Goal: Information Seeking & Learning: Learn about a topic

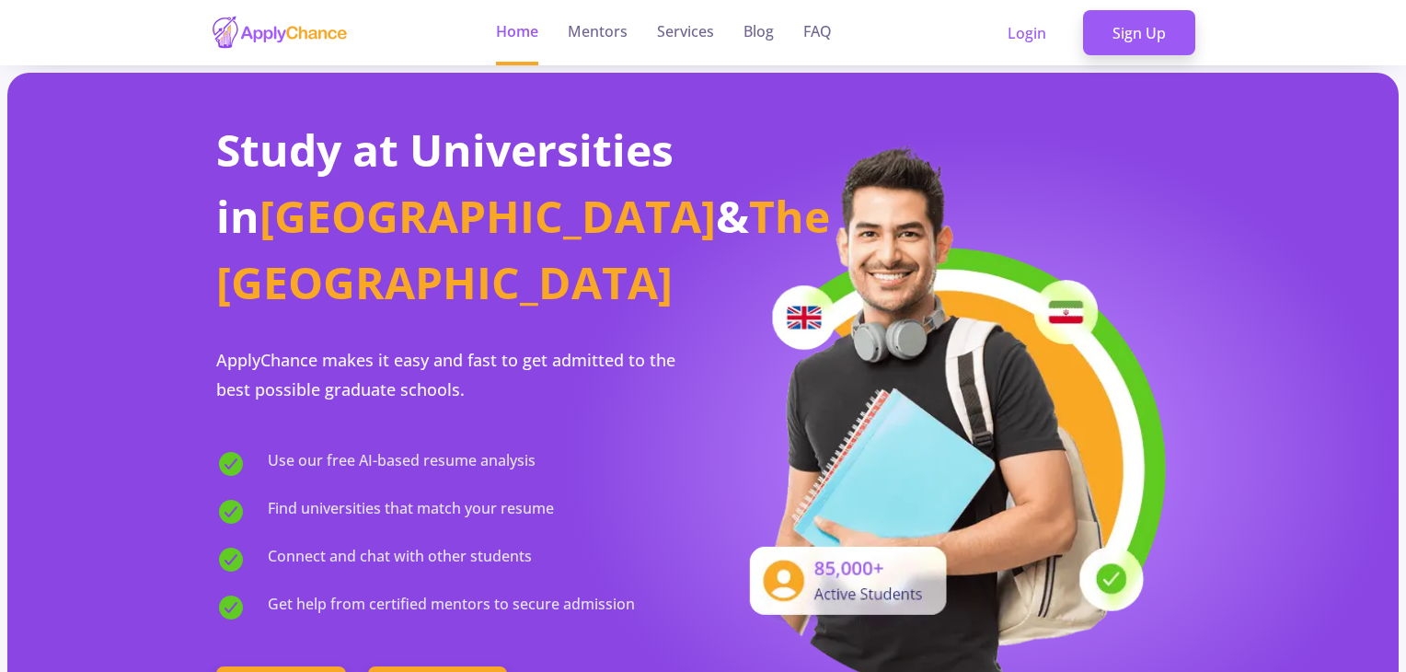
click at [1032, 33] on link "Login" at bounding box center [1027, 33] width 98 height 46
click at [1152, 34] on link "Sign Up" at bounding box center [1139, 33] width 112 height 46
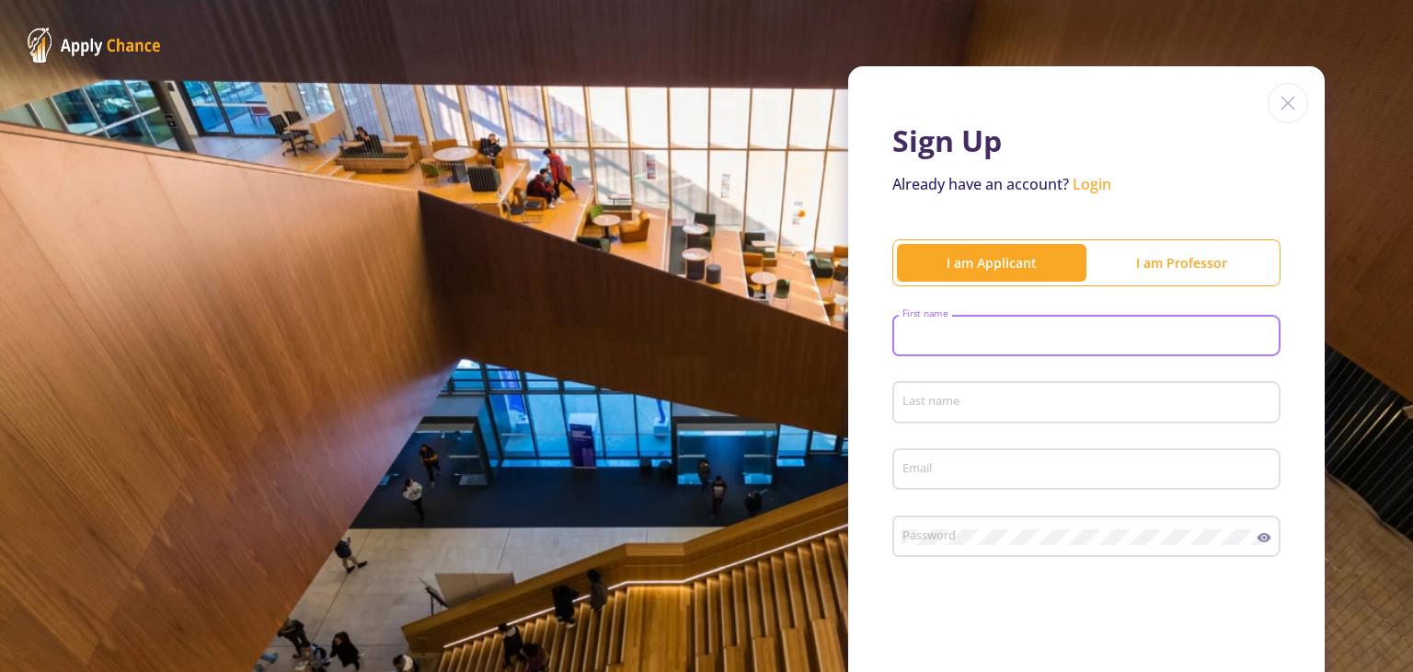
click at [1021, 328] on input "First name" at bounding box center [1089, 336] width 375 height 17
type input "[PERSON_NAME]"
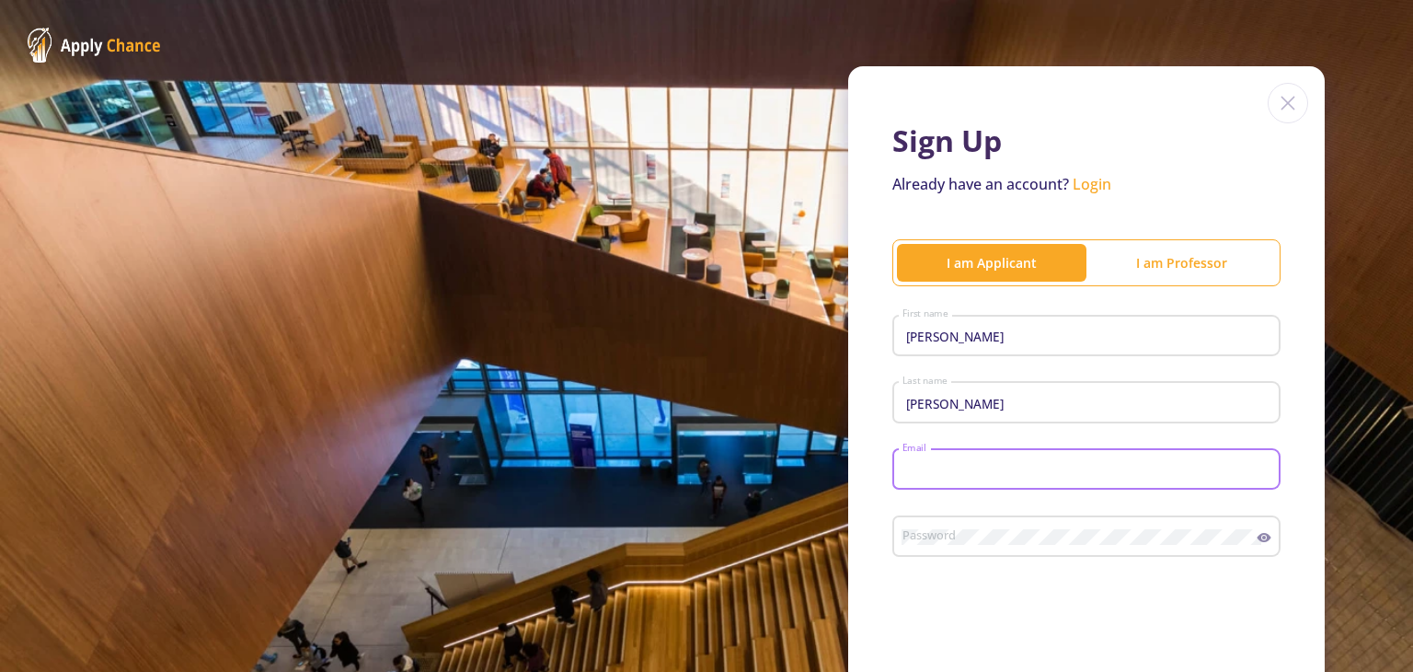
click at [957, 470] on input "Email" at bounding box center [1089, 470] width 375 height 17
type input "[EMAIL_ADDRESS][DOMAIN_NAME]"
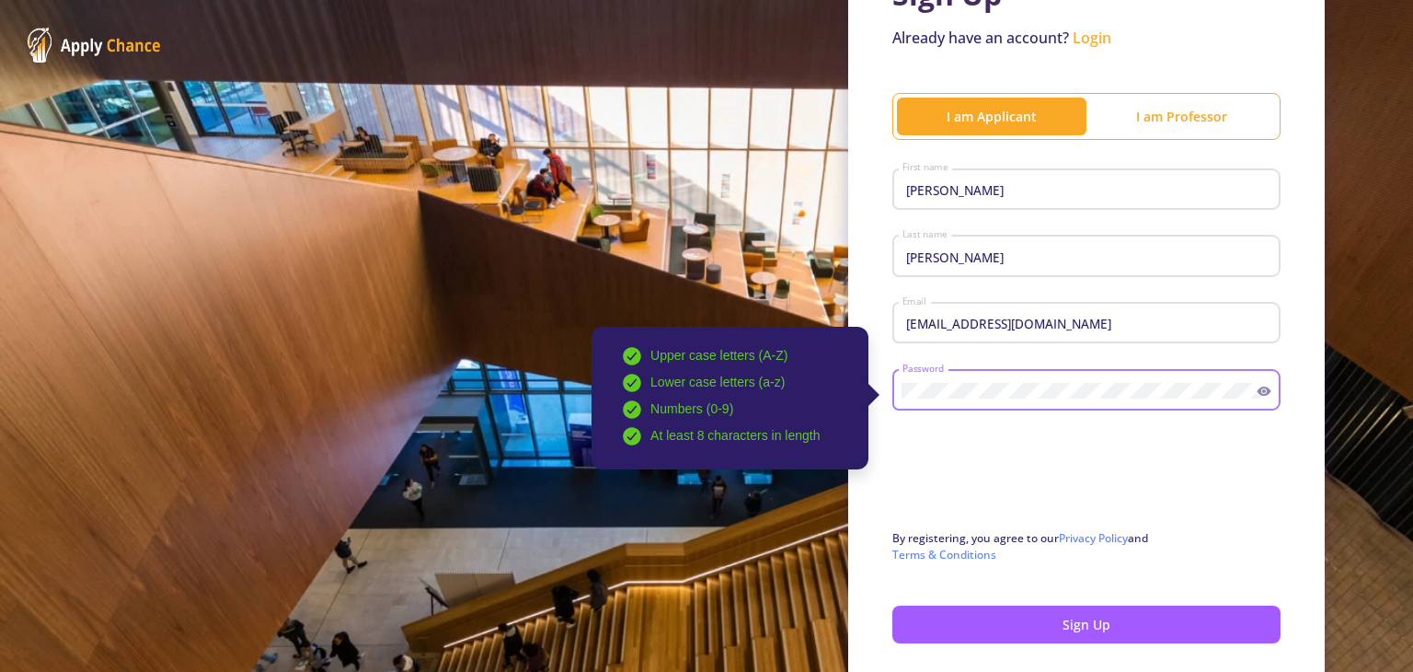
scroll to position [147, 0]
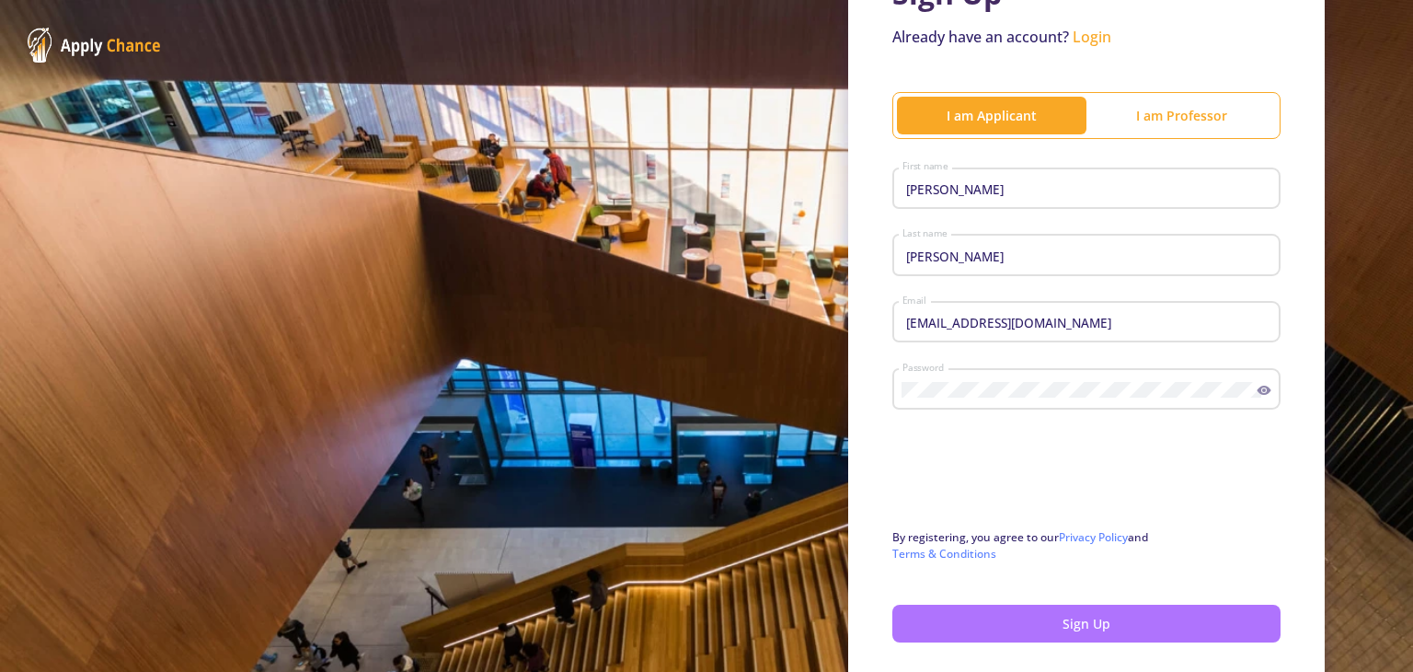
click at [1048, 614] on button "Sign Up" at bounding box center [1086, 623] width 388 height 38
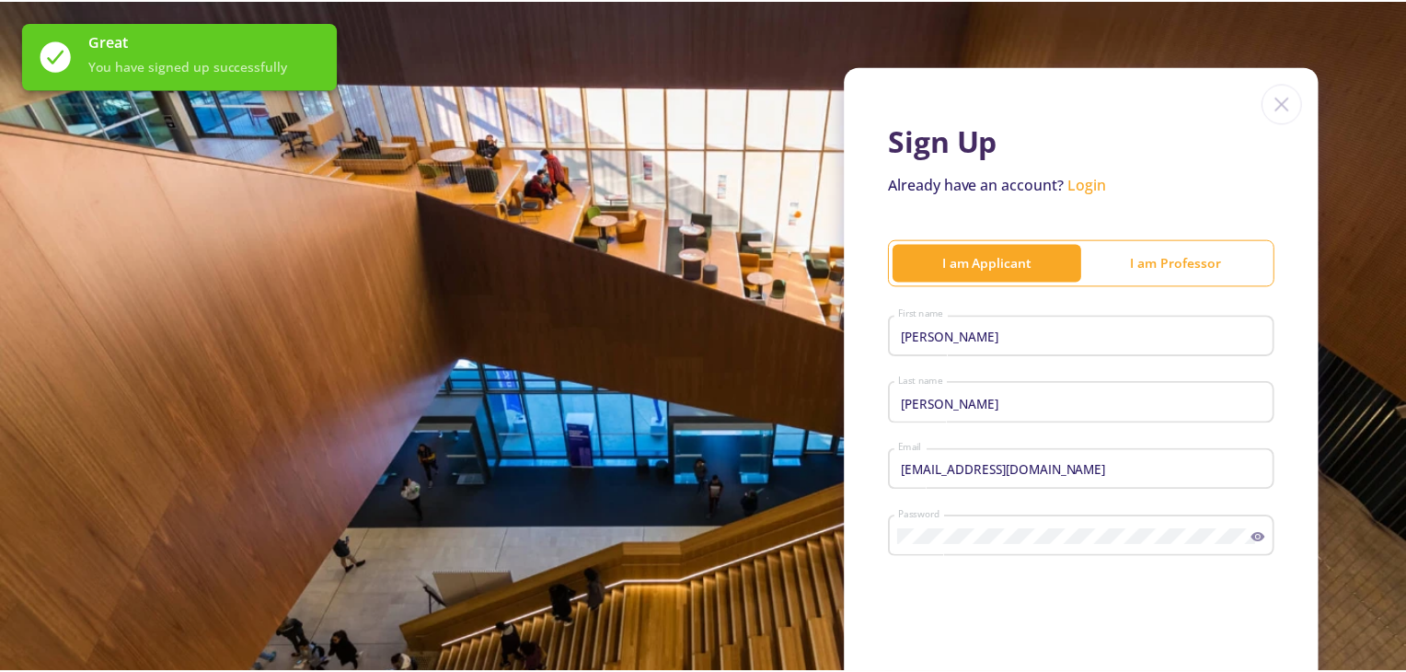
scroll to position [230, 0]
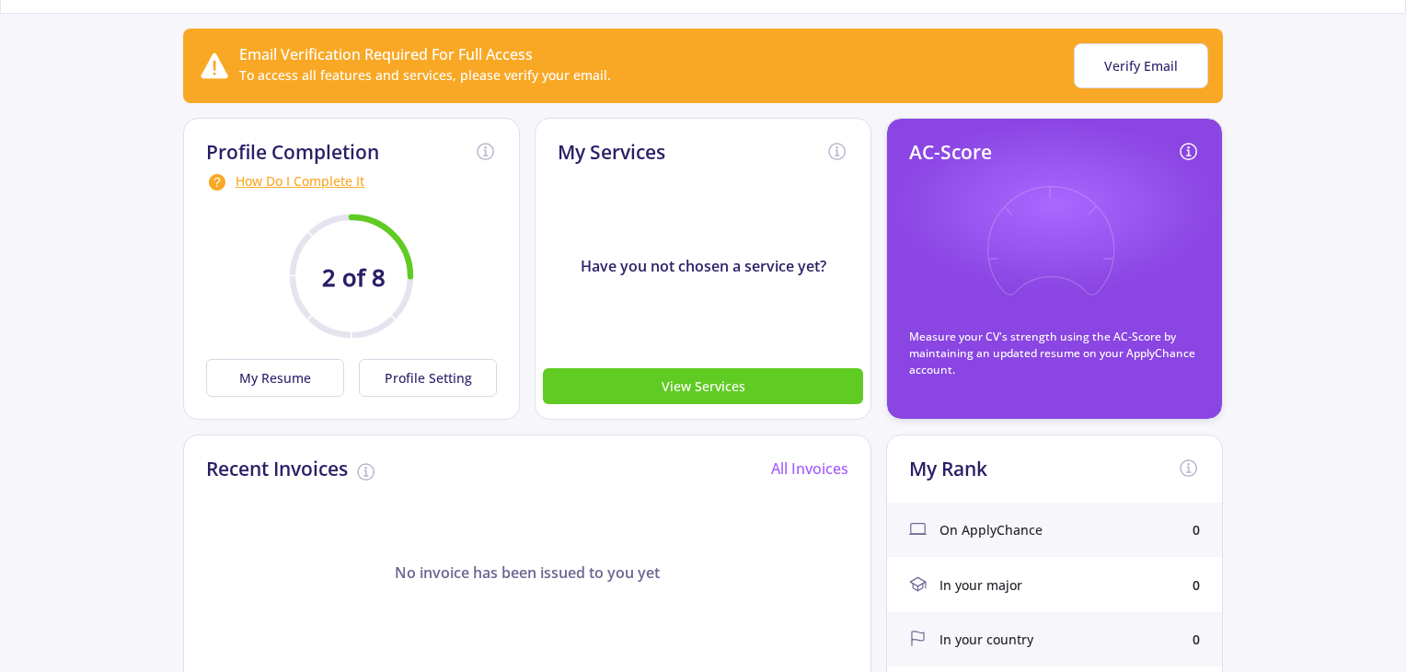
scroll to position [166, 0]
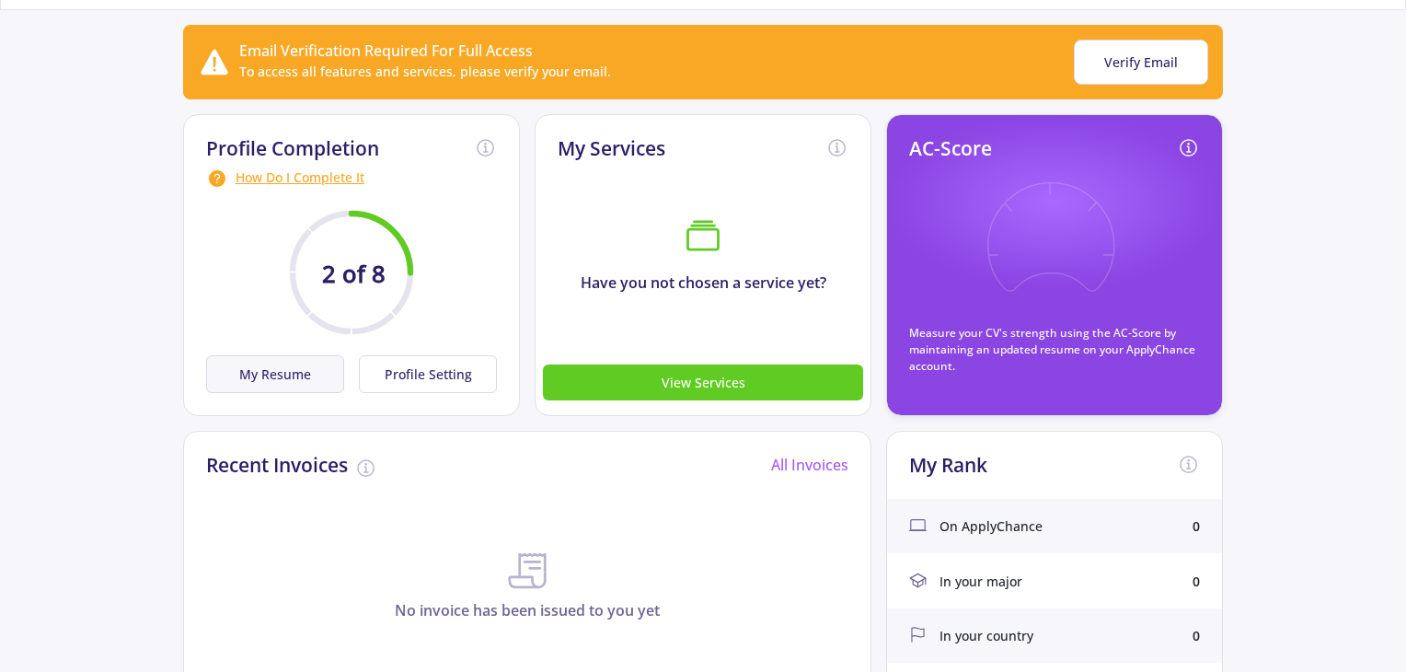
click at [302, 372] on button "My Resume" at bounding box center [275, 374] width 138 height 38
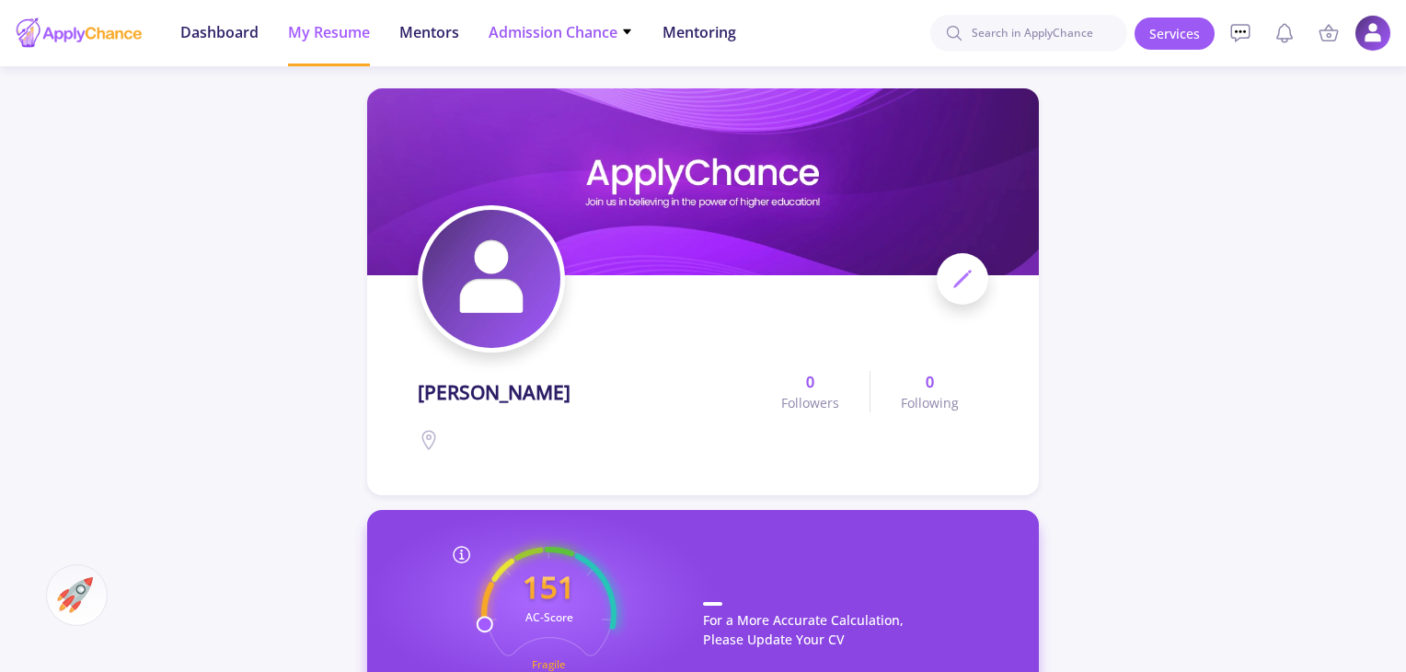
click at [570, 34] on span "Admission Chance" at bounding box center [561, 32] width 144 height 22
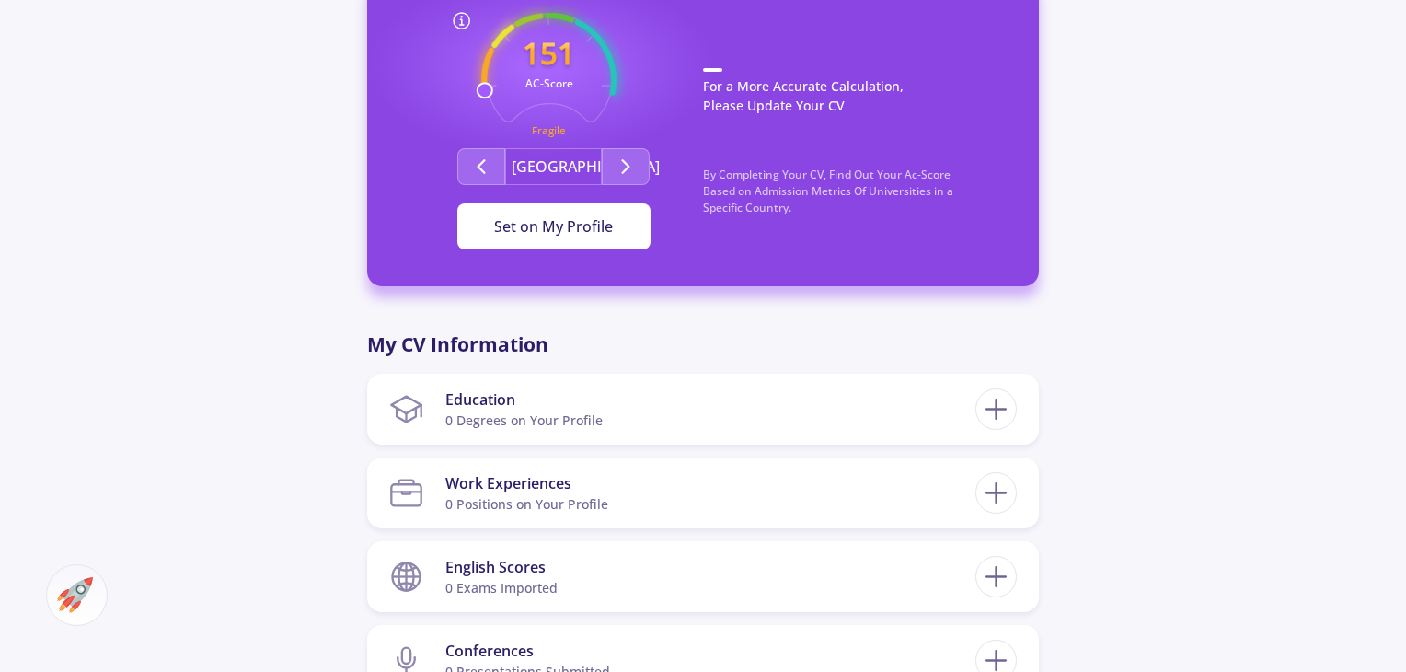
scroll to position [534, 0]
click at [534, 229] on span "Set on My Profile" at bounding box center [553, 226] width 119 height 20
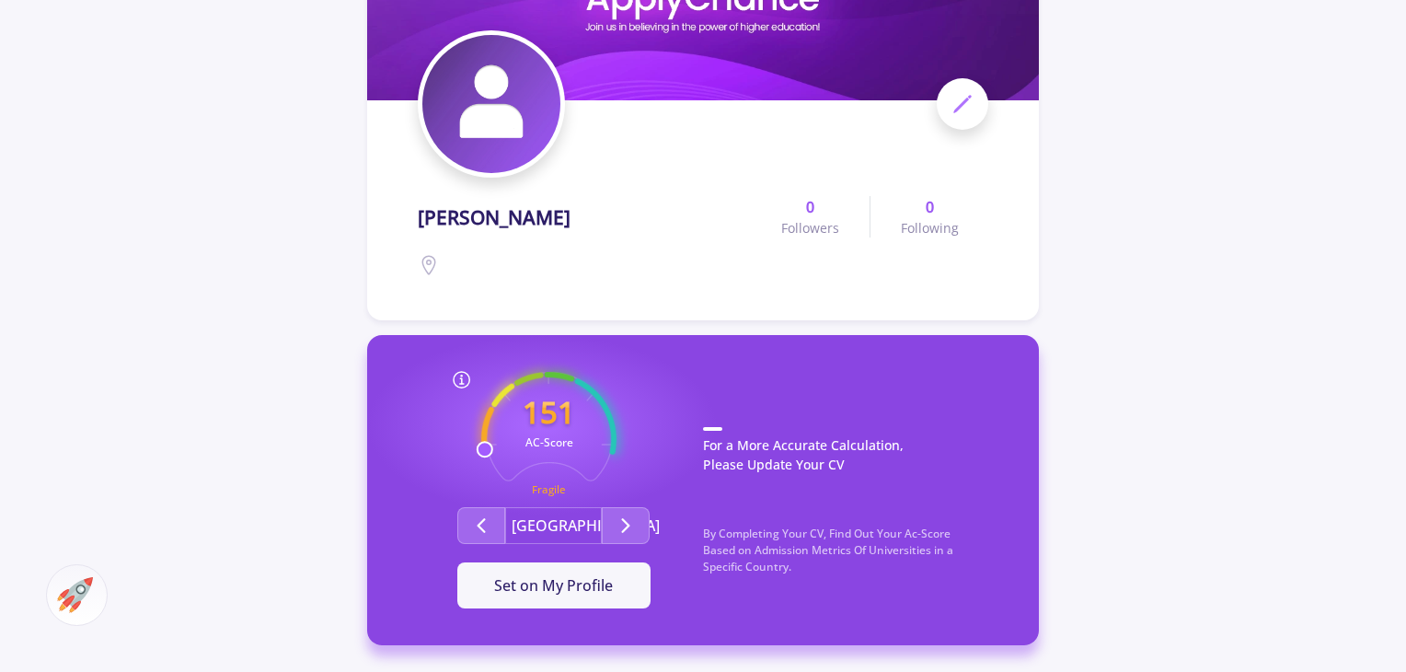
scroll to position [0, 0]
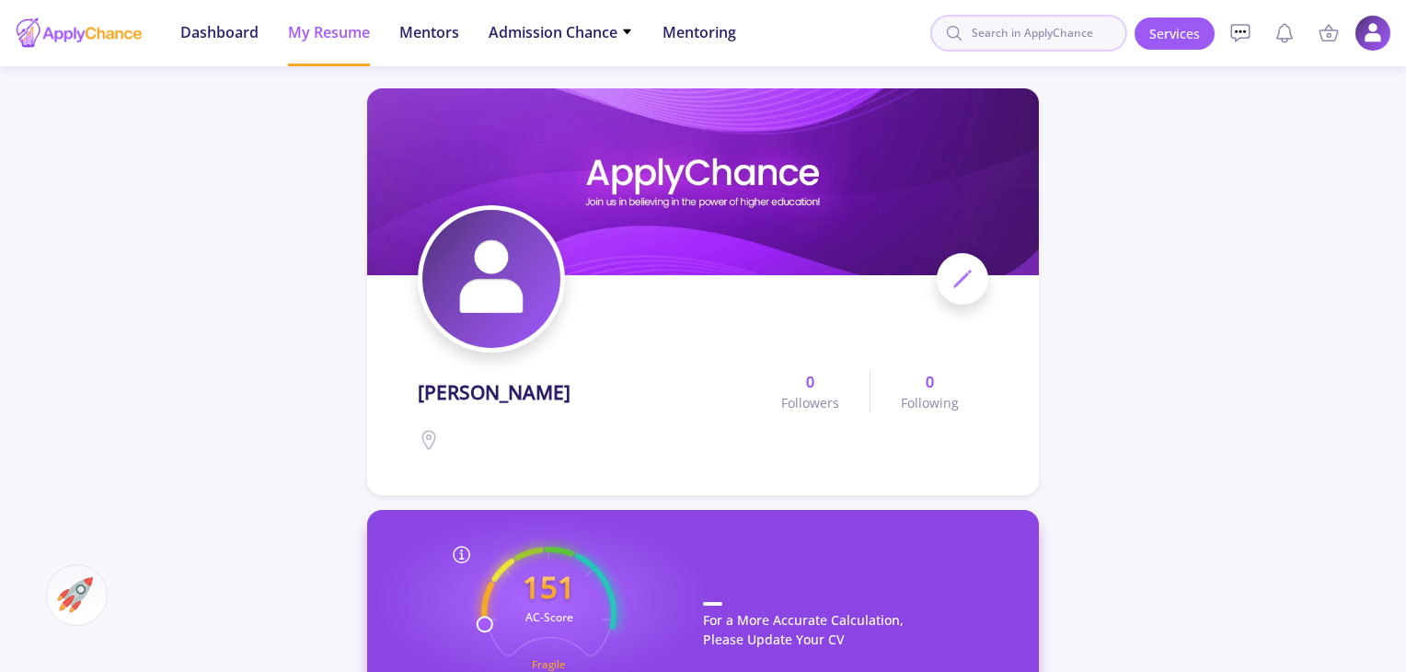
click at [1006, 26] on input at bounding box center [1028, 33] width 197 height 37
click at [526, 24] on span "Admission Chance" at bounding box center [561, 32] width 144 height 22
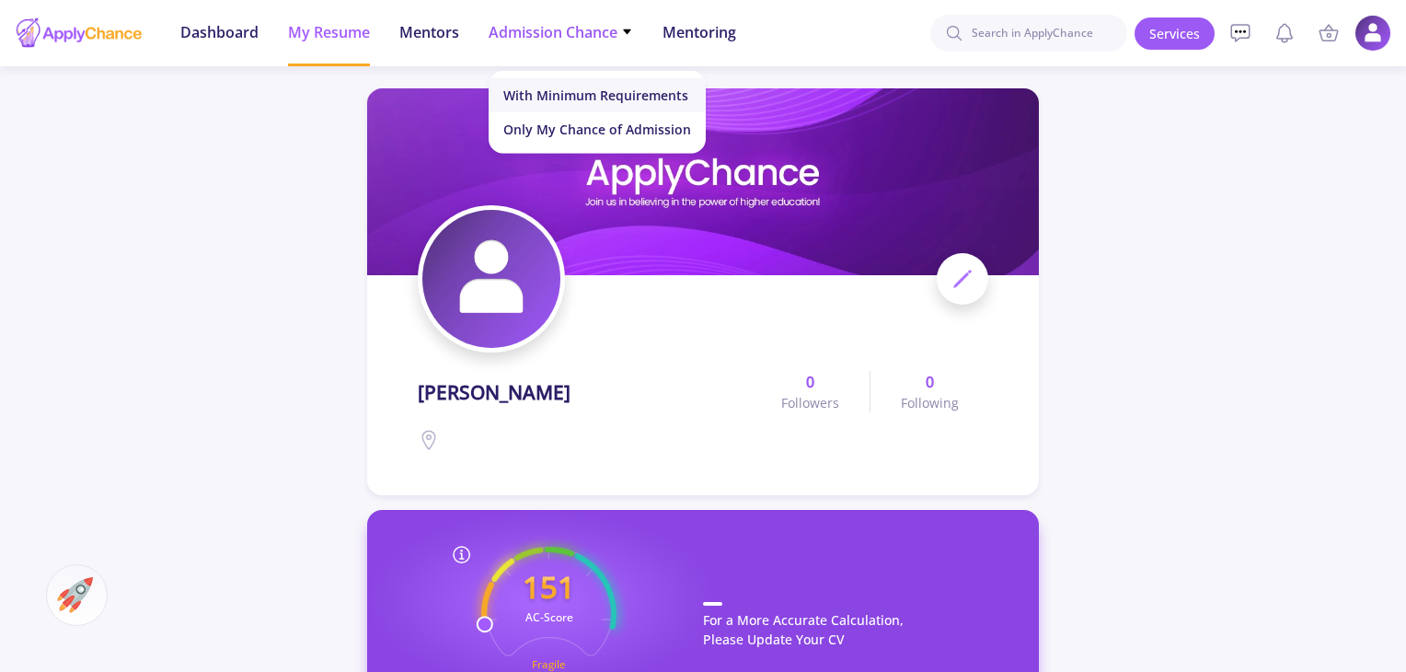
click at [602, 89] on link "With Minimum Requirements" at bounding box center [597, 95] width 217 height 34
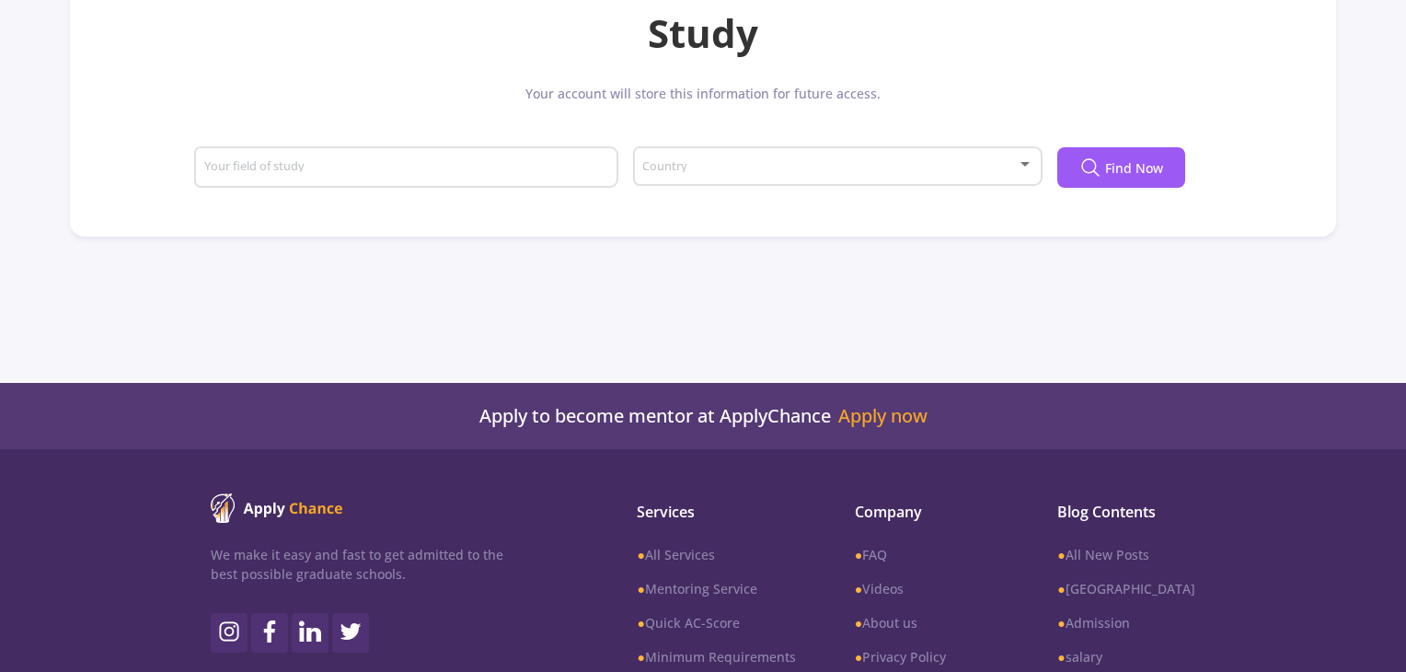
scroll to position [201, 0]
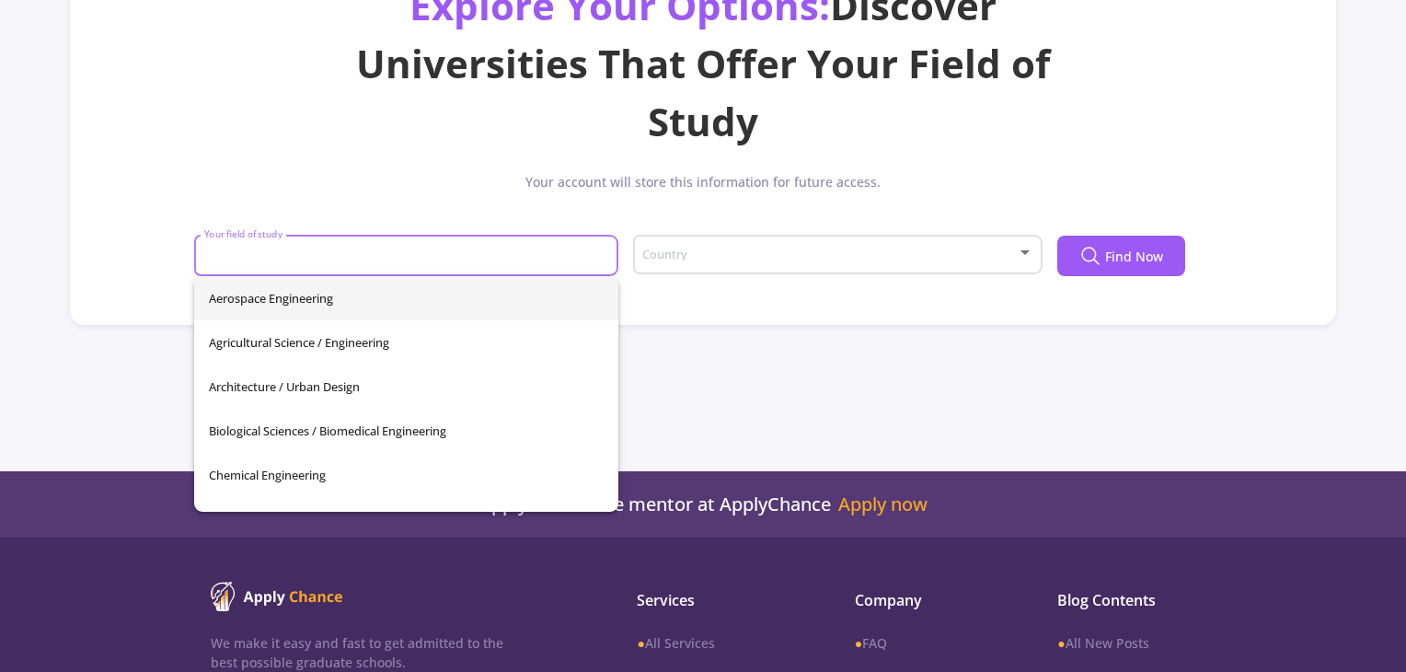
click at [385, 263] on input "Your field of study" at bounding box center [408, 256] width 411 height 17
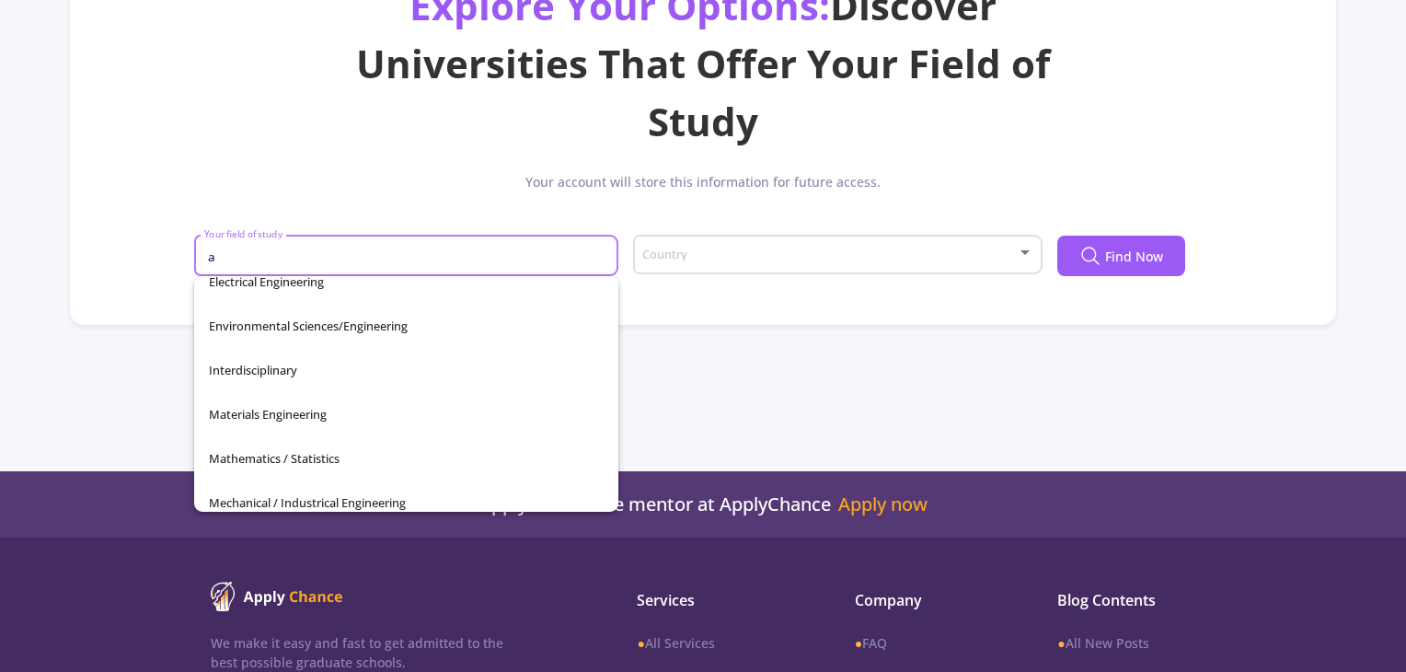
scroll to position [0, 0]
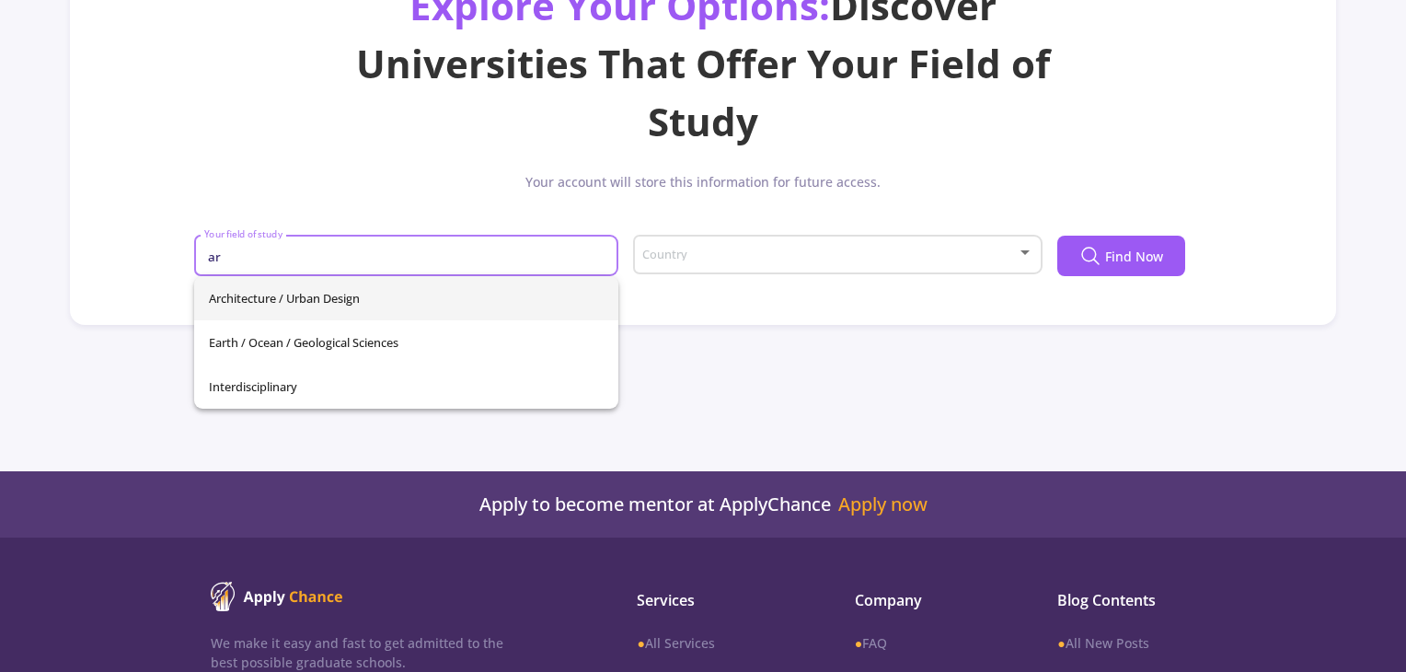
type input "a"
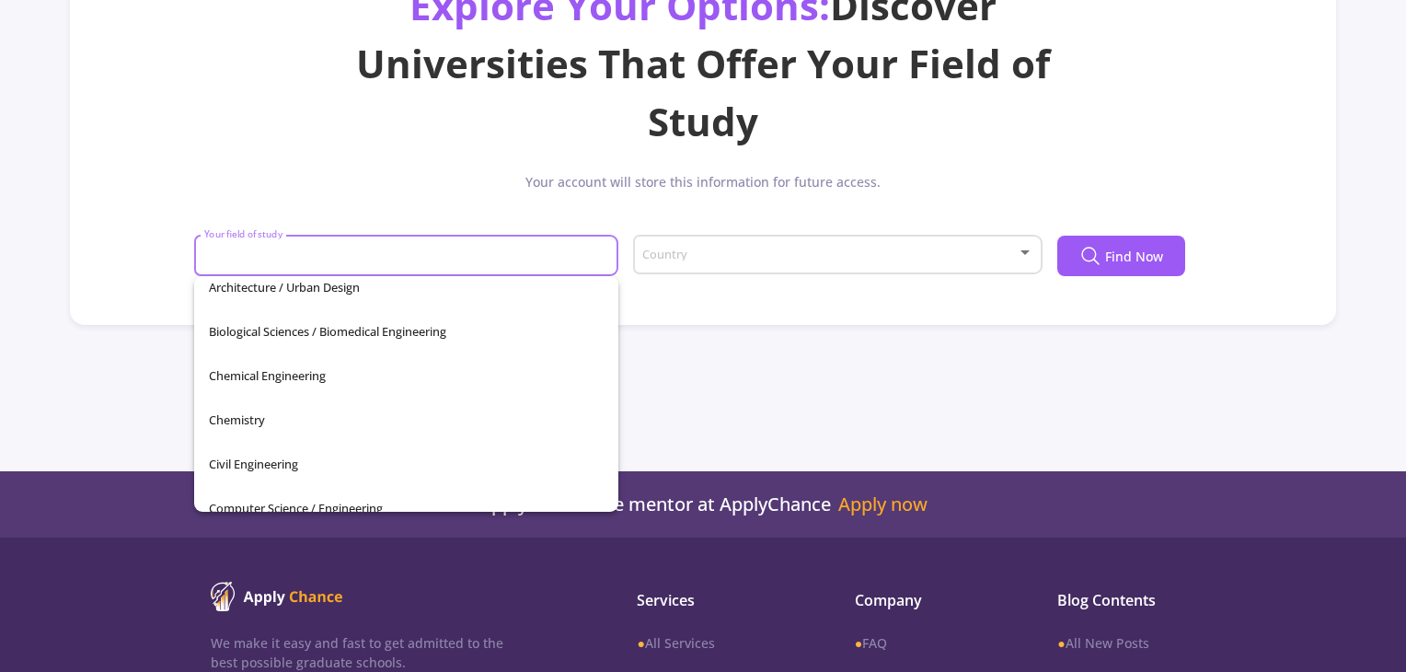
scroll to position [142, 0]
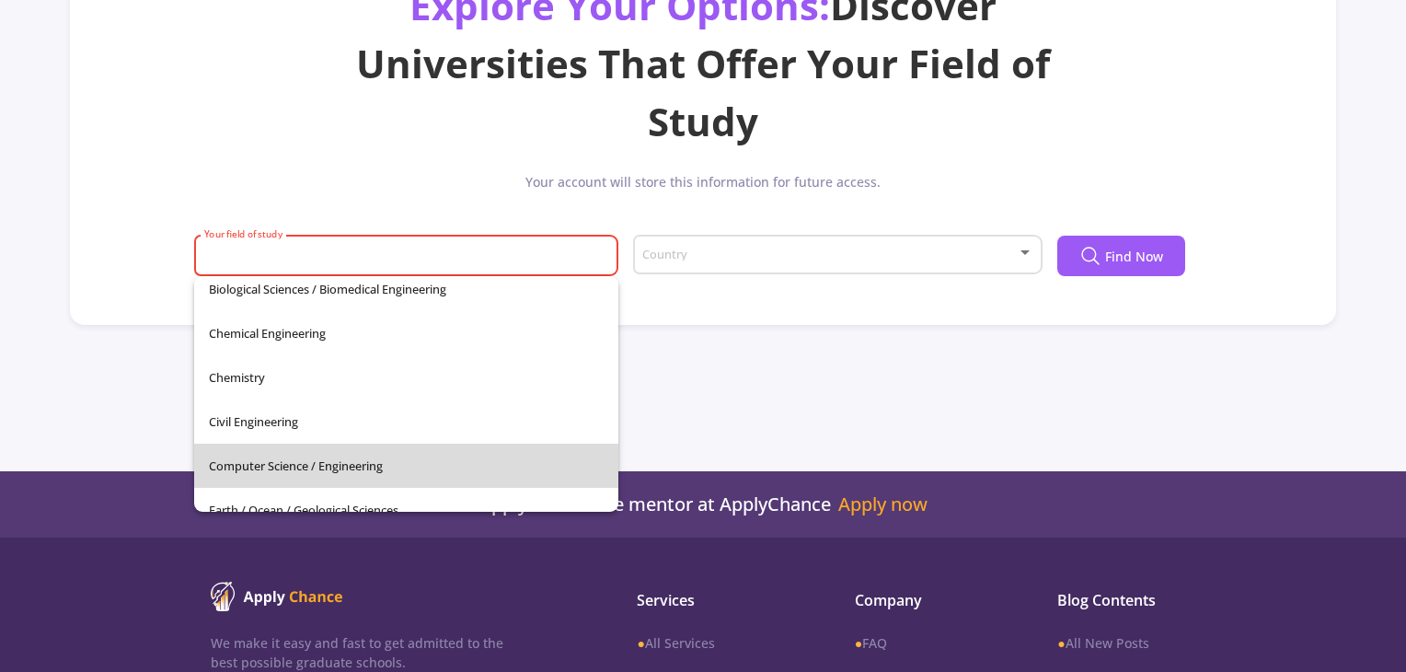
click at [445, 457] on span "Computer Science / Engineering" at bounding box center [406, 465] width 395 height 44
type input "Computer Science / Engineering"
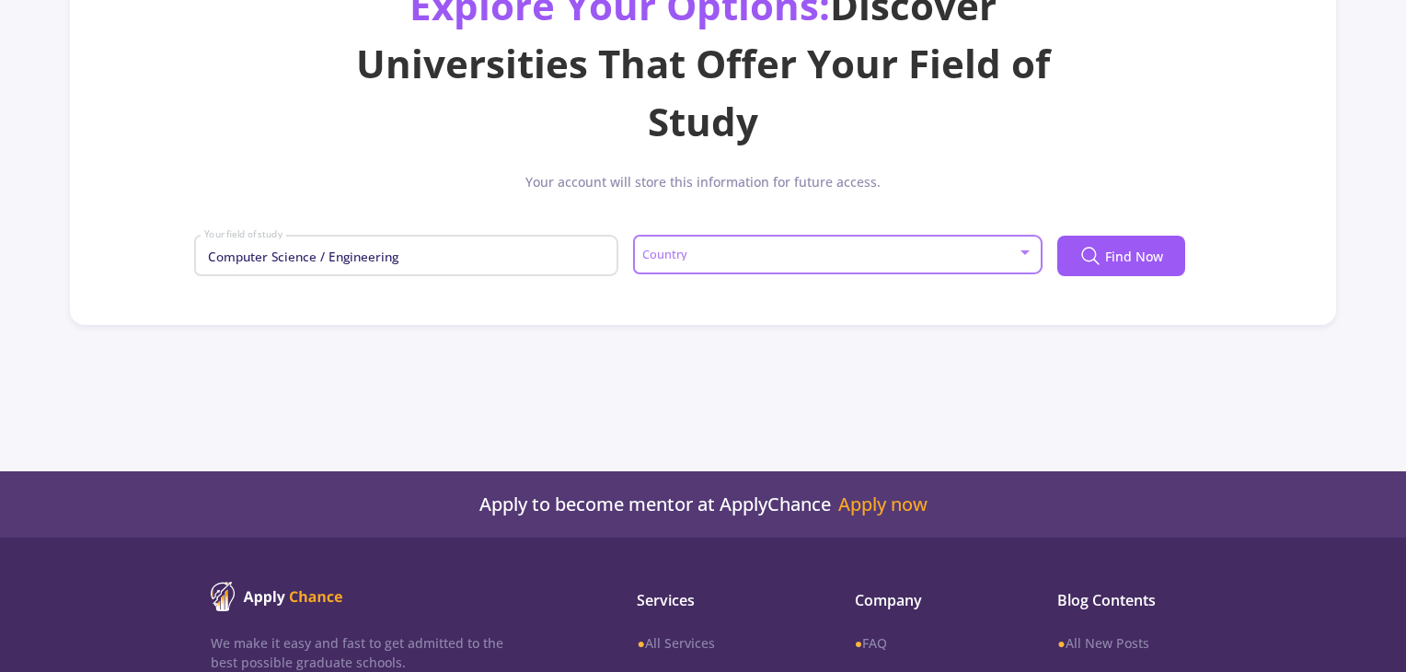
click at [724, 252] on span at bounding box center [831, 254] width 371 height 13
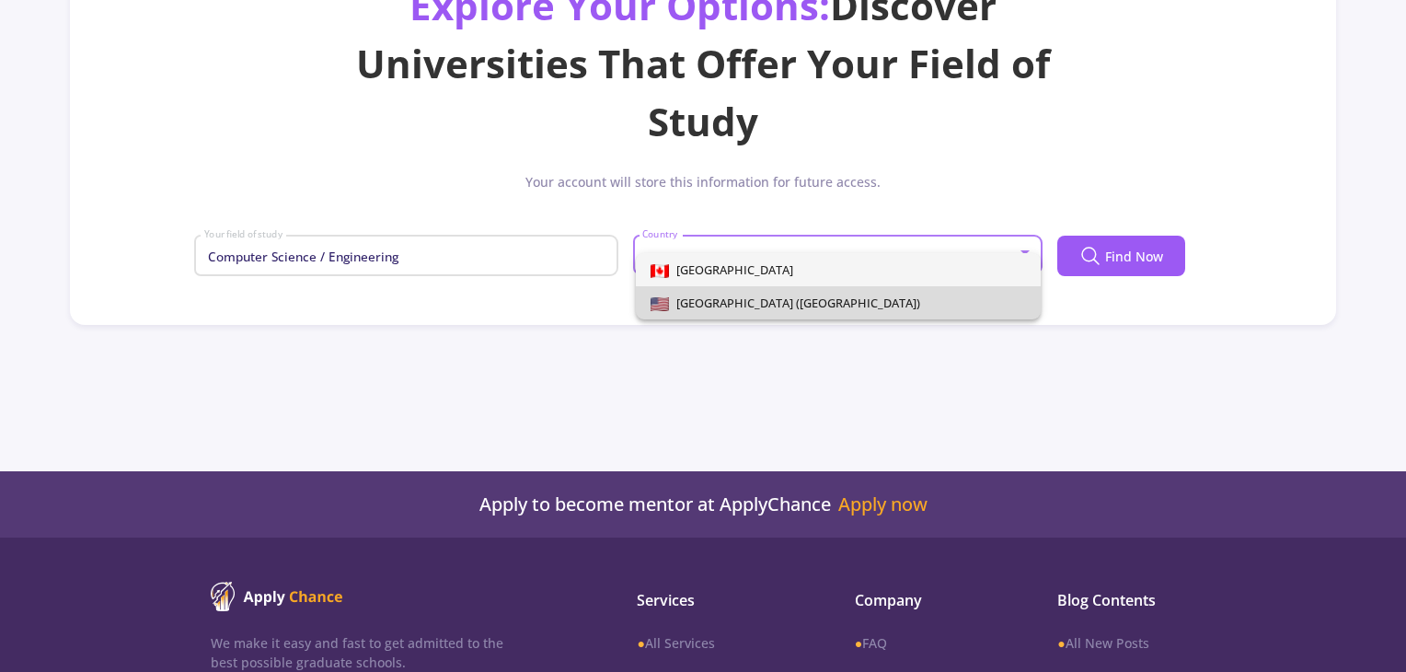
click at [721, 301] on span "[GEOGRAPHIC_DATA] ([GEOGRAPHIC_DATA])" at bounding box center [794, 302] width 251 height 17
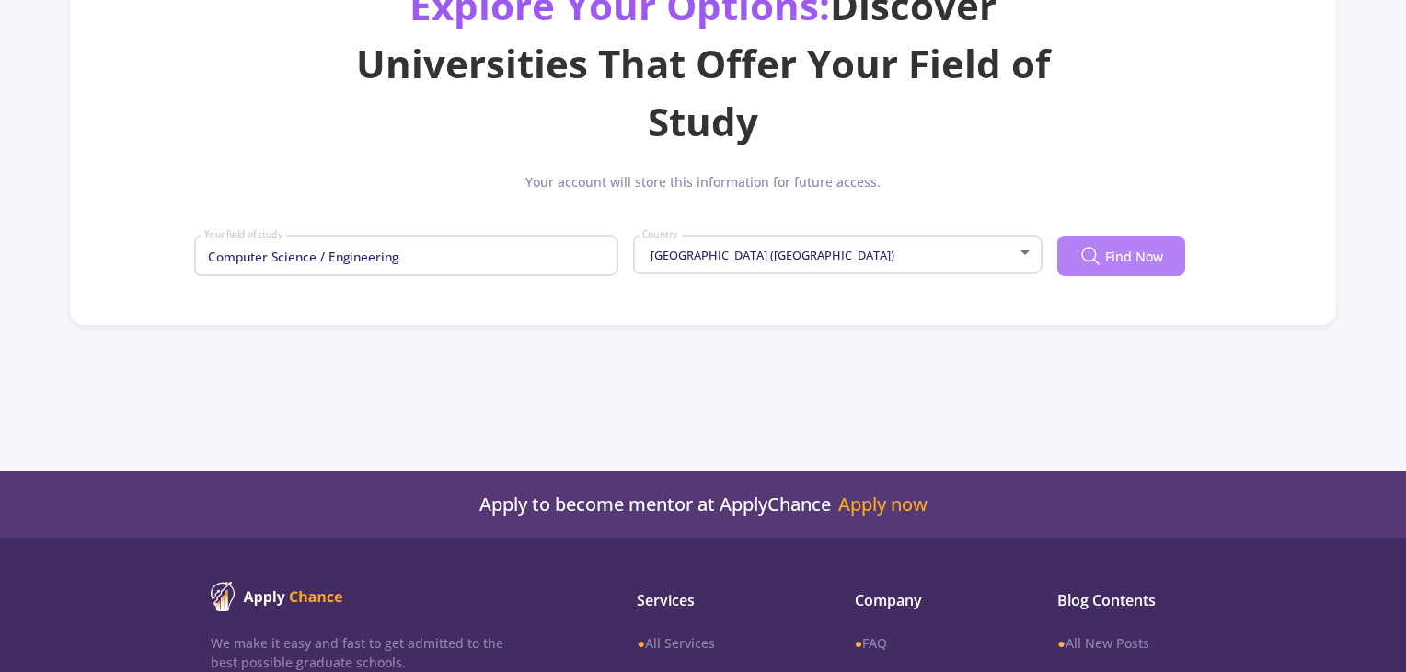
click at [1103, 247] on button "Find Now" at bounding box center [1121, 256] width 128 height 40
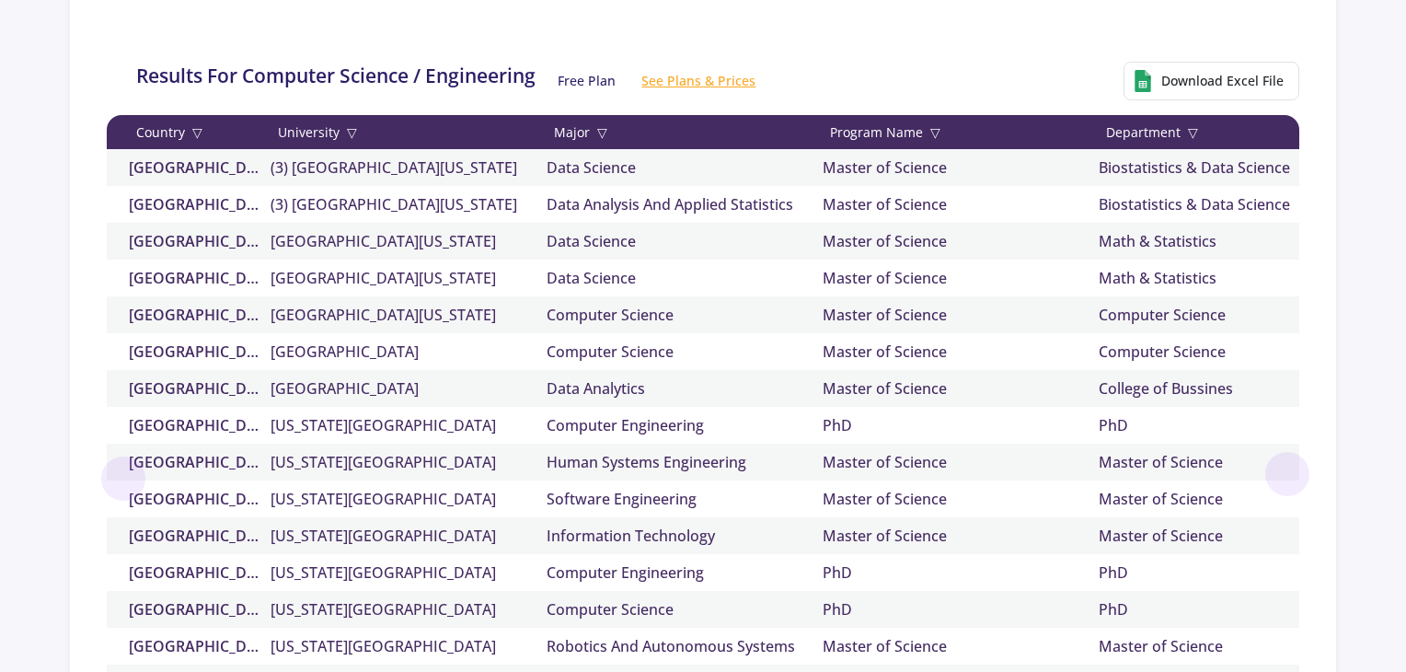
scroll to position [478, 0]
click at [619, 160] on div "Data Science" at bounding box center [685, 167] width 276 height 22
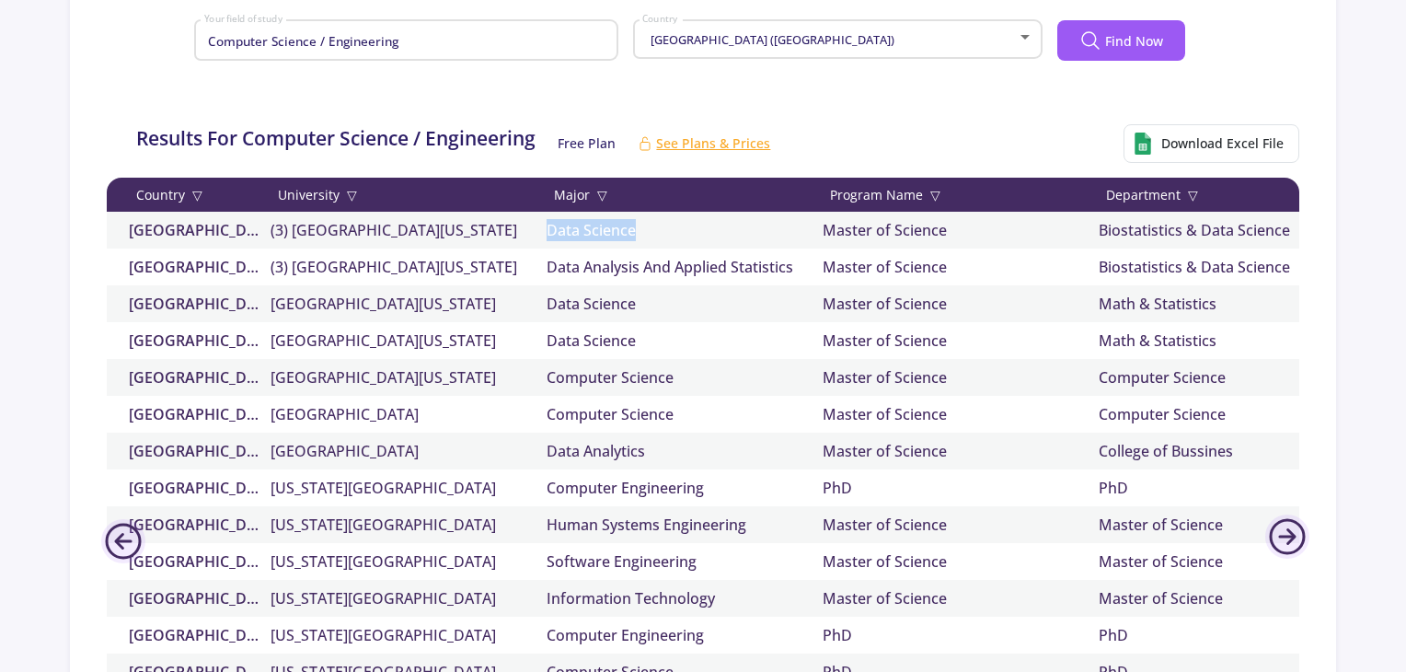
scroll to position [410, 0]
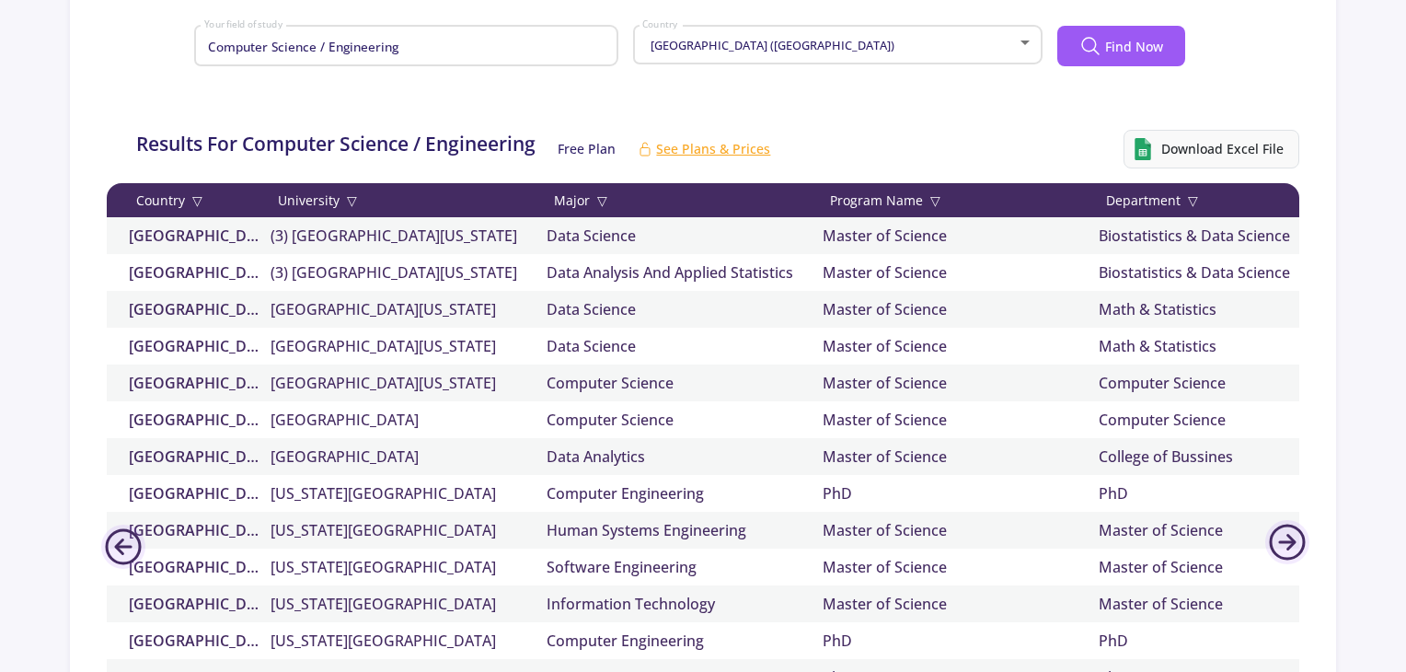
click at [1175, 137] on span "Download Excel File" at bounding box center [1211, 149] width 176 height 39
click at [979, 40] on div "[GEOGRAPHIC_DATA] ([GEOGRAPHIC_DATA])" at bounding box center [828, 46] width 375 height 14
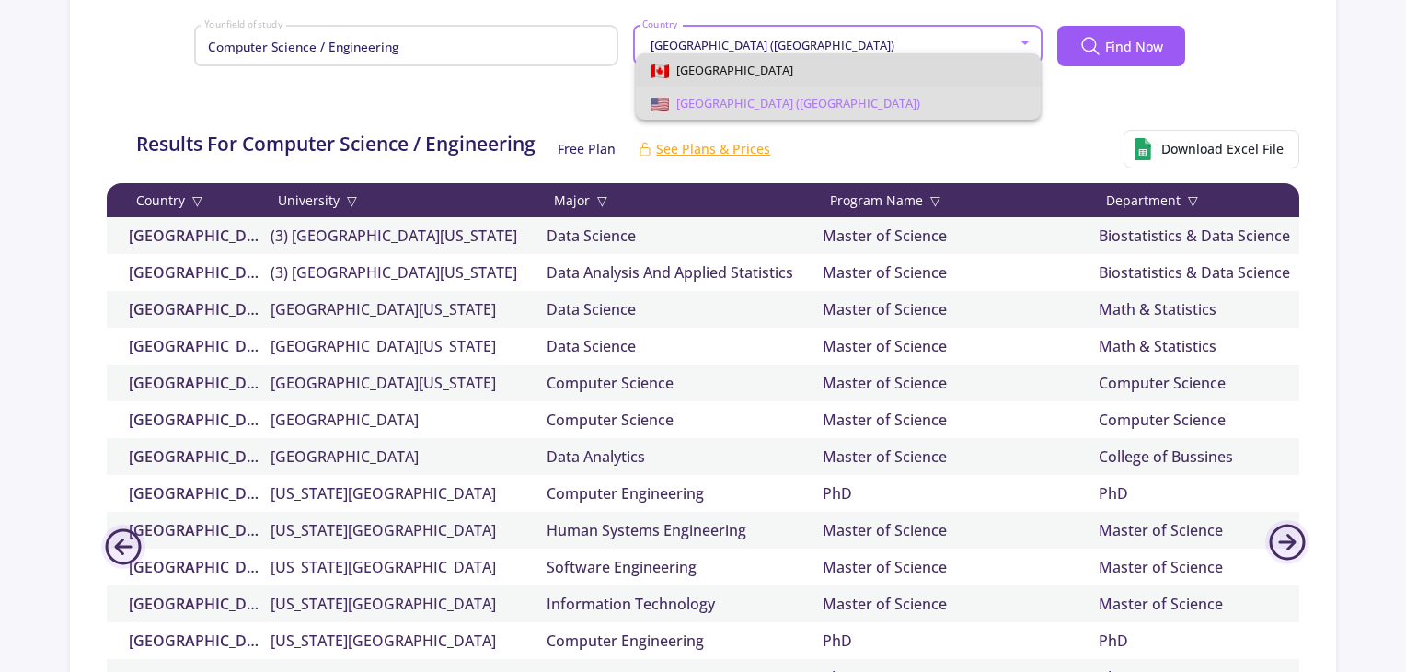
click at [850, 66] on span "[GEOGRAPHIC_DATA]" at bounding box center [837, 69] width 375 height 33
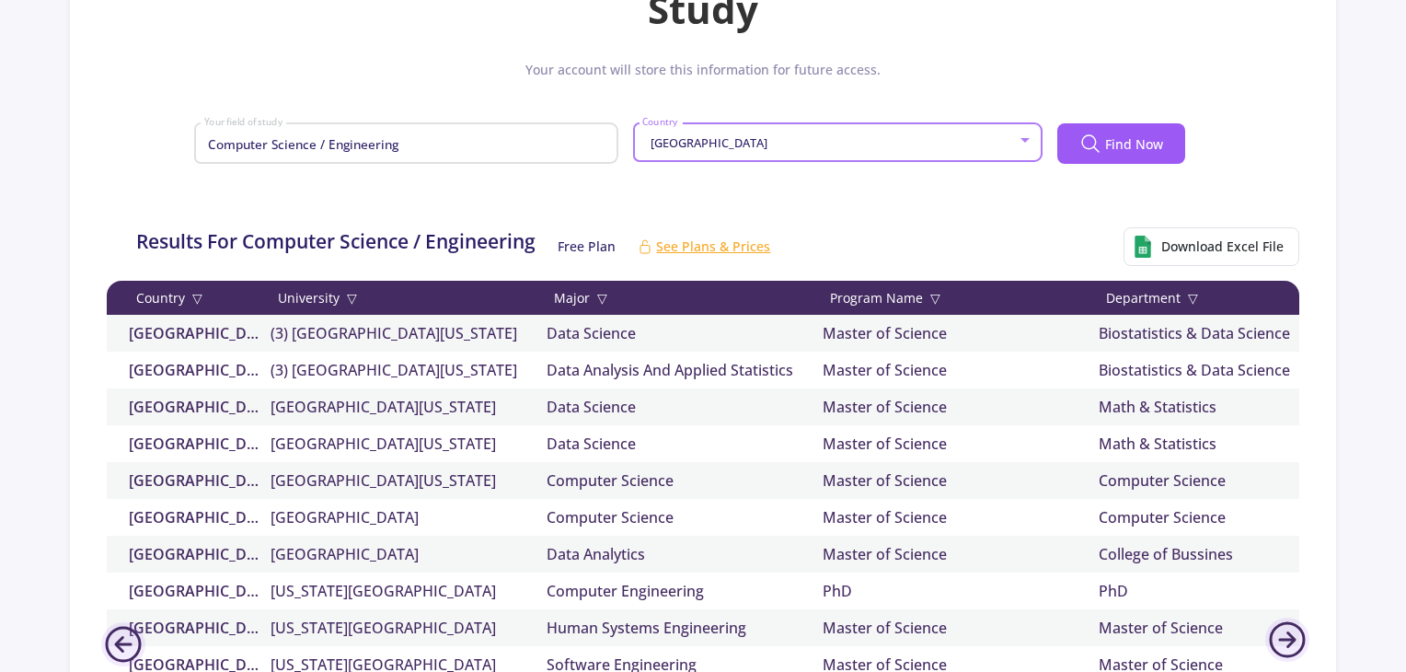
scroll to position [312, 0]
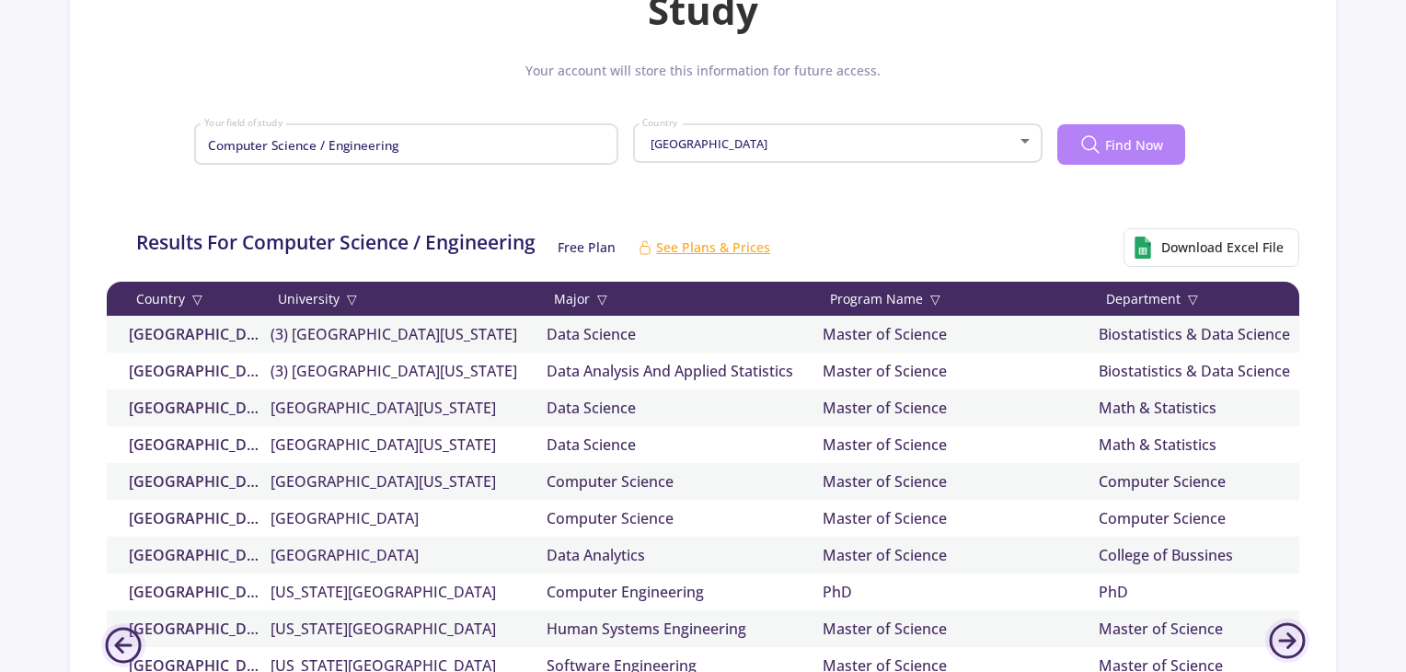
click at [1143, 136] on span "Find Now" at bounding box center [1134, 144] width 58 height 19
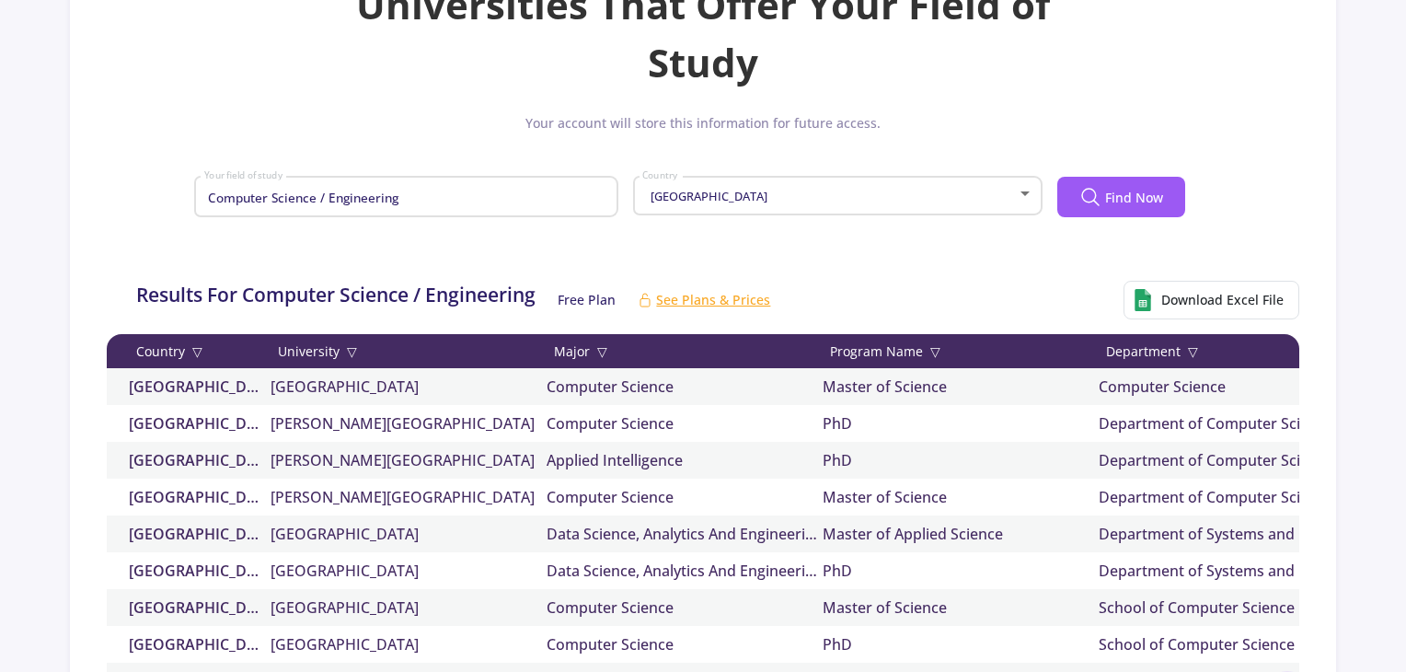
scroll to position [250, 0]
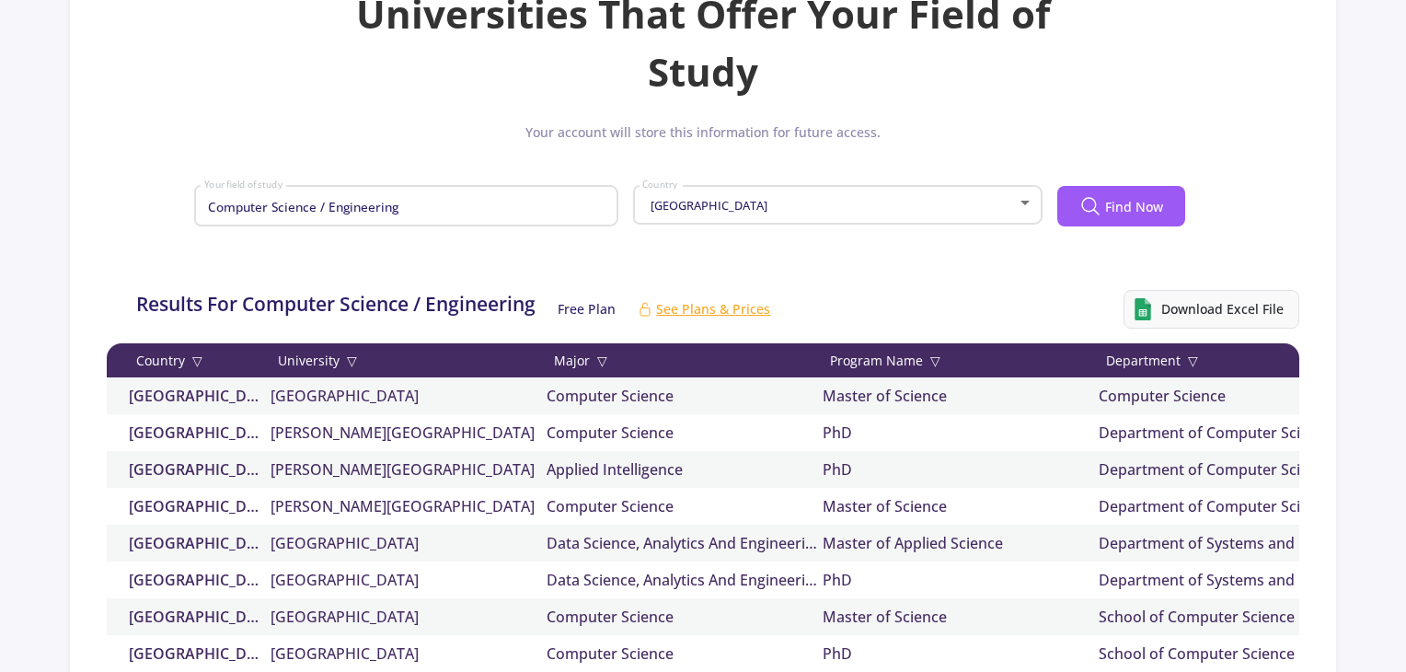
click at [1189, 302] on span "Download Excel File" at bounding box center [1222, 308] width 122 height 19
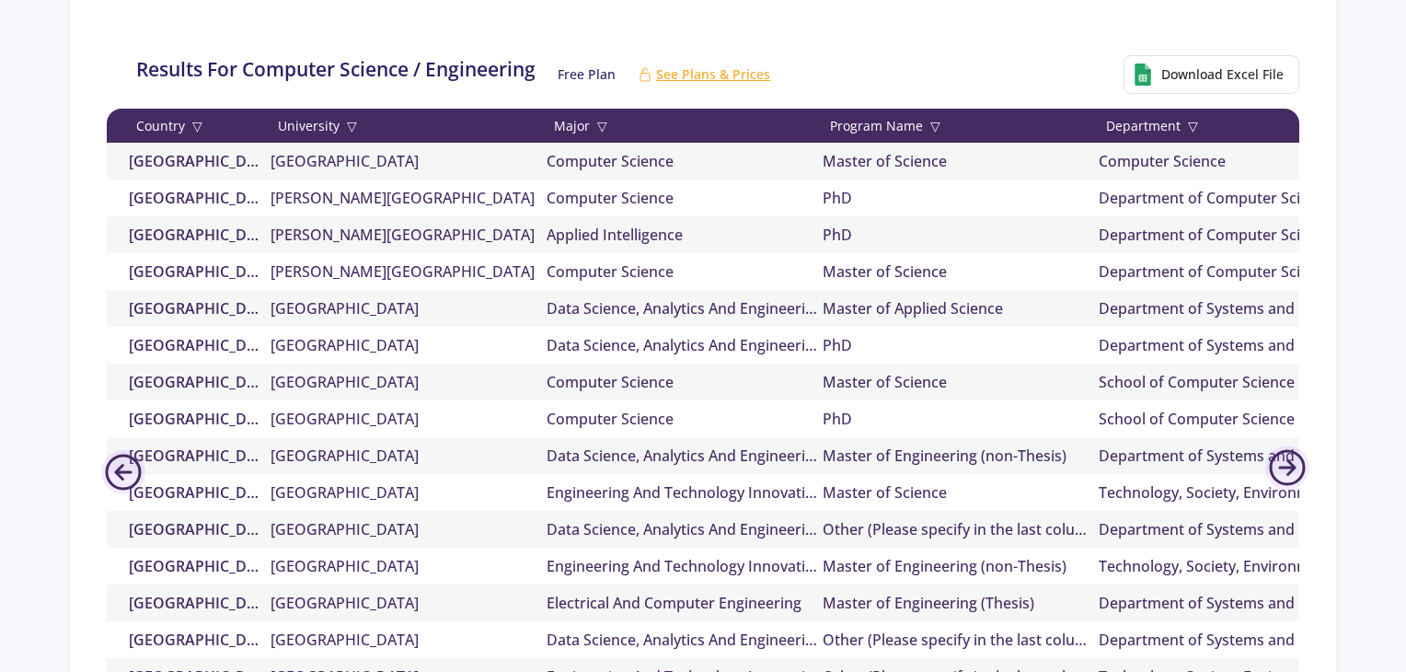
scroll to position [486, 0]
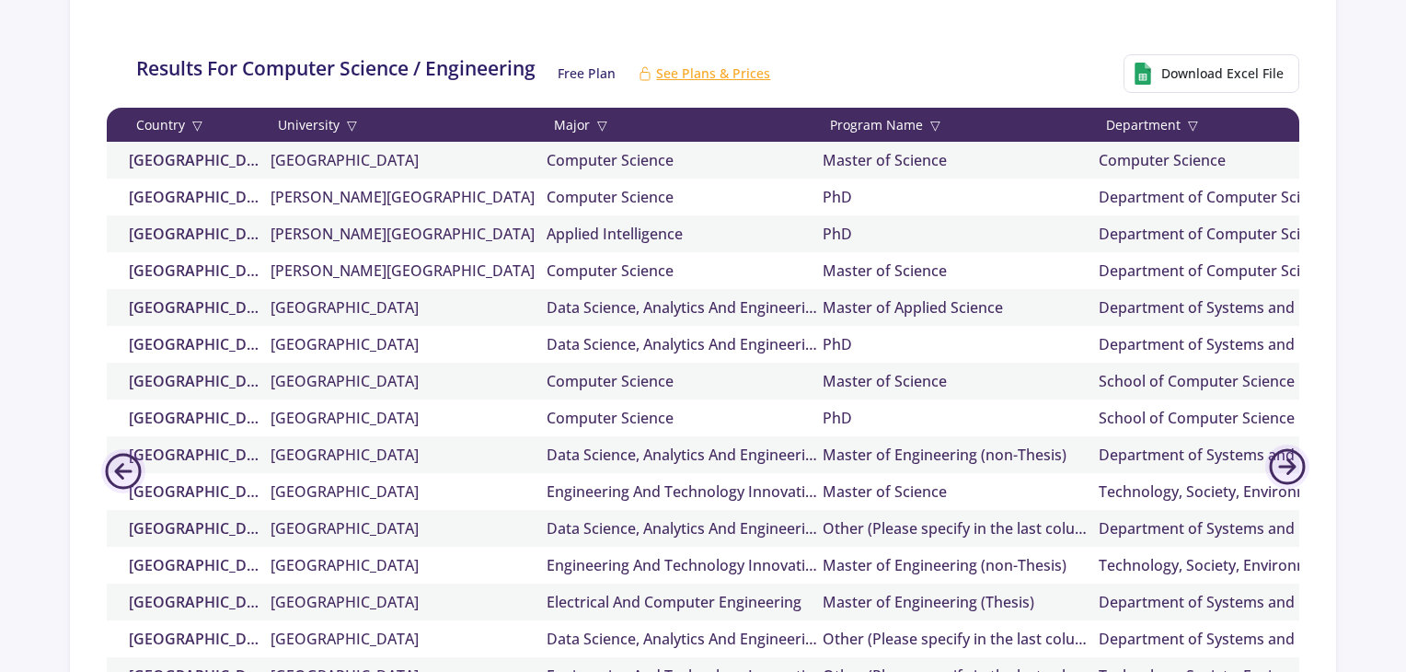
click at [1030, 86] on div "Results For Computer Science / Engineering Free Plan See Plans & Prices Downloa…" at bounding box center [713, 74] width 1199 height 68
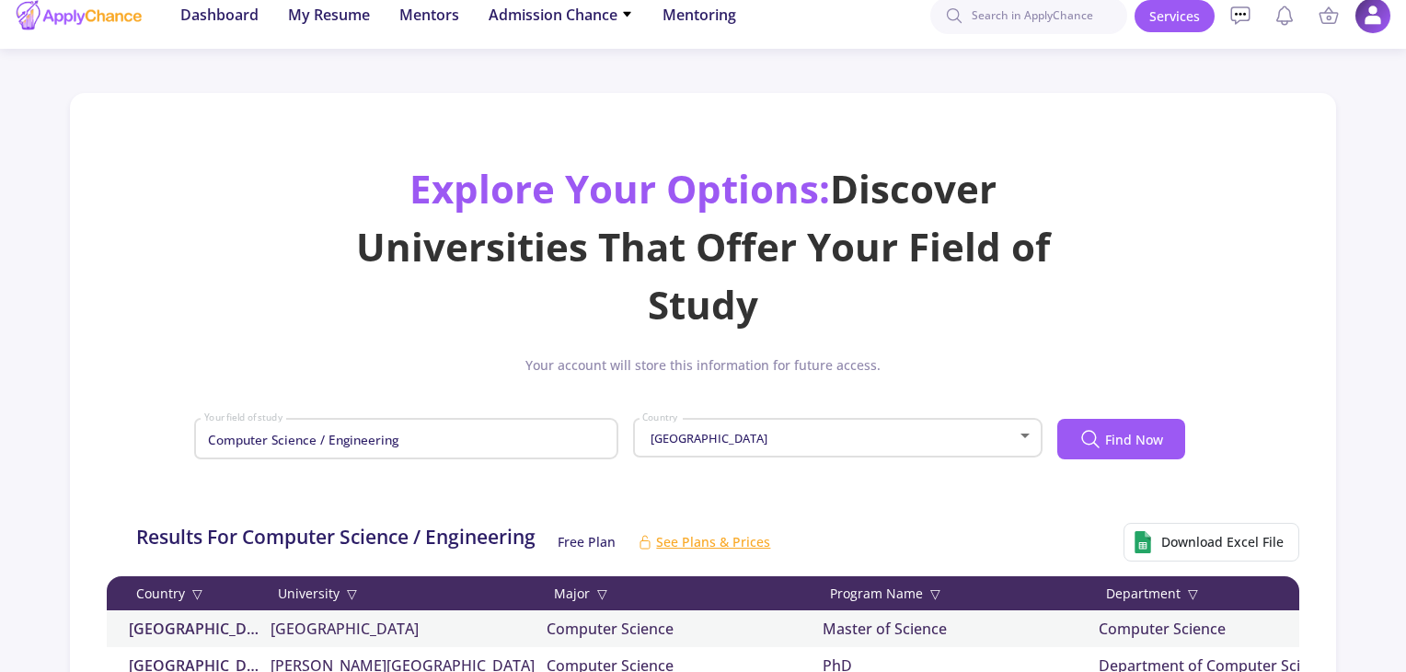
scroll to position [0, 0]
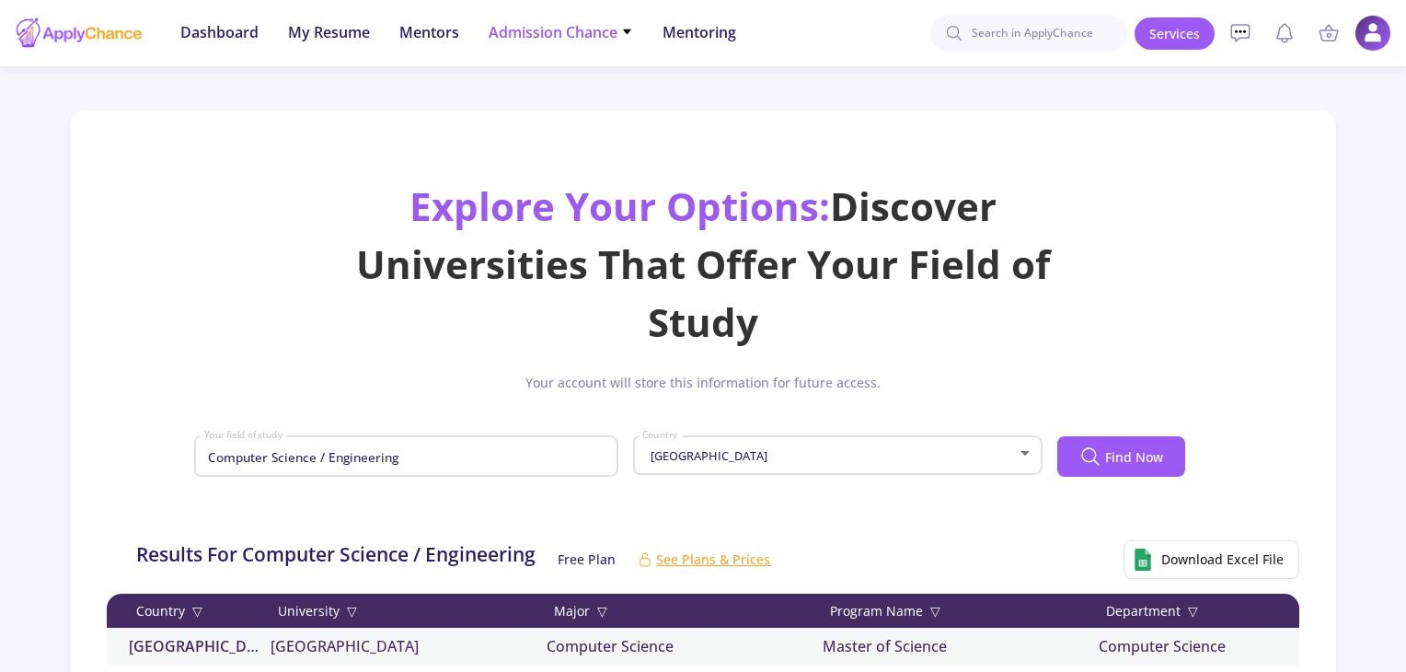
click at [570, 43] on li "Admission Chance With Minimum Requirements Only My Chance of Admission" at bounding box center [561, 33] width 144 height 66
click at [627, 24] on span "Admission Chance" at bounding box center [561, 32] width 144 height 22
click at [622, 126] on link "Only My Chance of Admission" at bounding box center [597, 129] width 217 height 34
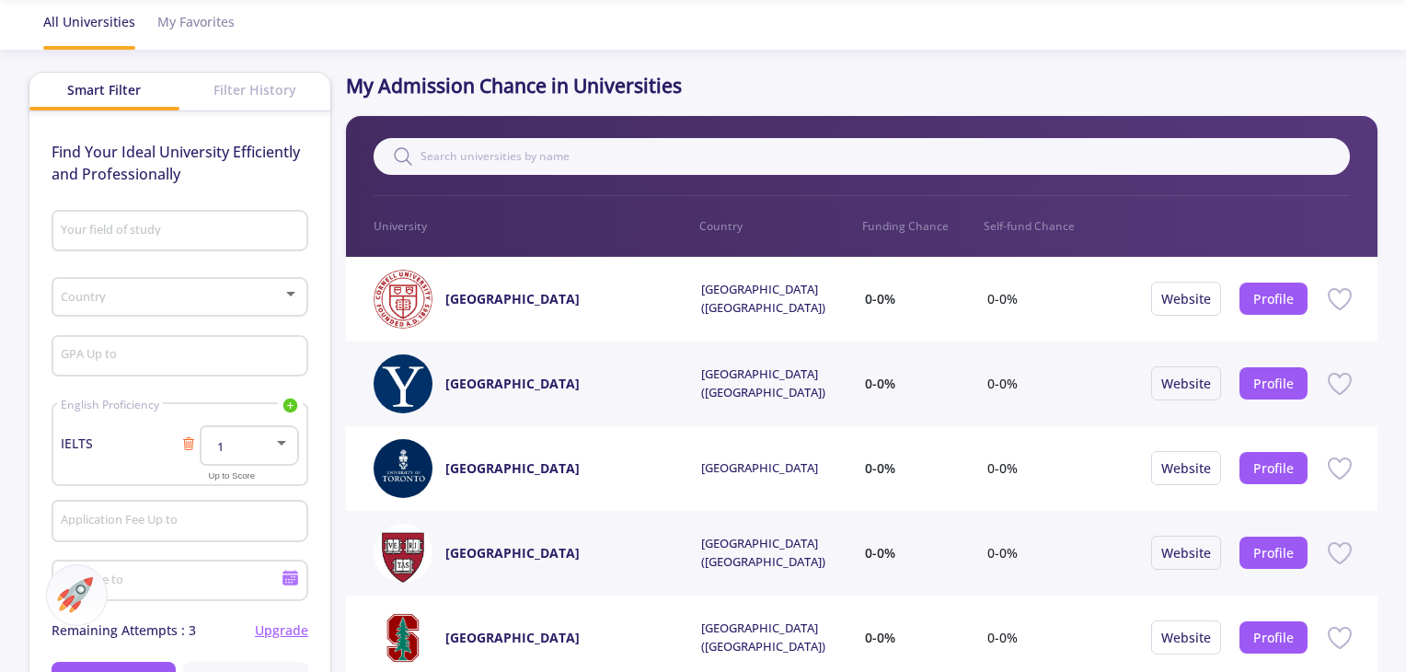
scroll to position [68, 0]
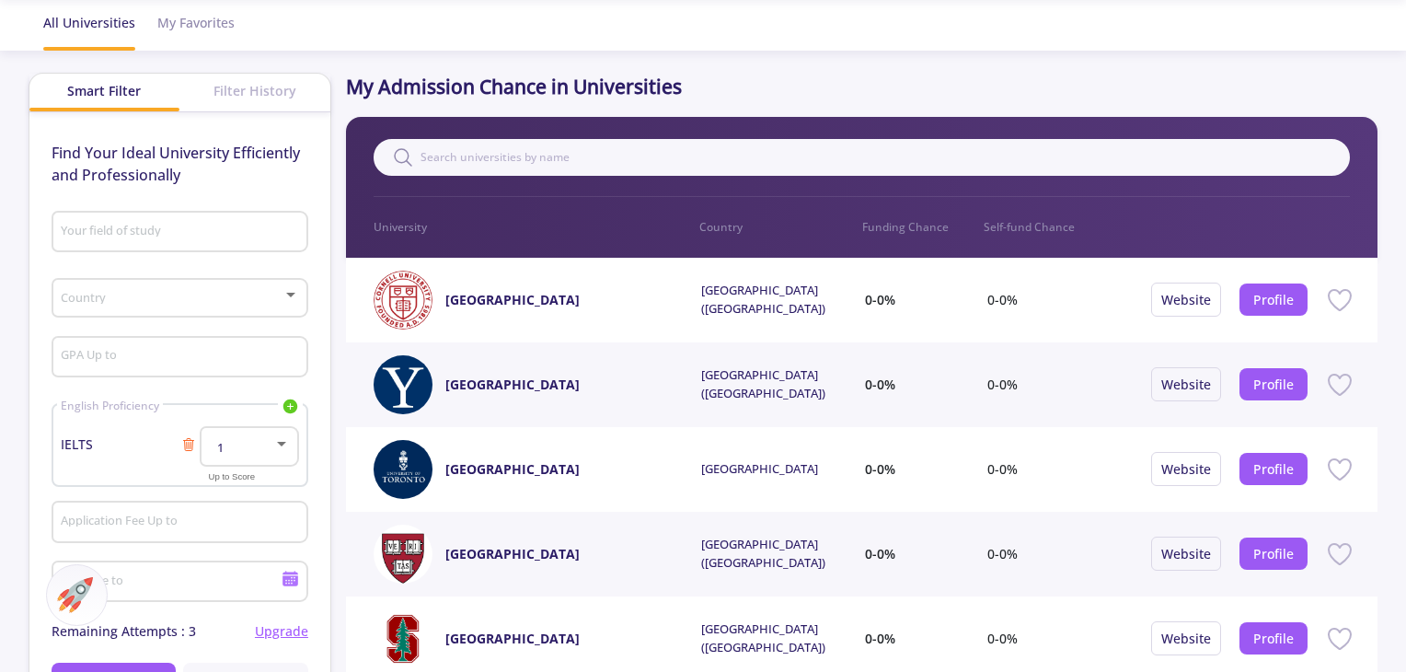
click at [195, 222] on div "Your field of study" at bounding box center [179, 228] width 239 height 48
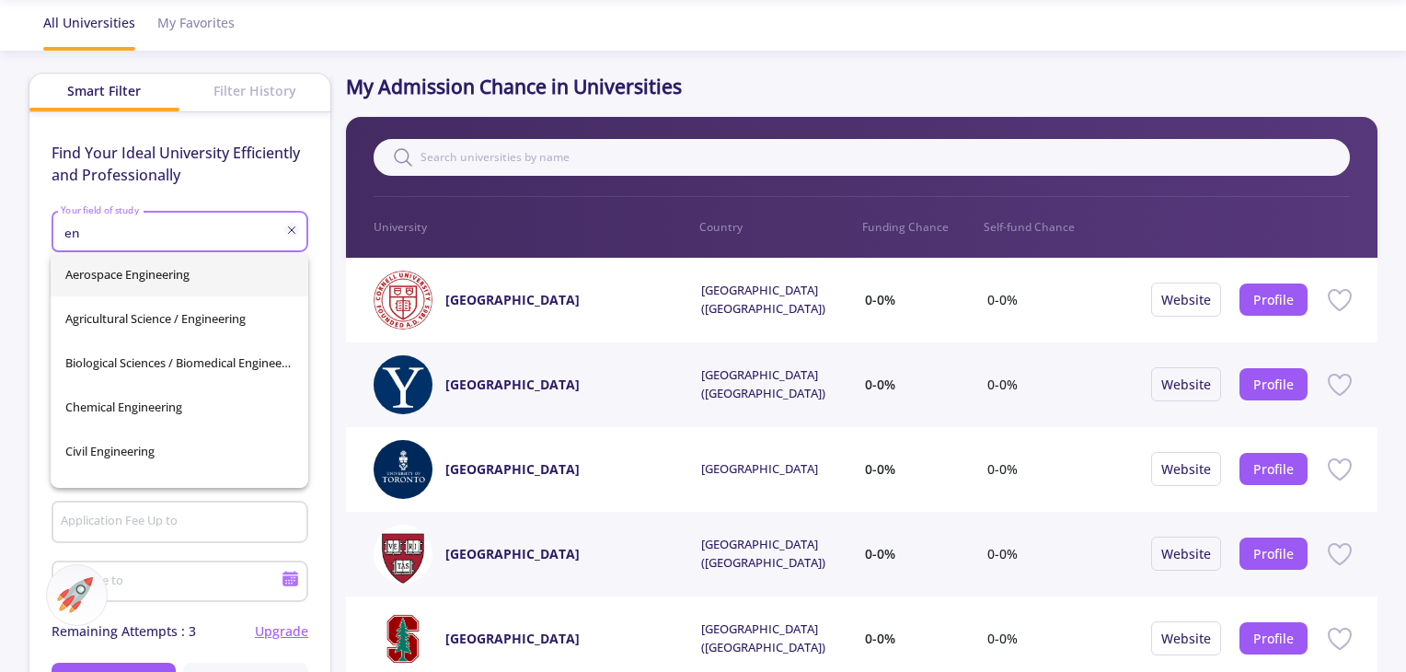
type input "e"
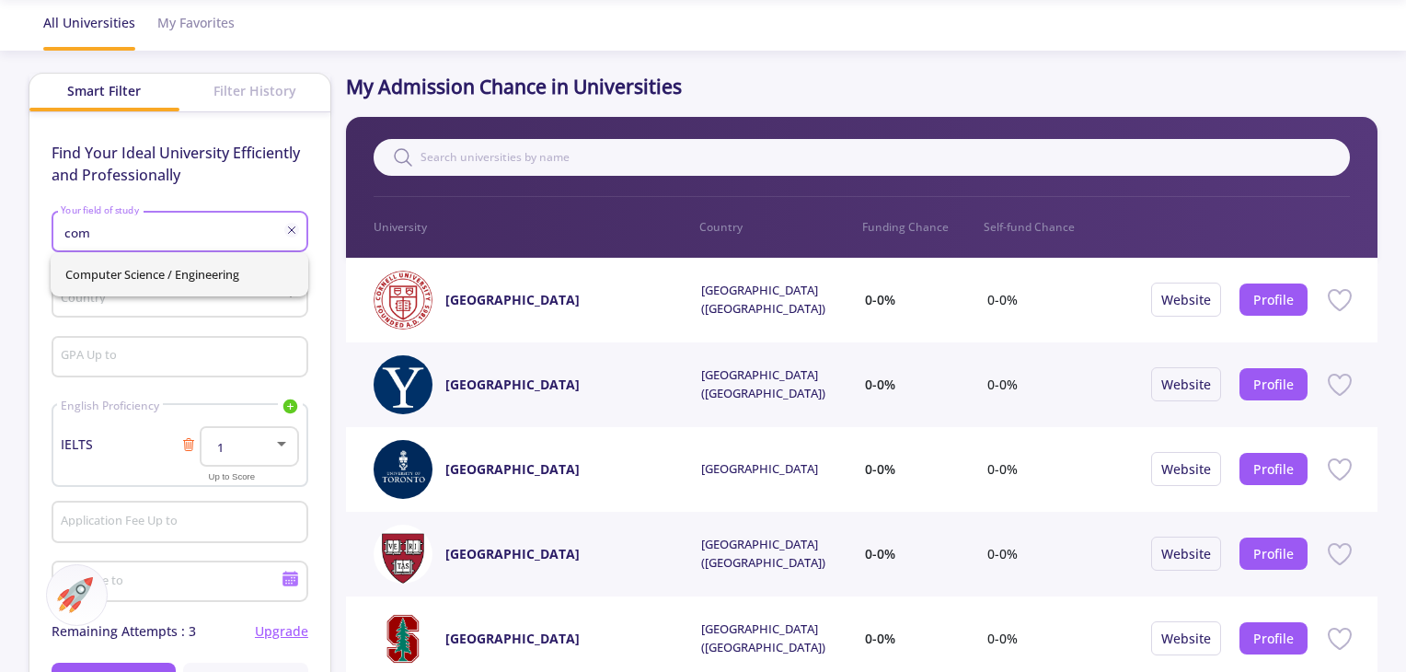
type input "com"
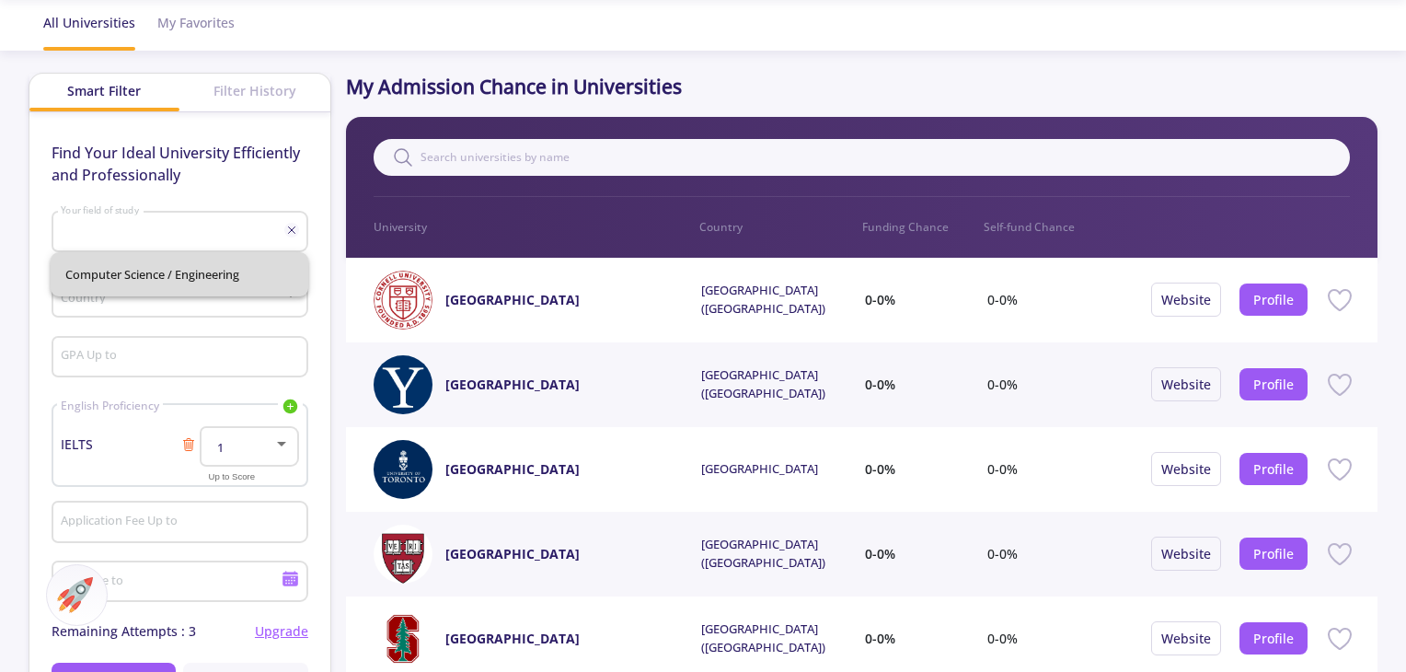
click at [185, 291] on div "Computer Science / Engineering" at bounding box center [180, 274] width 258 height 44
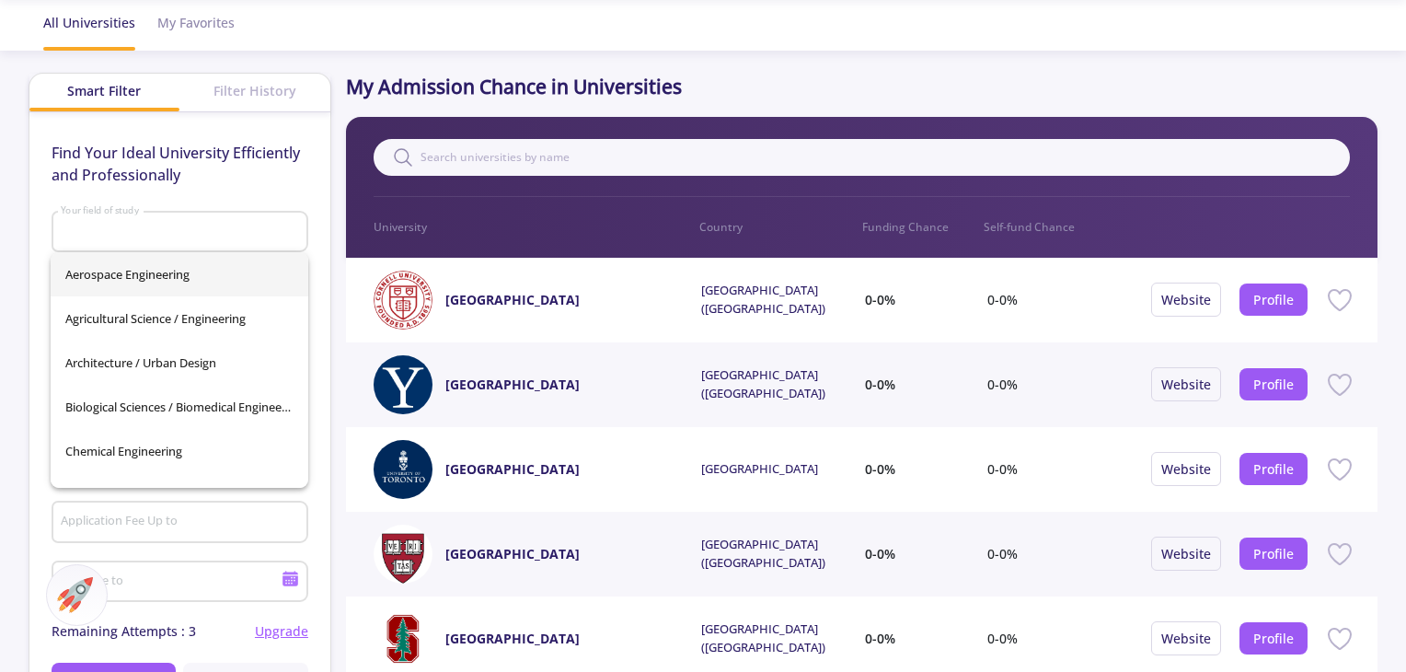
click at [183, 241] on div "Your field of study" at bounding box center [179, 228] width 239 height 48
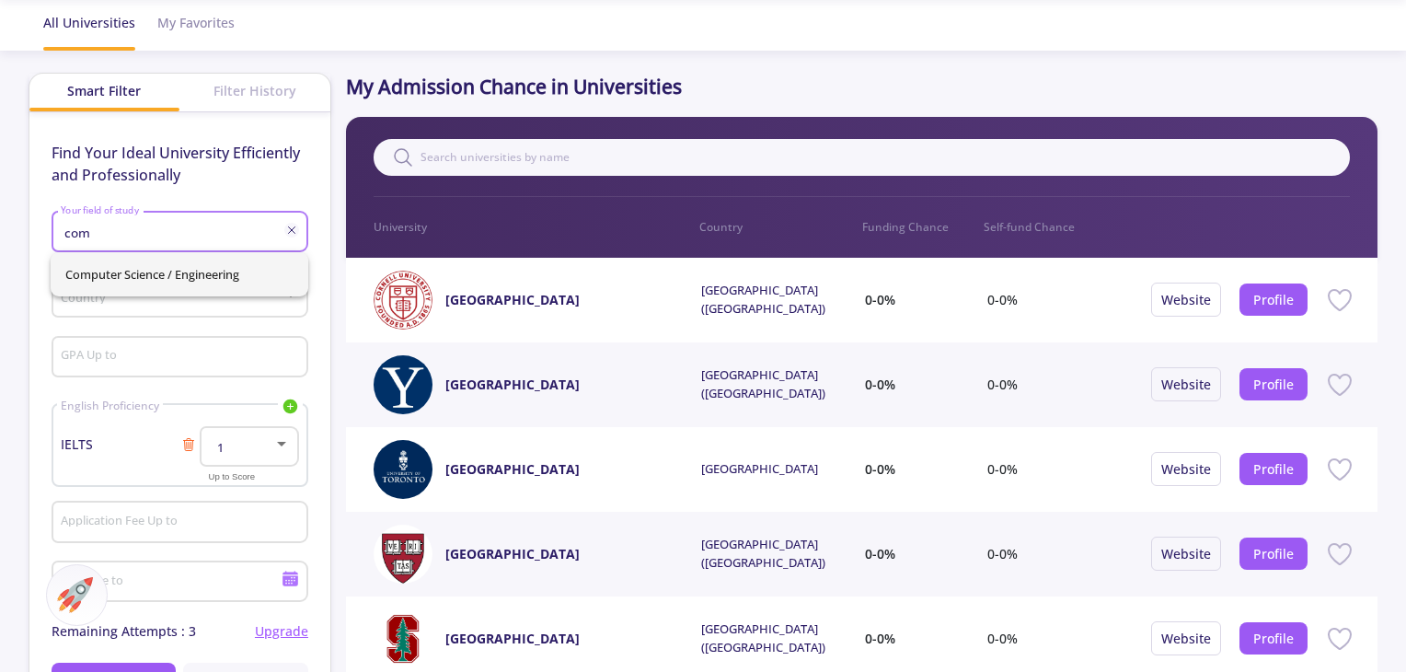
type input "com"
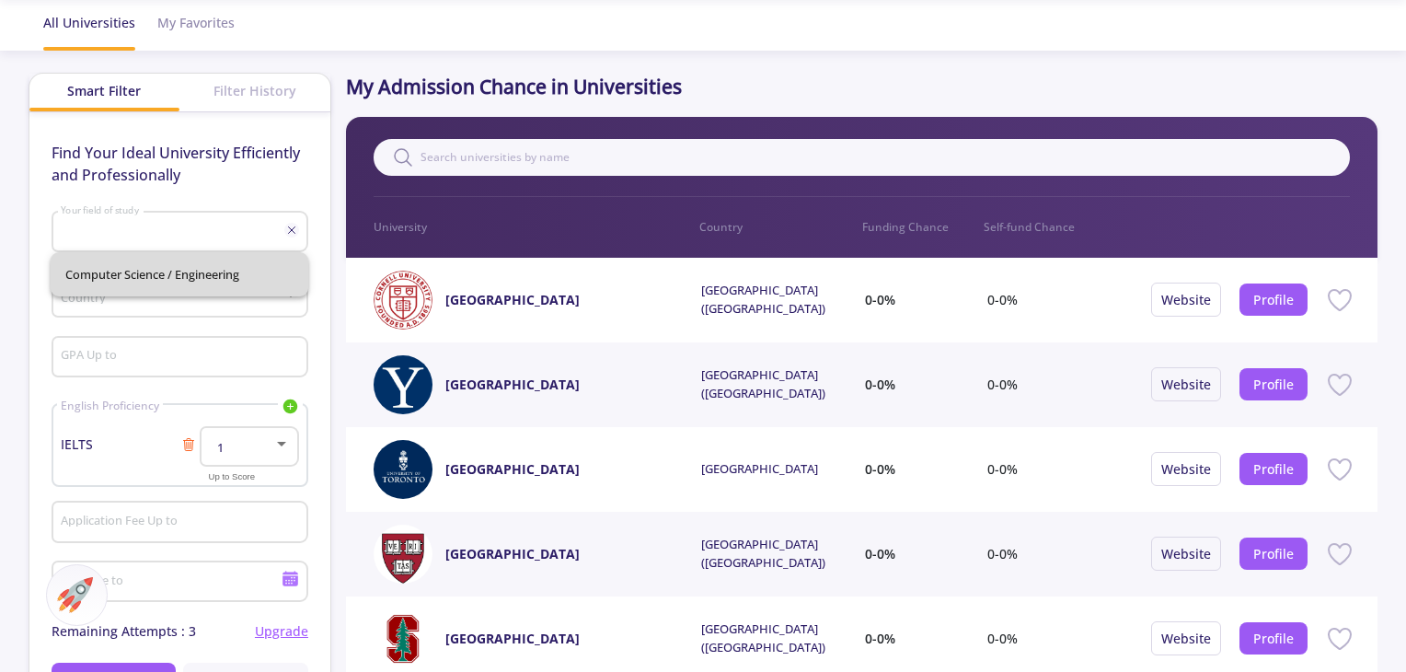
click at [162, 283] on div "Computer Science / Engineering" at bounding box center [180, 274] width 258 height 44
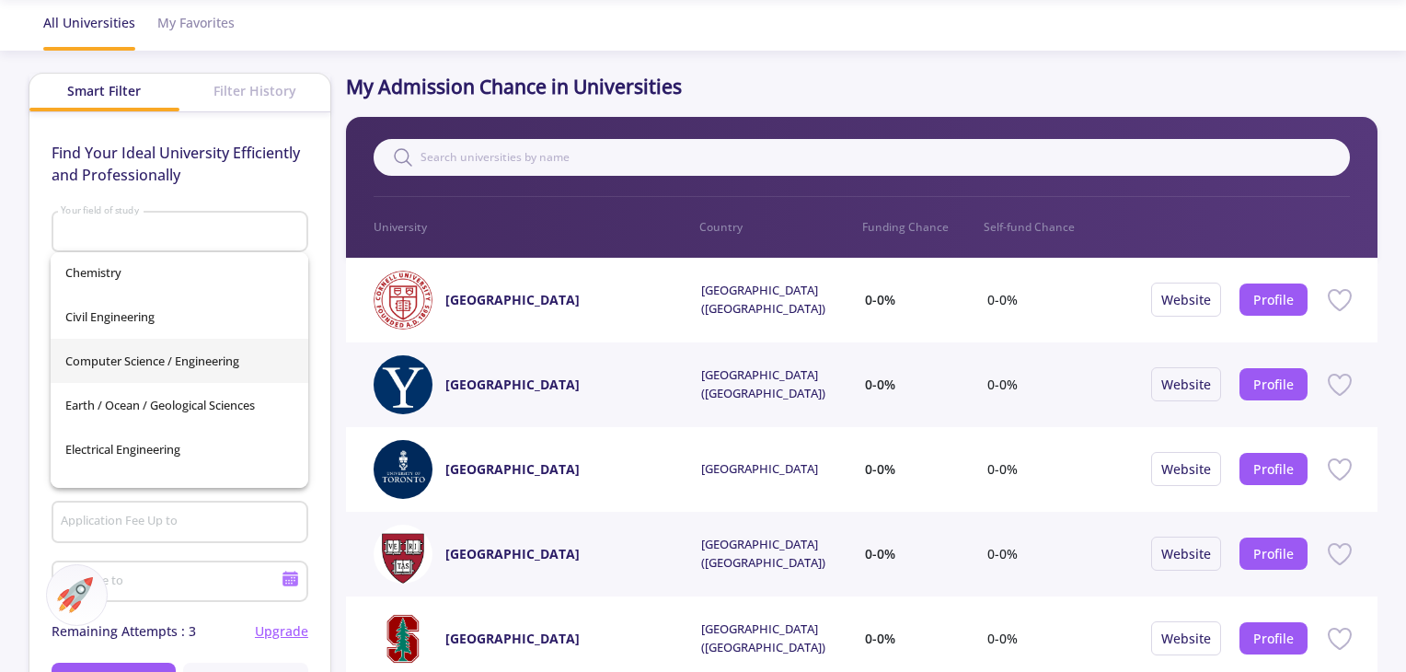
scroll to position [224, 0]
click at [179, 366] on span "Computer Science / Engineering" at bounding box center [179, 360] width 228 height 44
type input "Computer Science / Engineering"
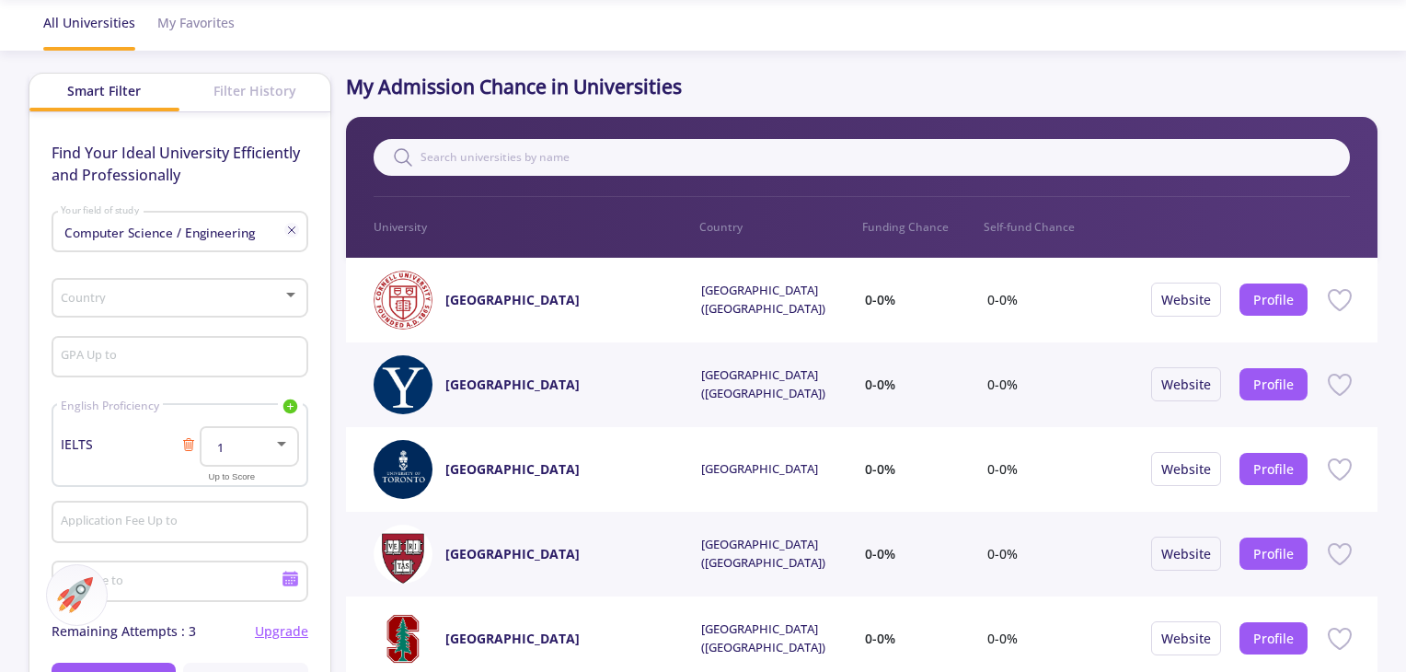
click at [241, 284] on div "Country" at bounding box center [179, 294] width 239 height 46
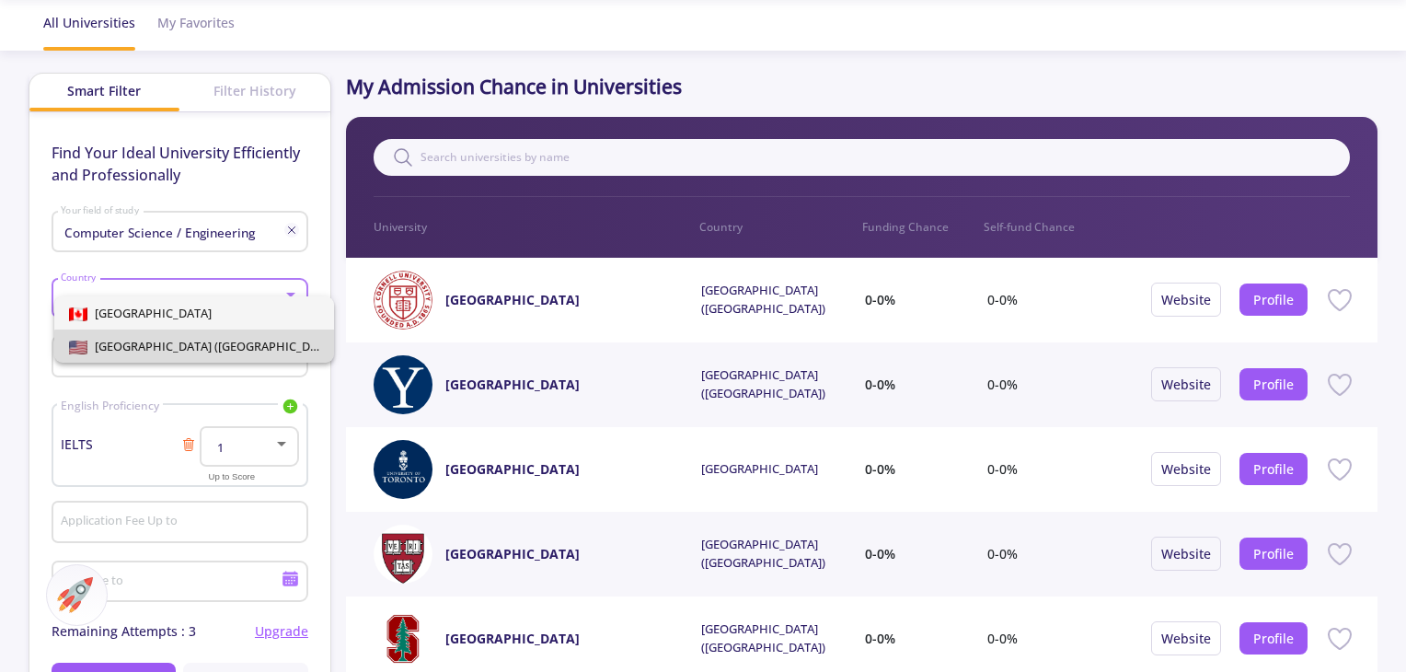
click at [212, 354] on span "[GEOGRAPHIC_DATA] ([GEOGRAPHIC_DATA])" at bounding box center [194, 345] width 250 height 33
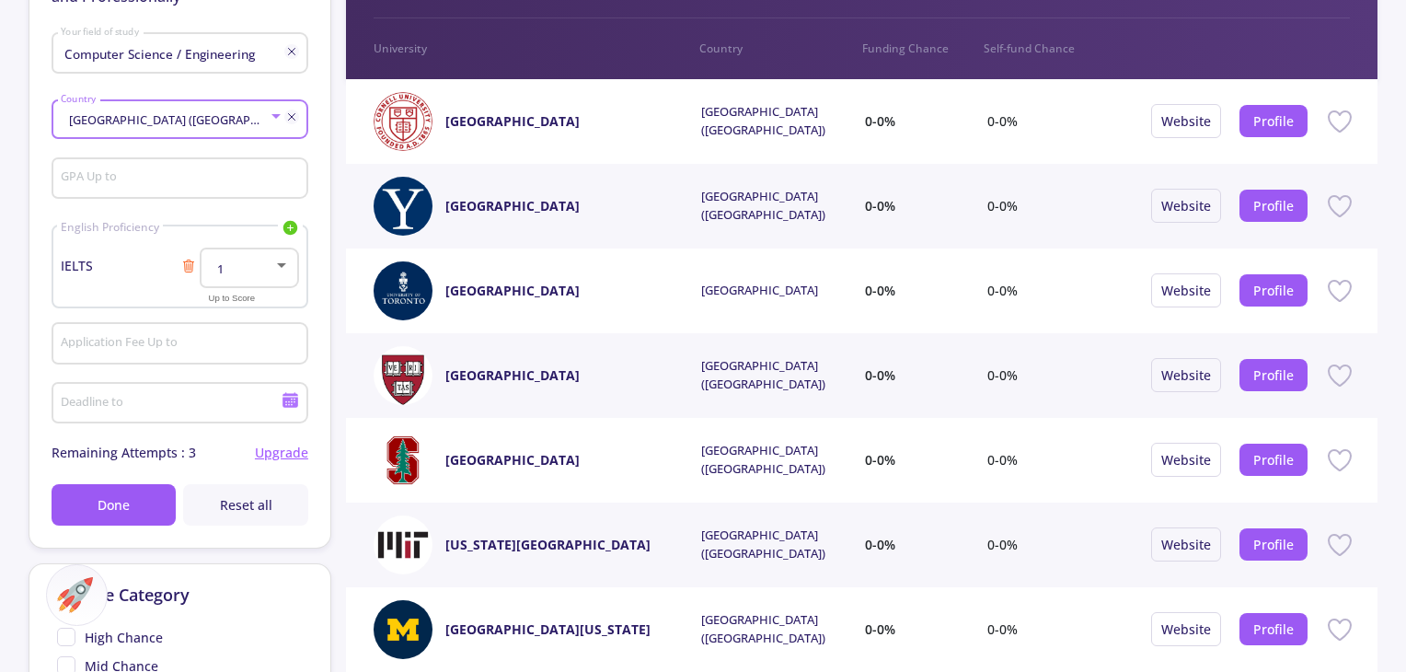
scroll to position [249, 0]
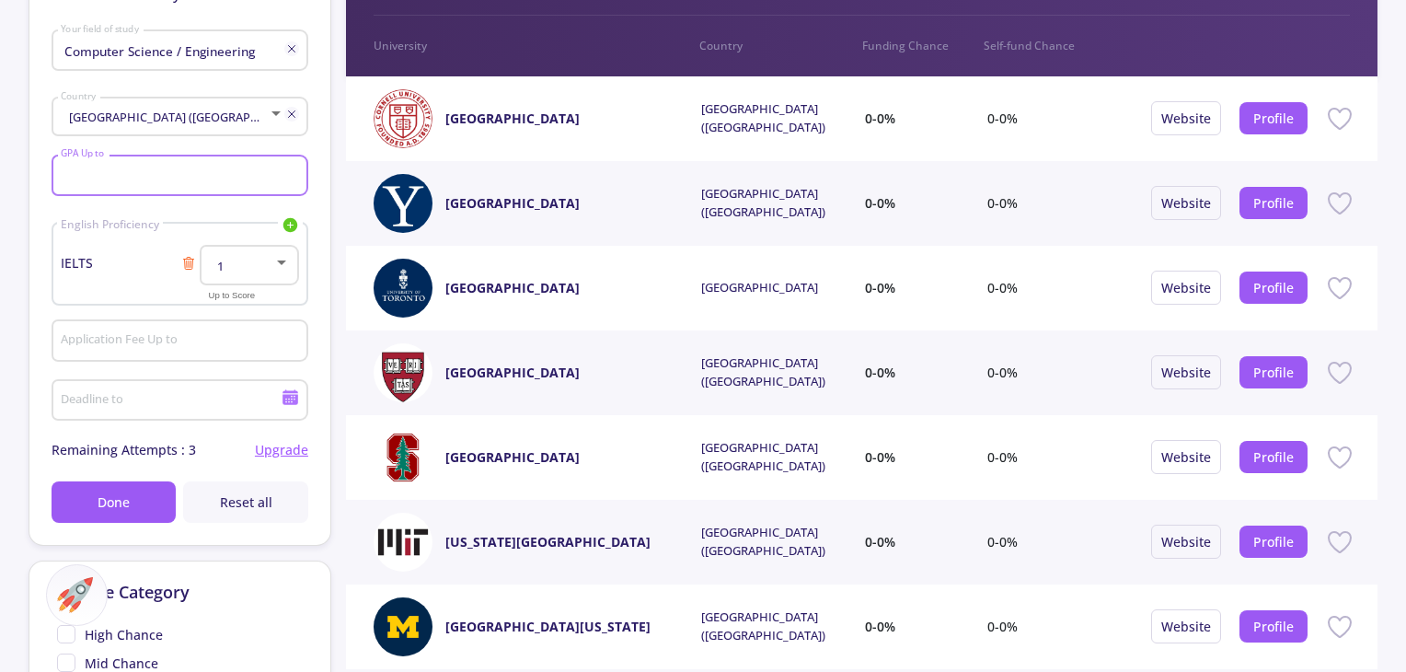
click at [194, 184] on input "GPA Up to" at bounding box center [182, 176] width 244 height 17
type input "3"
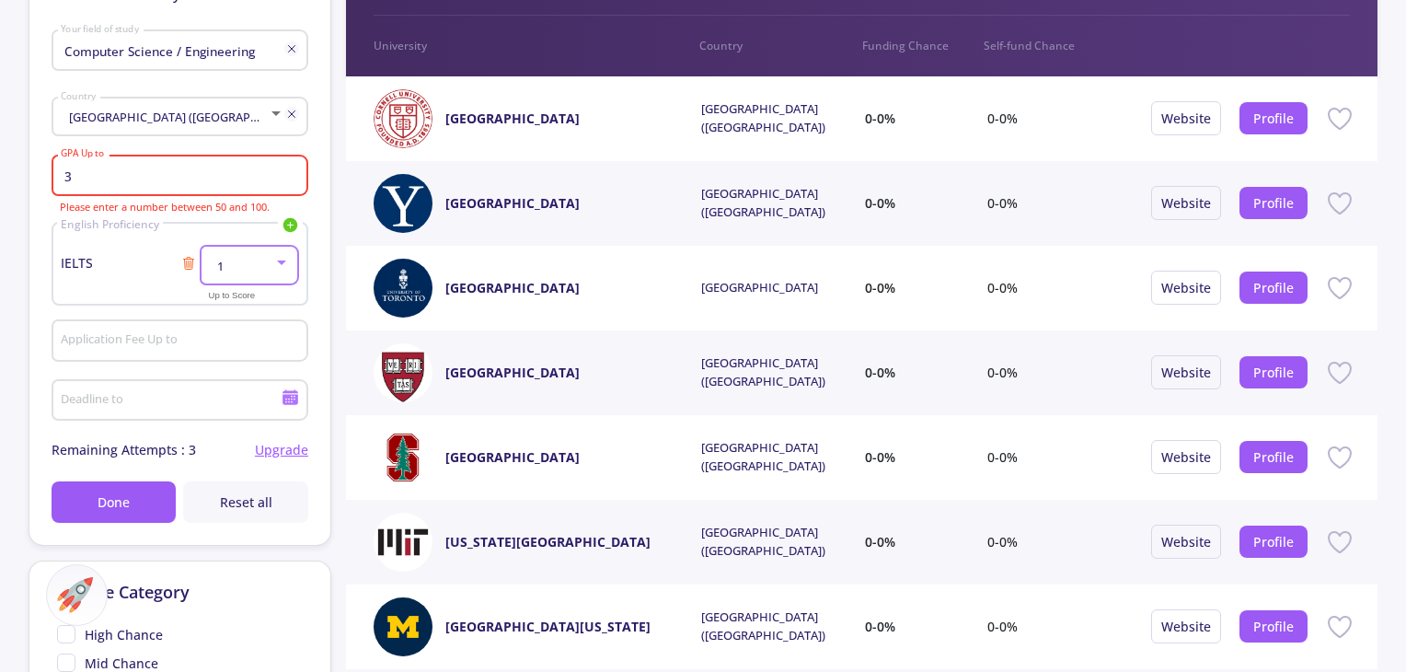
click at [276, 269] on div at bounding box center [281, 262] width 17 height 15
click at [144, 176] on div at bounding box center [703, 336] width 1406 height 672
drag, startPoint x: 144, startPoint y: 176, endPoint x: 59, endPoint y: 180, distance: 85.7
click at [60, 180] on input "3" at bounding box center [182, 176] width 244 height 17
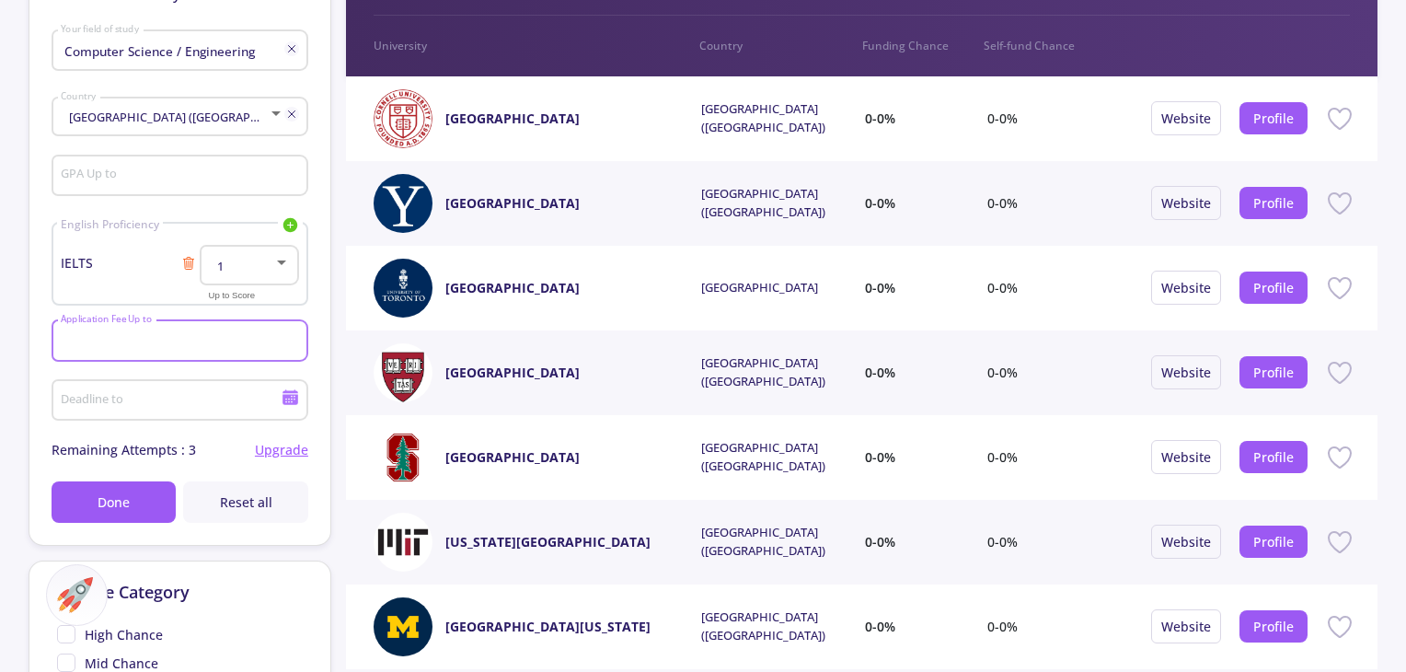
click at [206, 348] on input "Application Fee Up to" at bounding box center [182, 341] width 244 height 17
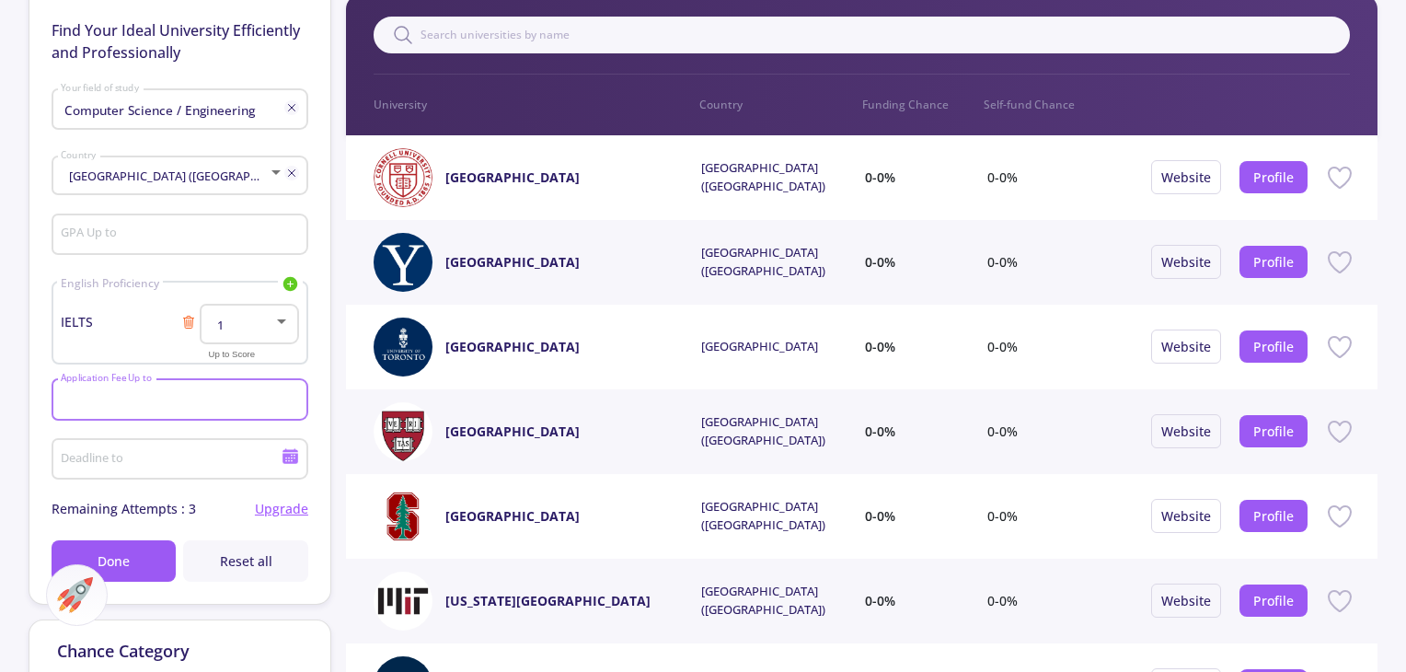
scroll to position [188, 0]
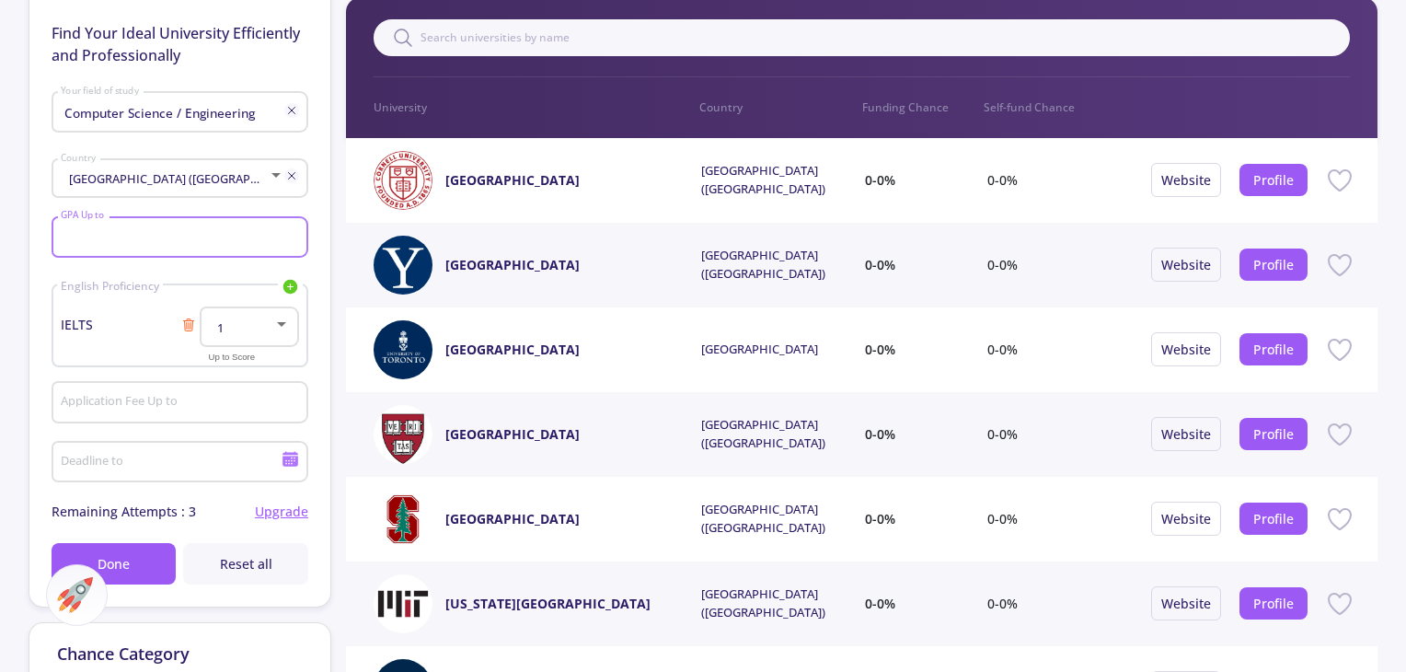
click at [120, 239] on input "GPA Up to" at bounding box center [182, 238] width 244 height 17
click at [120, 236] on input "GPA Up to" at bounding box center [182, 238] width 244 height 17
type input "75"
click at [281, 328] on div at bounding box center [281, 324] width 17 height 15
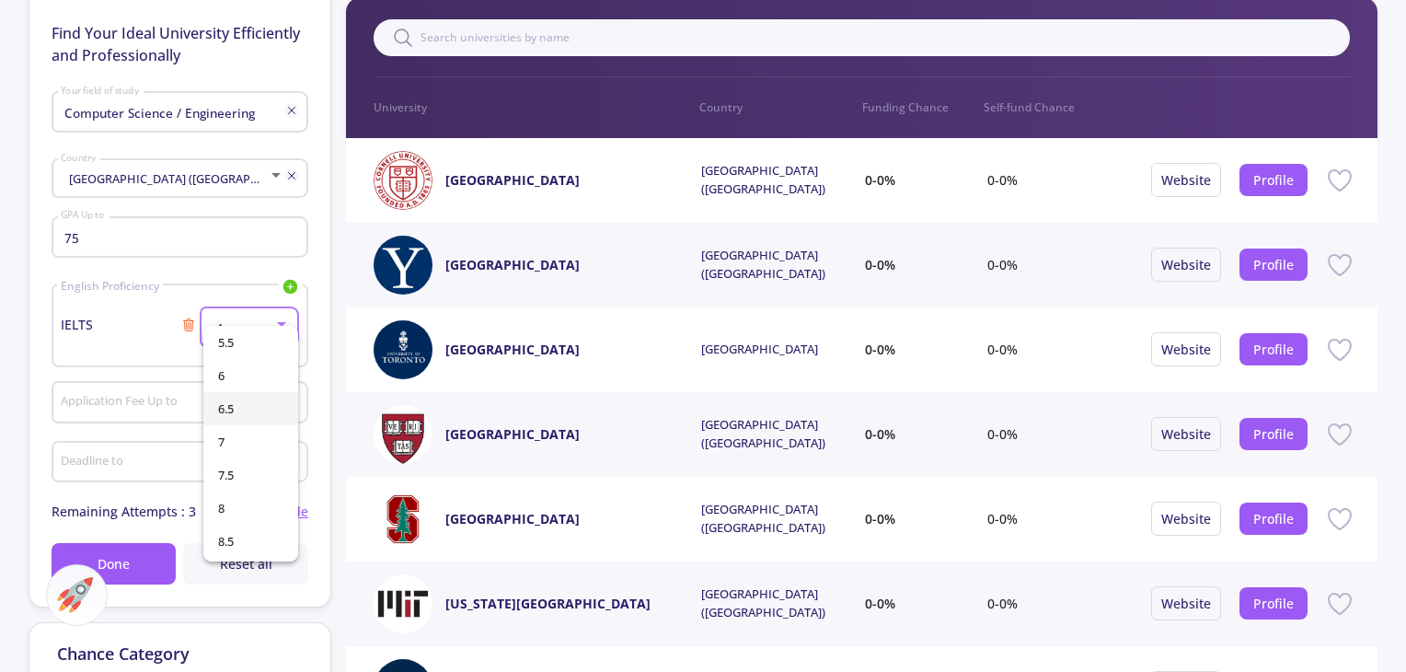
scroll to position [300, 0]
click at [238, 445] on span "7" at bounding box center [250, 439] width 65 height 33
click at [156, 399] on input "Application Fee Up to" at bounding box center [182, 403] width 244 height 17
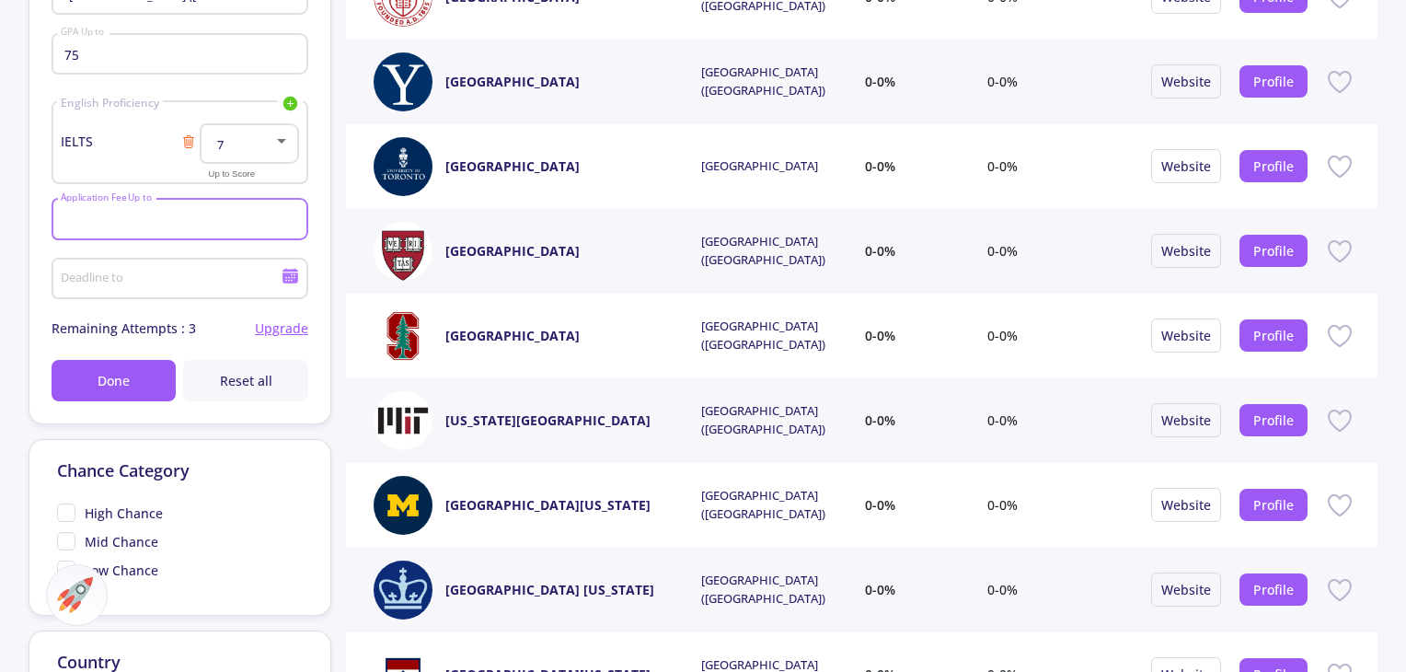
scroll to position [372, 0]
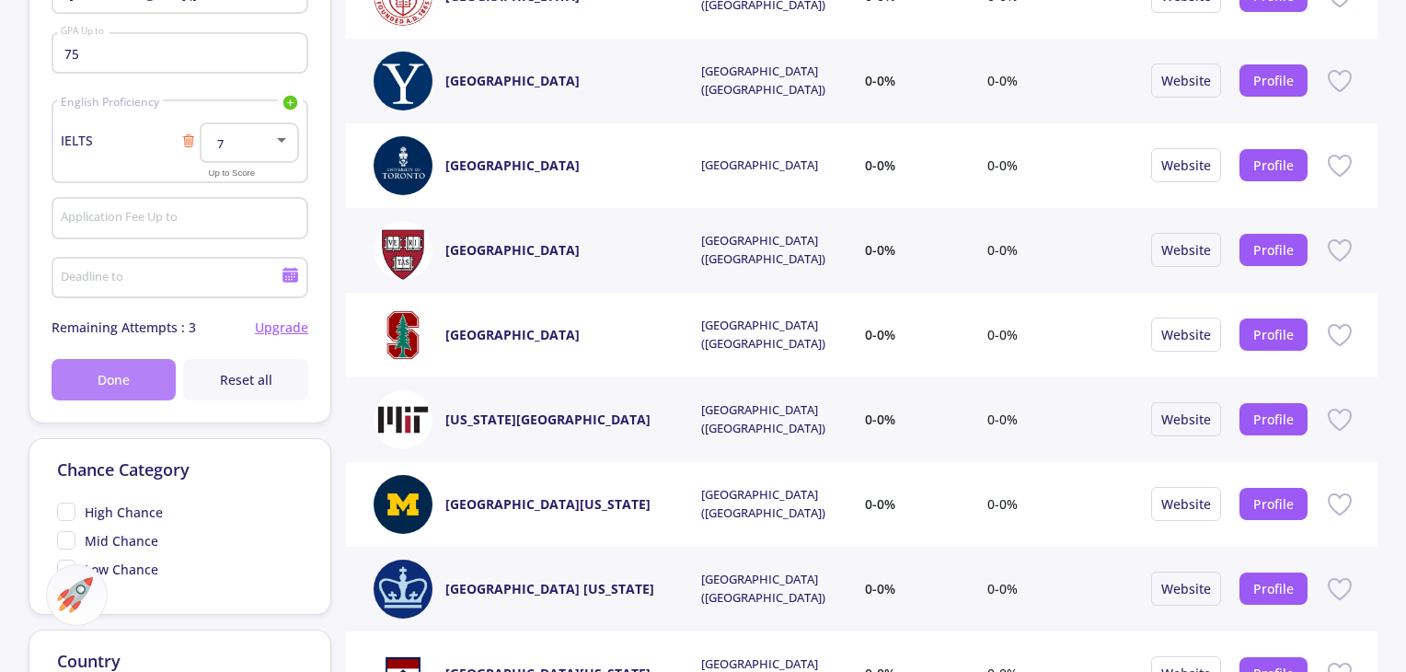
click at [125, 395] on button "Done" at bounding box center [114, 379] width 125 height 41
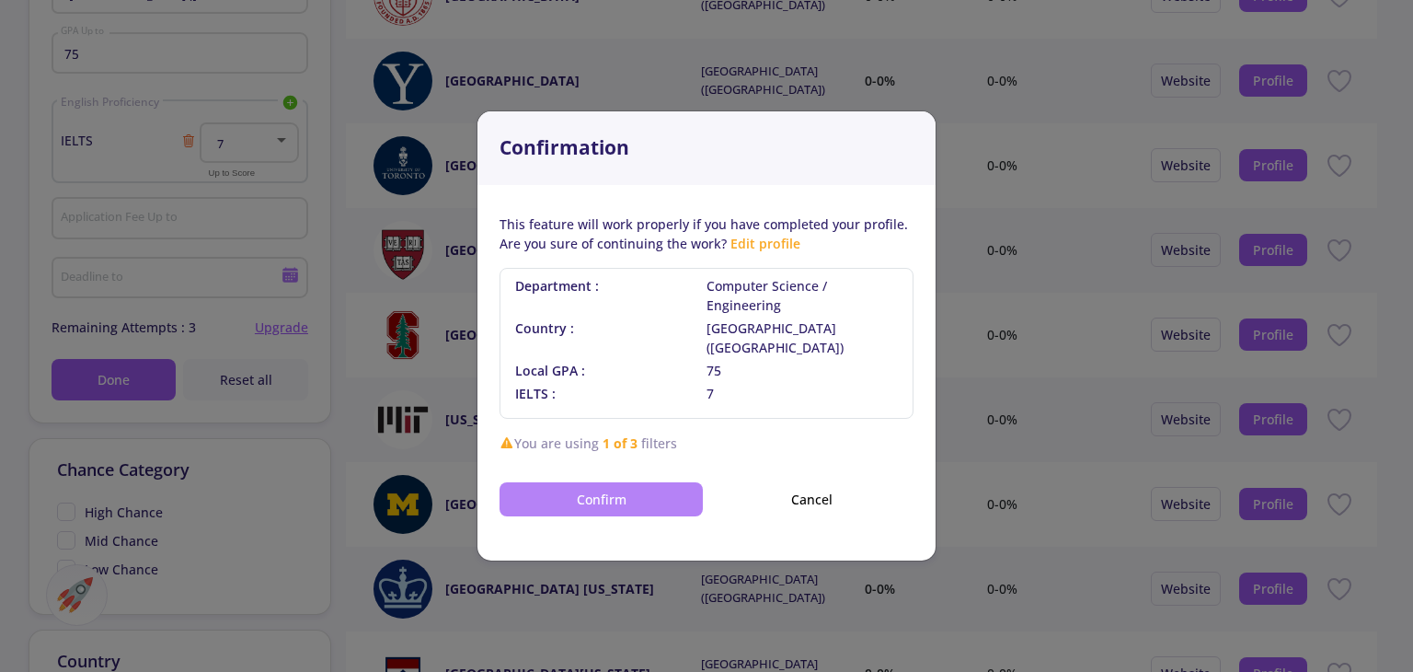
click at [617, 482] on button "Confirm" at bounding box center [601, 499] width 203 height 34
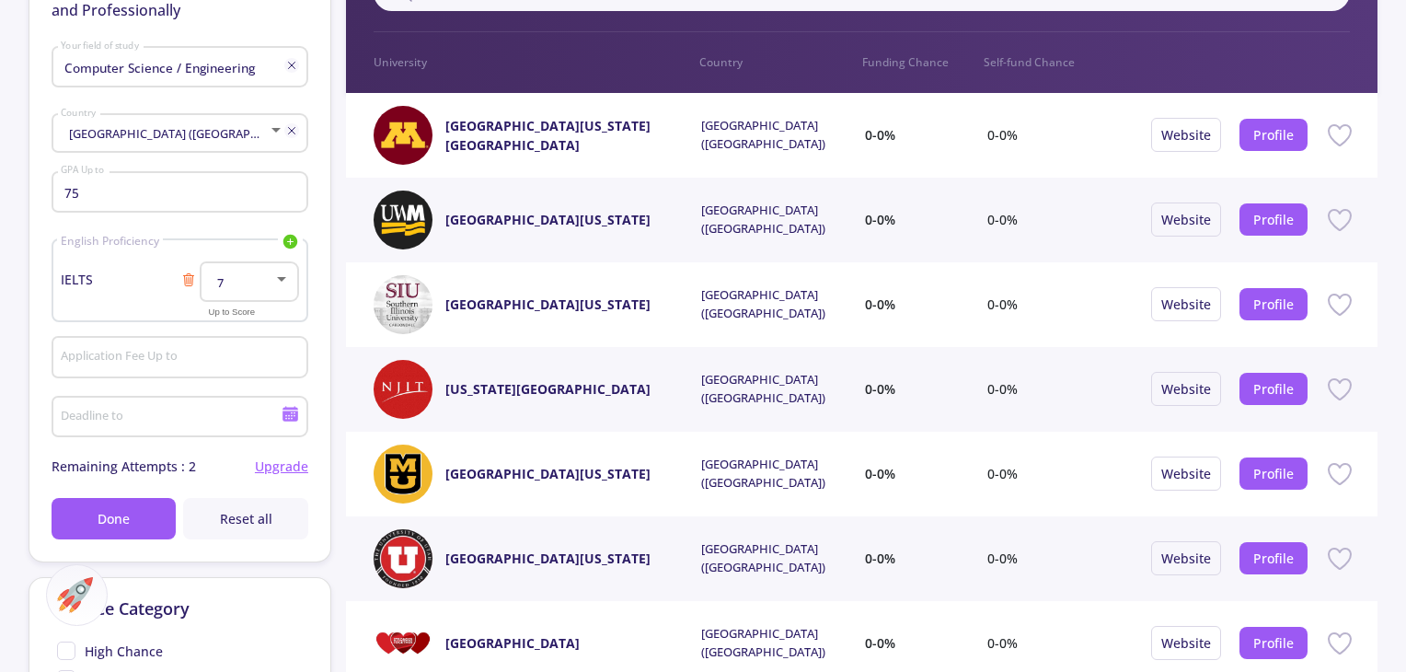
scroll to position [235, 0]
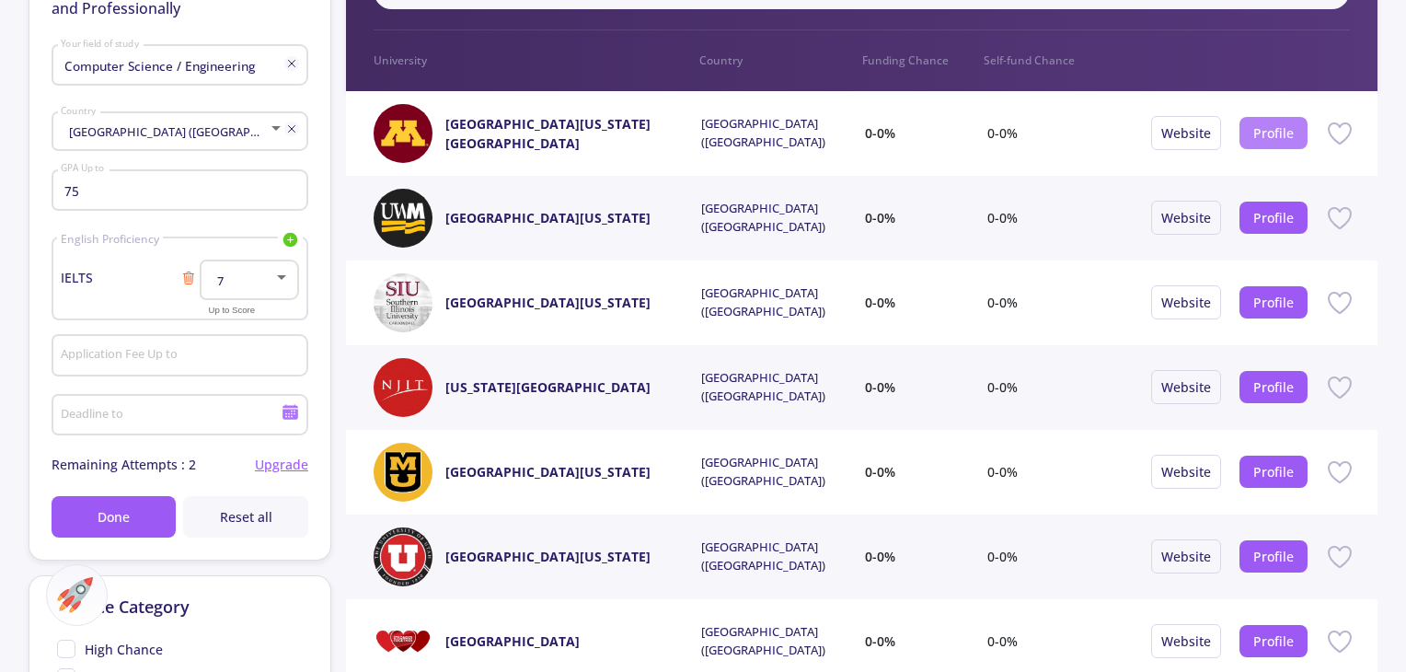
click at [1259, 130] on link "Profile" at bounding box center [1273, 132] width 40 height 17
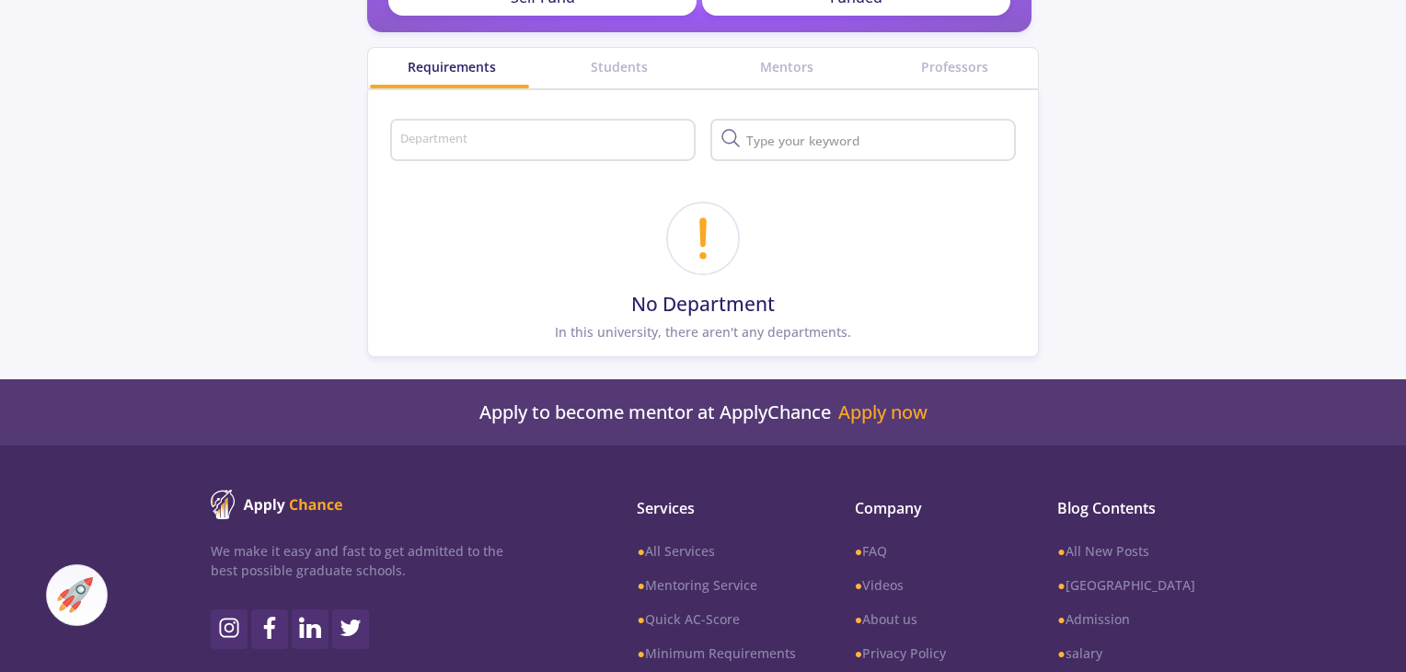
scroll to position [526, 0]
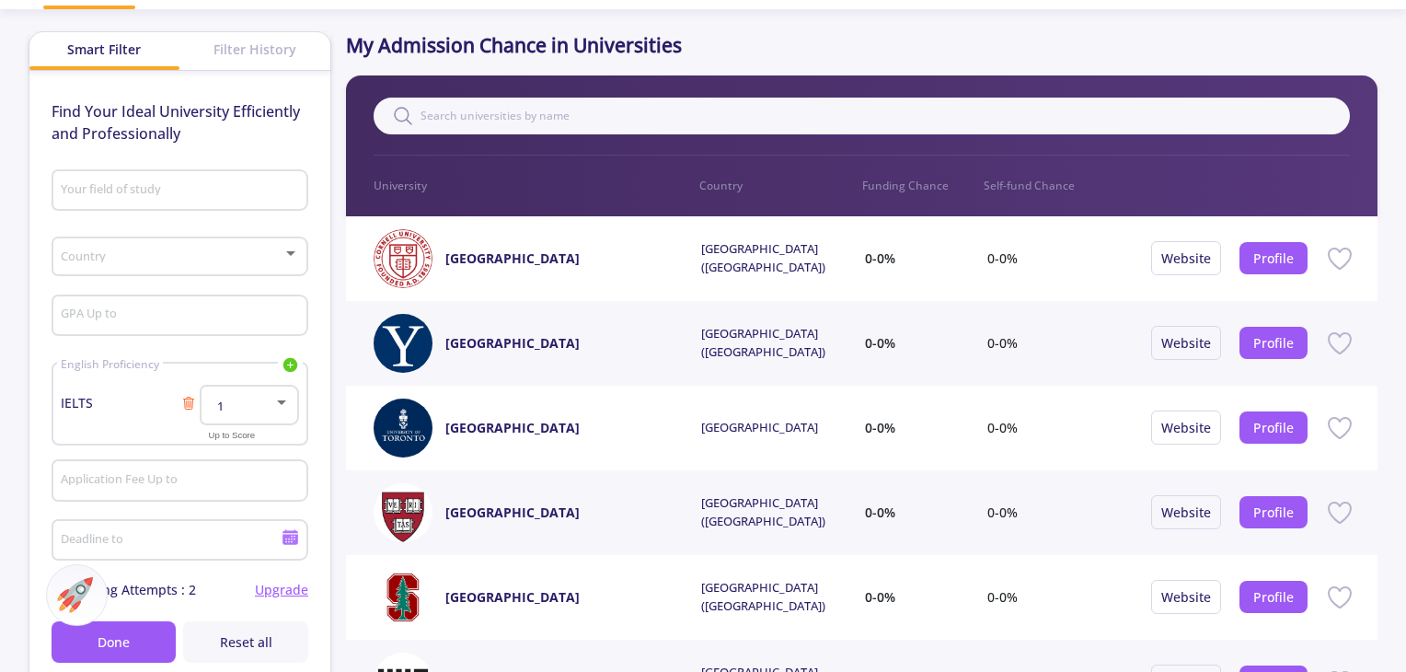
scroll to position [110, 0]
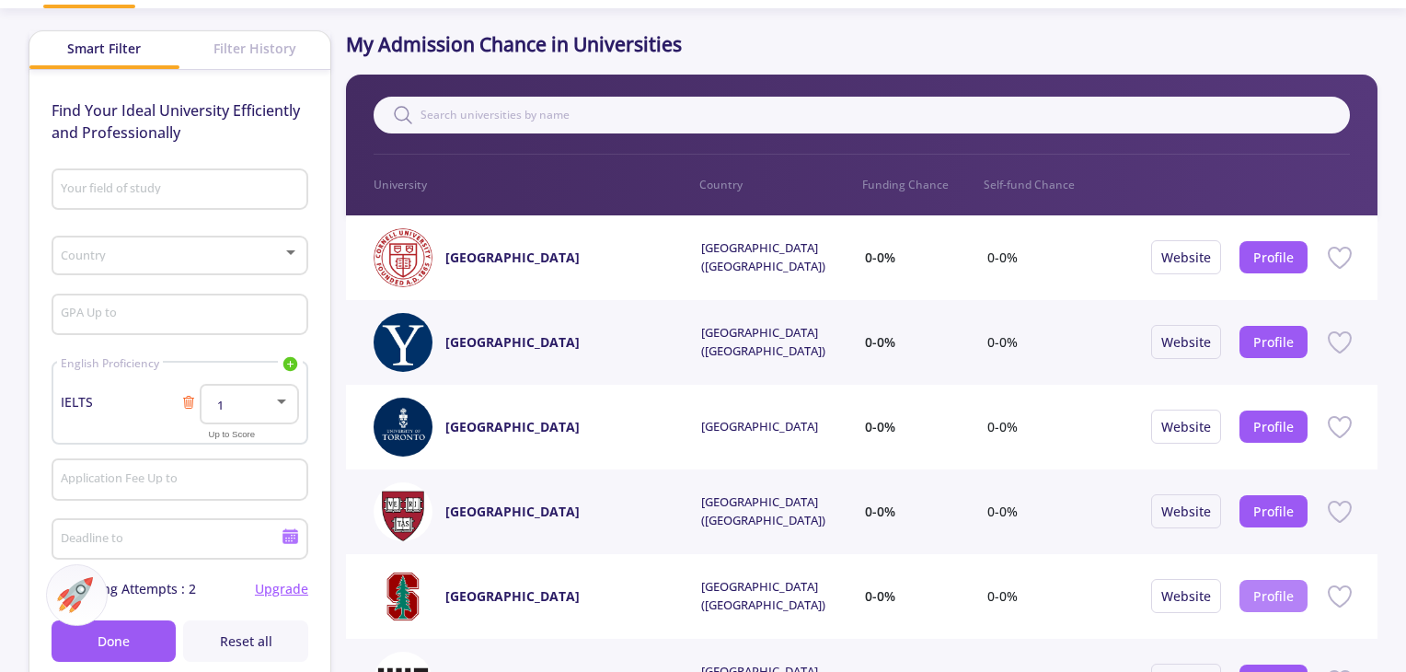
click at [1261, 587] on link "Profile" at bounding box center [1273, 595] width 40 height 17
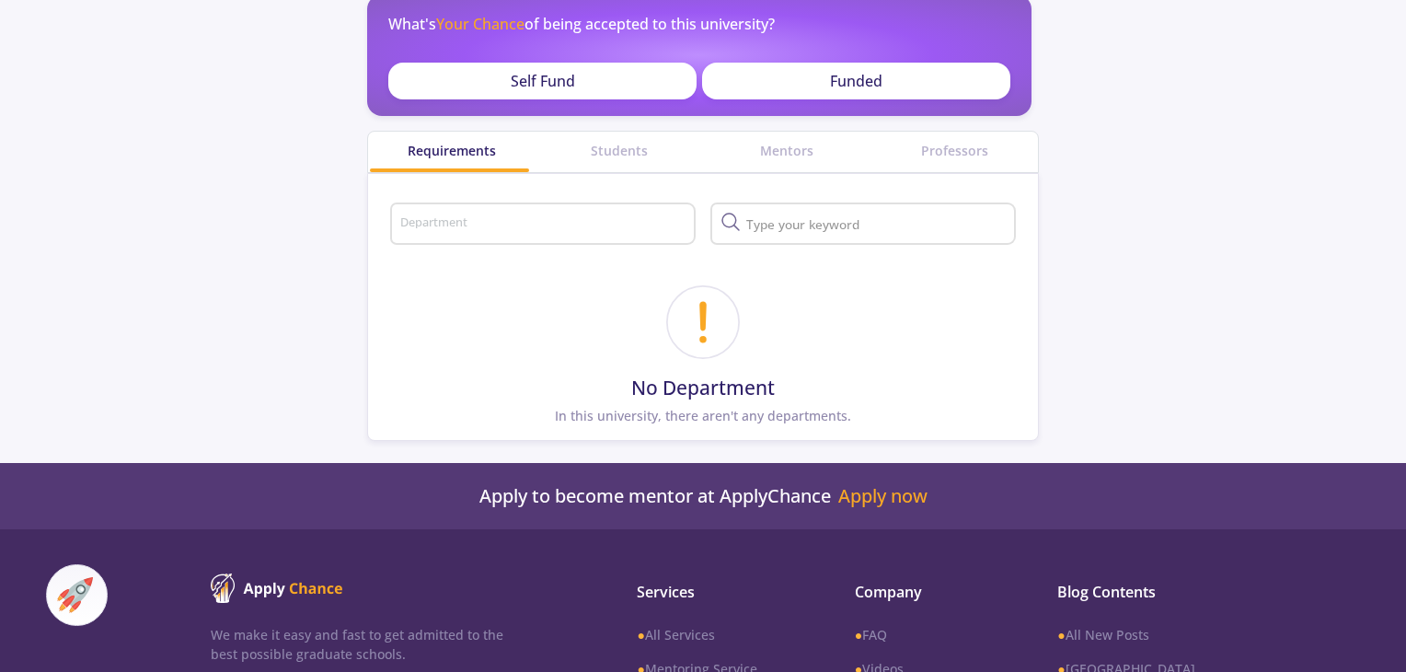
scroll to position [443, 0]
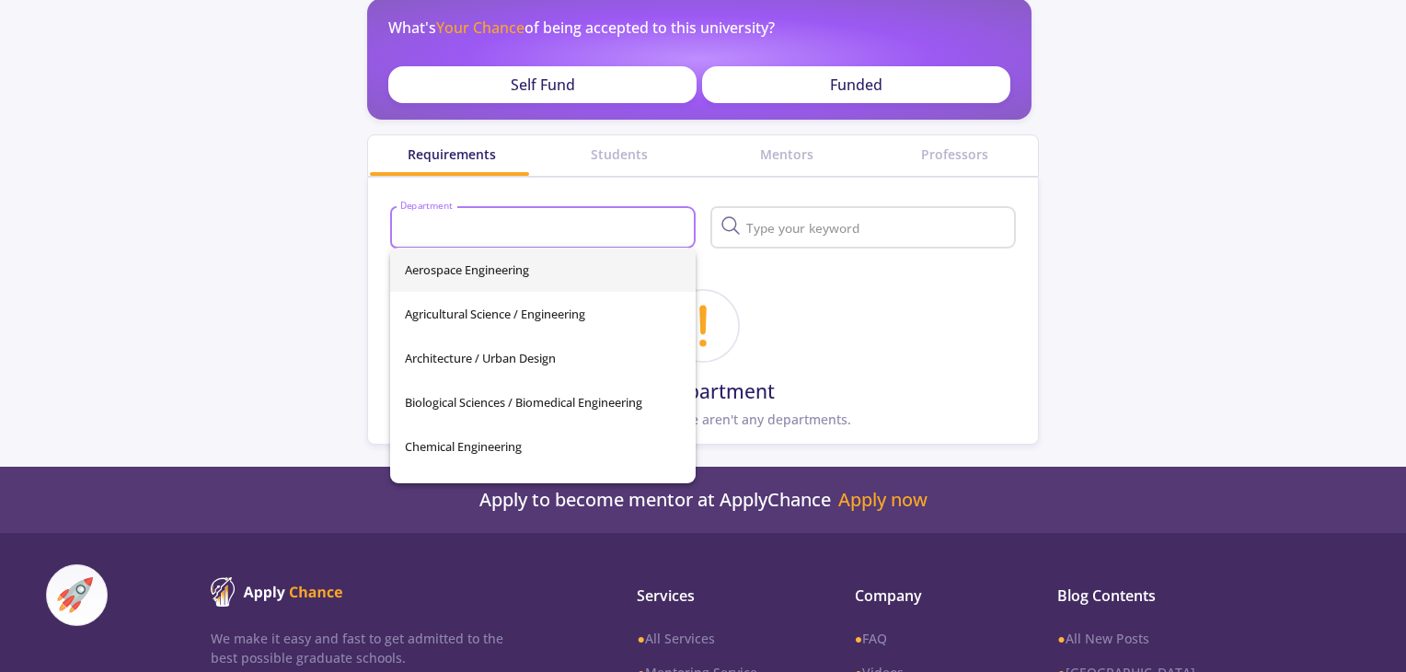
click at [606, 222] on input "Department" at bounding box center [545, 228] width 293 height 17
type input "c"
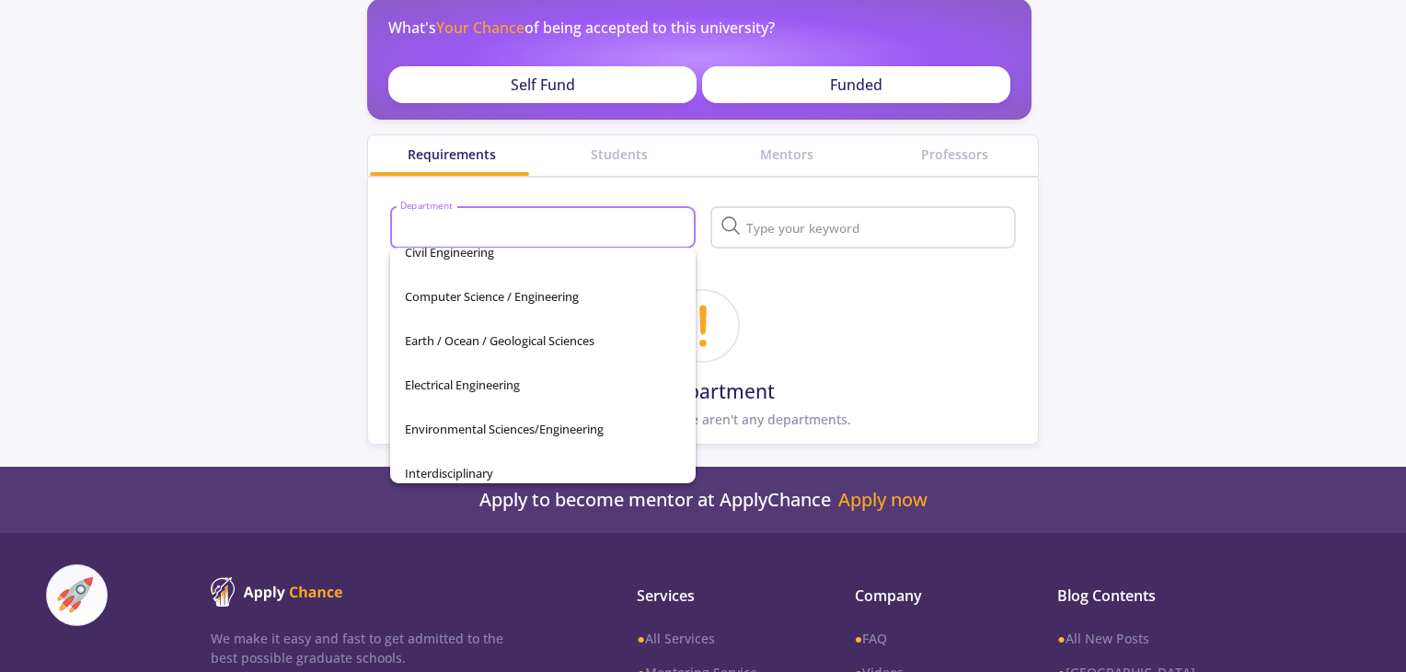
scroll to position [283, 0]
click at [582, 310] on span "Computer Science / Engineering" at bounding box center [543, 295] width 276 height 44
type input "Computer Science / Engineering"
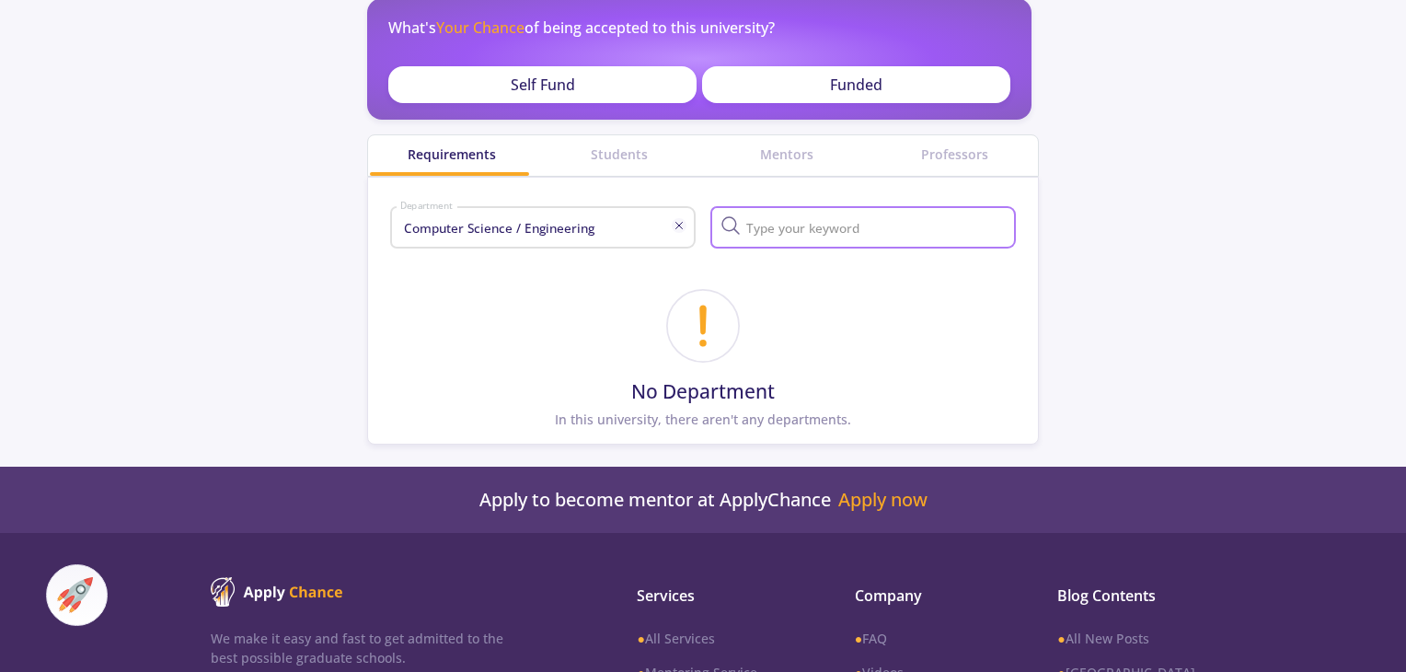
click at [791, 229] on input "text" at bounding box center [877, 228] width 271 height 17
type input "ai"
click at [619, 141] on div "Students" at bounding box center [618, 155] width 167 height 40
click at [625, 163] on div "Students" at bounding box center [618, 155] width 167 height 40
click at [626, 155] on div "Students" at bounding box center [618, 153] width 167 height 19
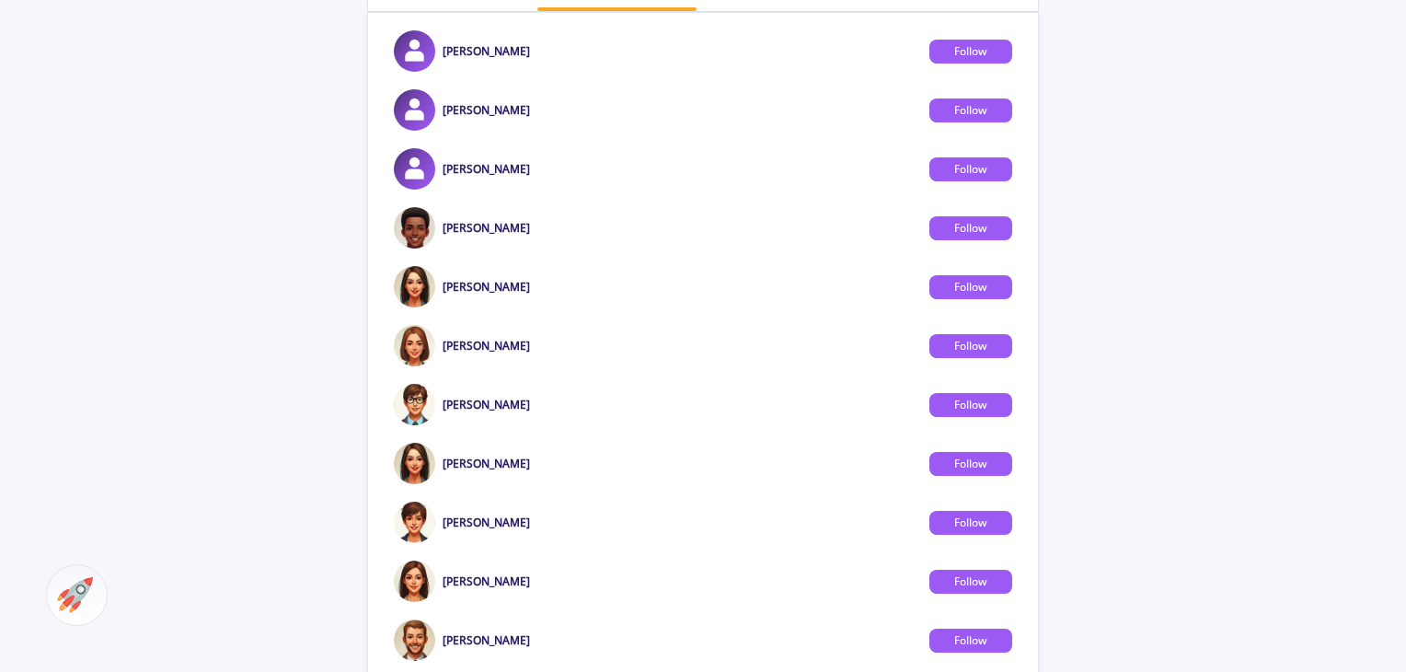
scroll to position [609, 0]
click at [427, 465] on img at bounding box center [414, 462] width 41 height 41
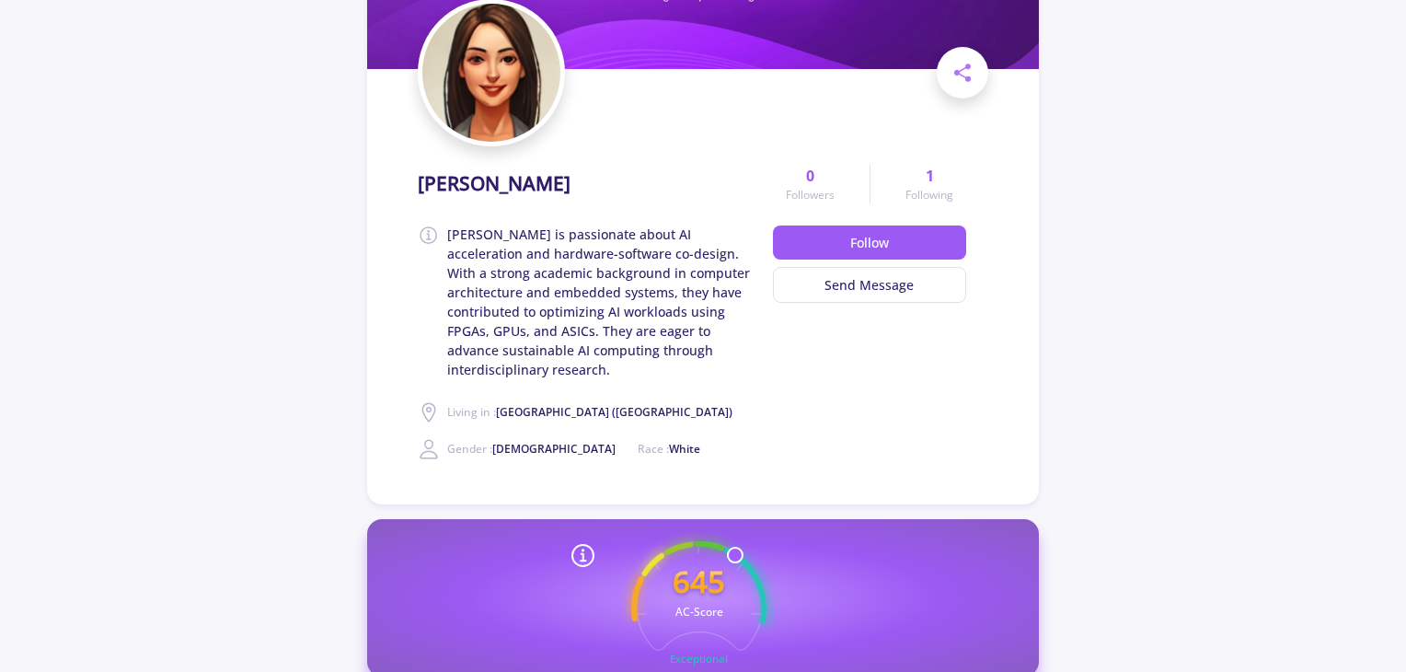
scroll to position [245, 0]
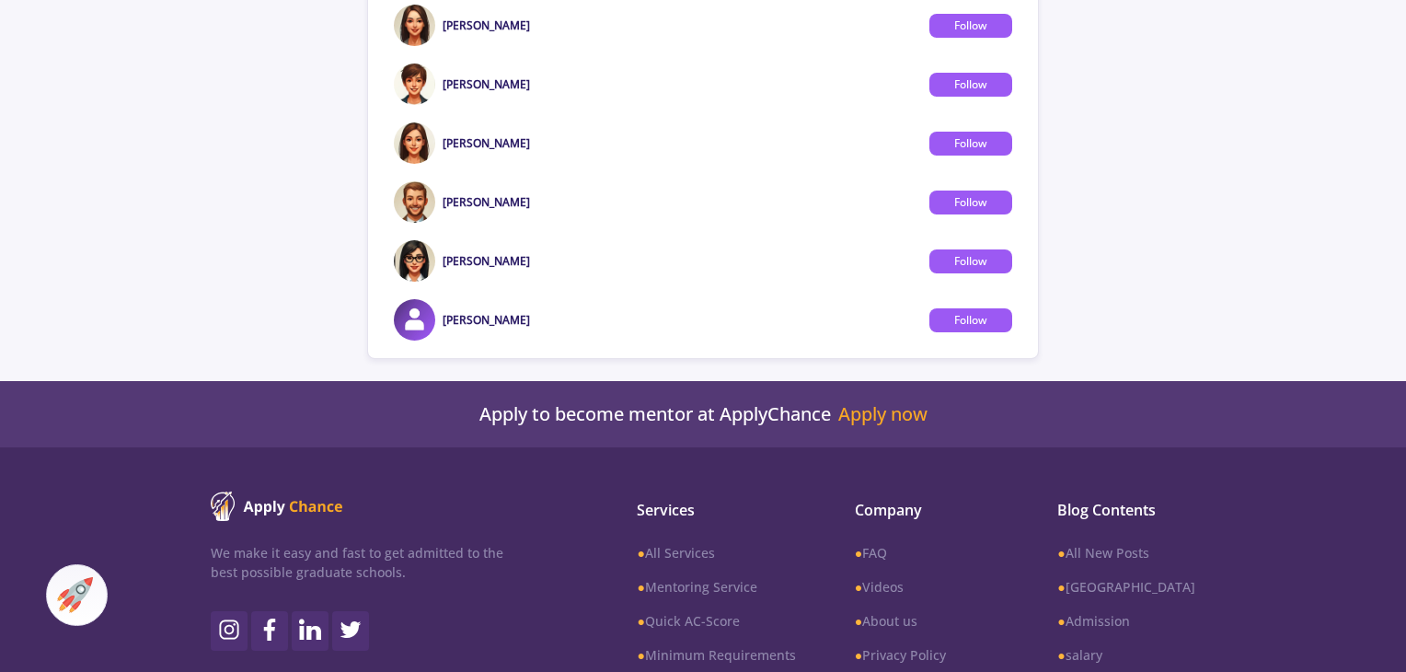
scroll to position [1047, 0]
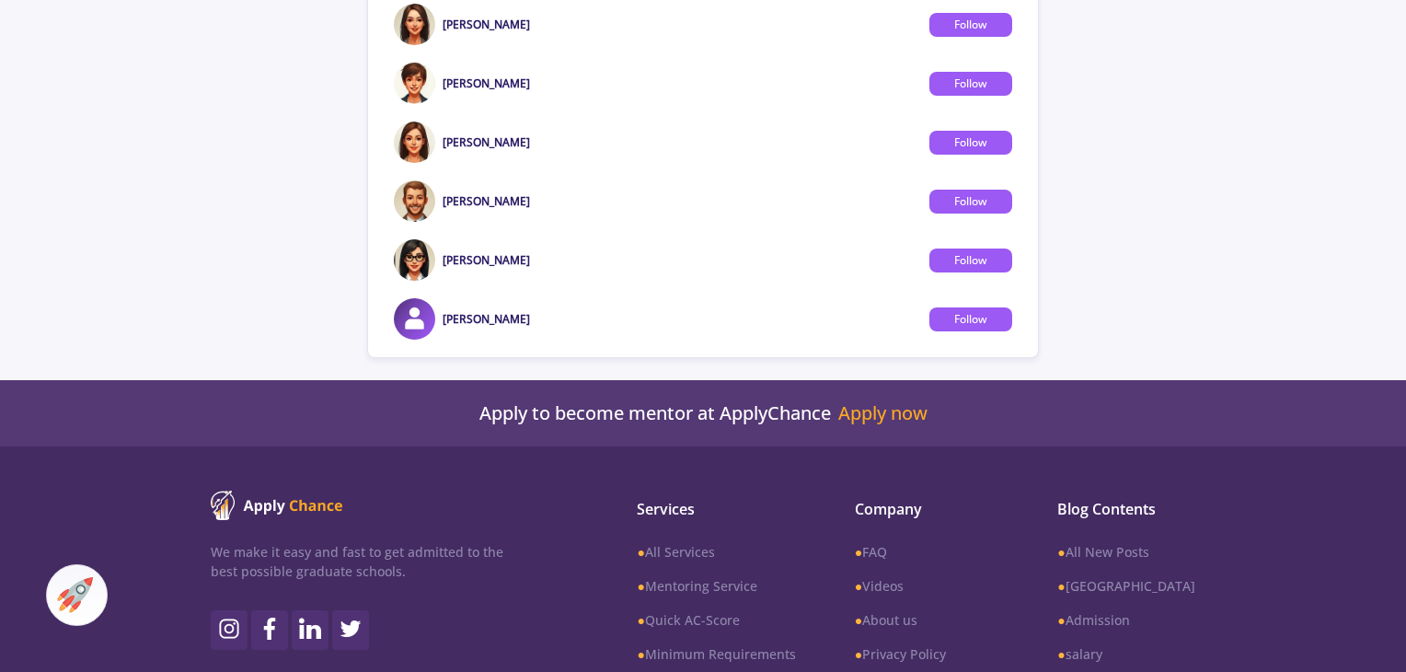
click at [418, 260] on img at bounding box center [414, 259] width 41 height 41
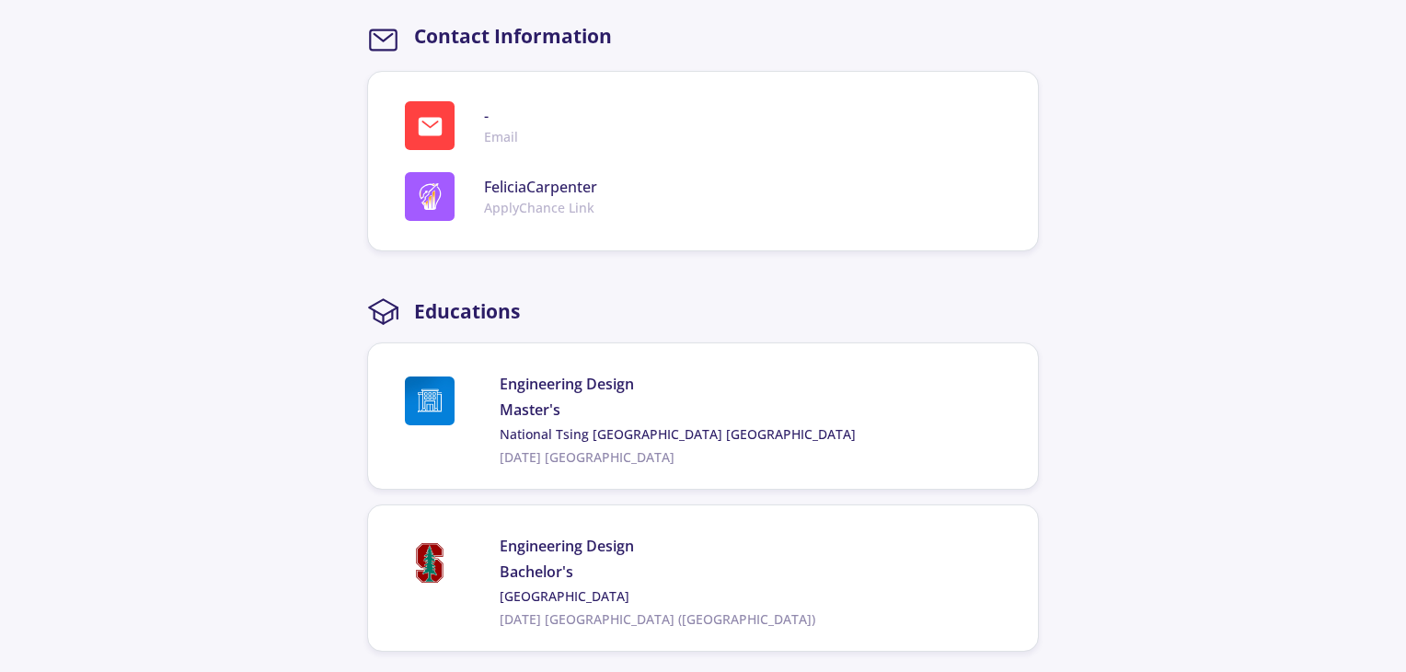
scroll to position [1016, 0]
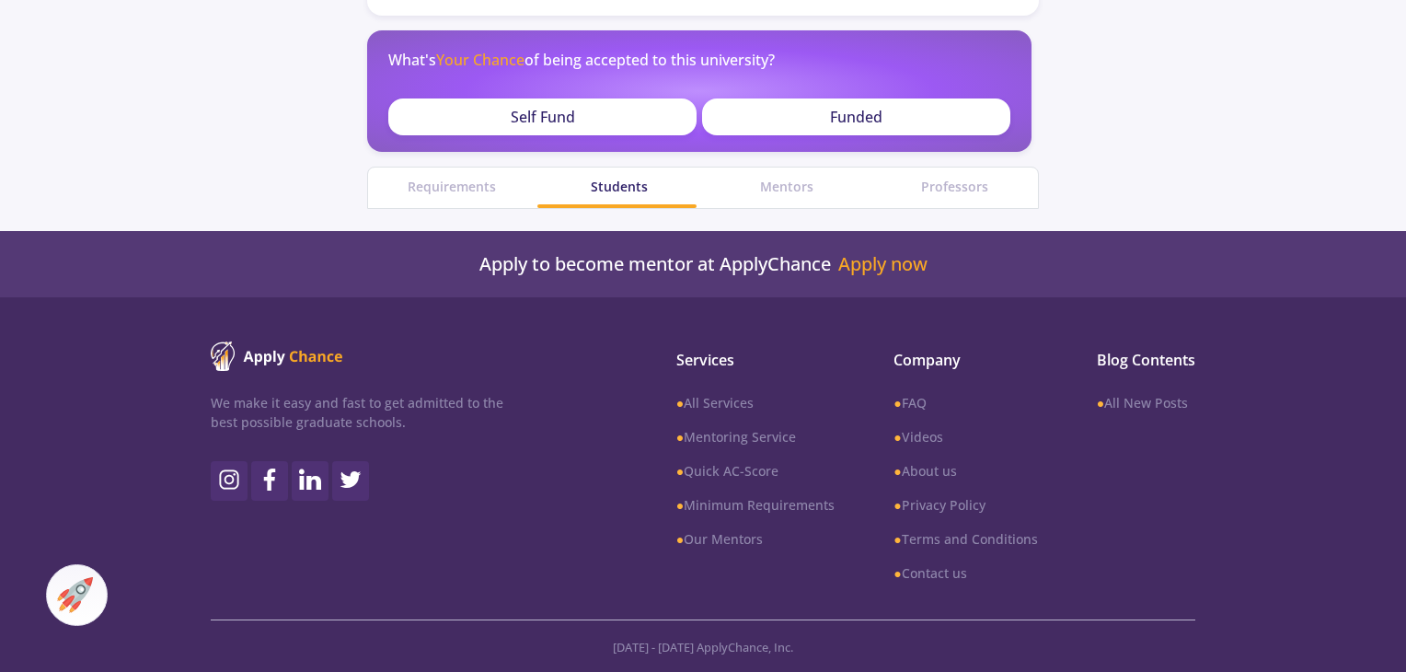
scroll to position [1047, 0]
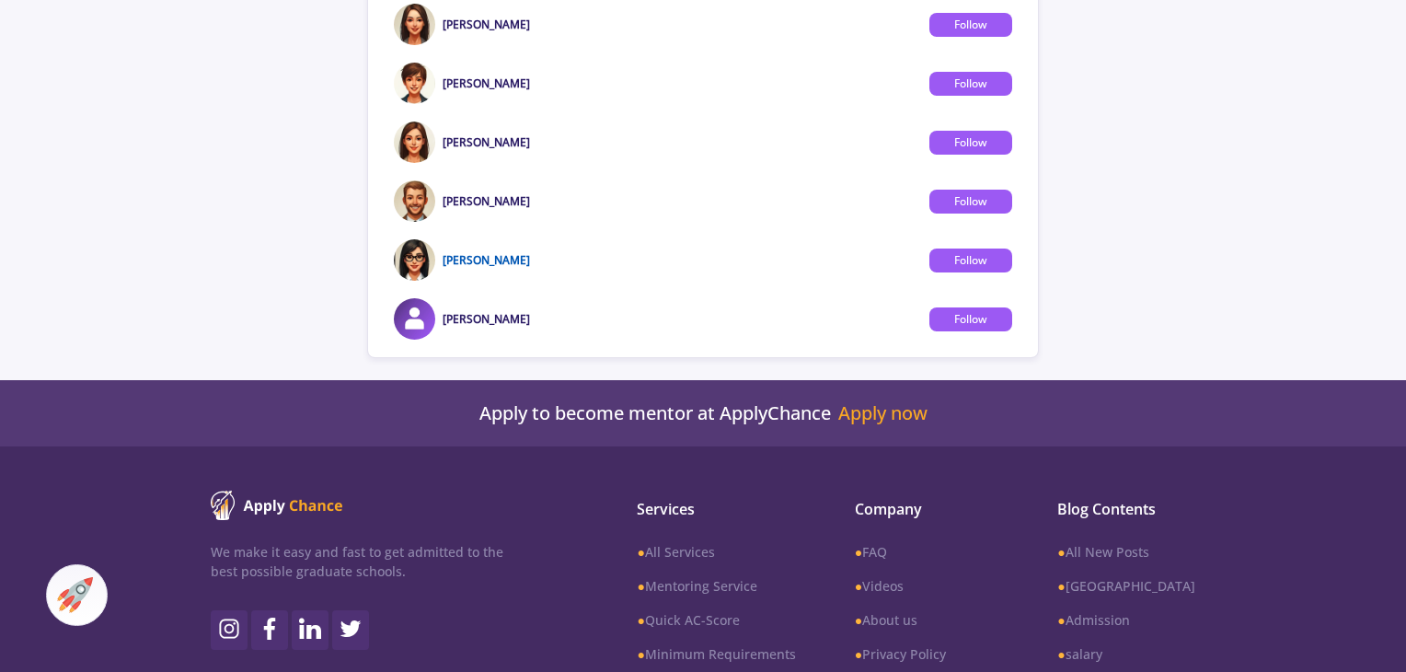
click at [467, 257] on link "[PERSON_NAME]" at bounding box center [486, 260] width 87 height 16
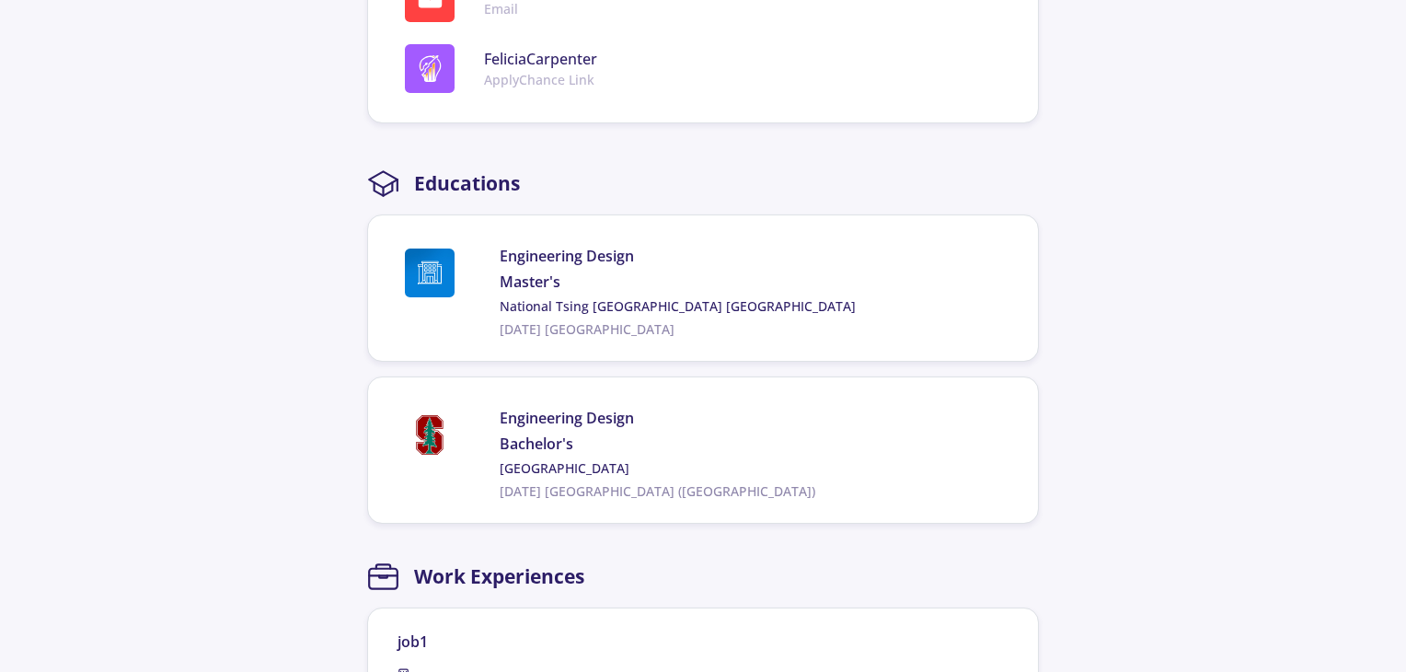
scroll to position [1143, 0]
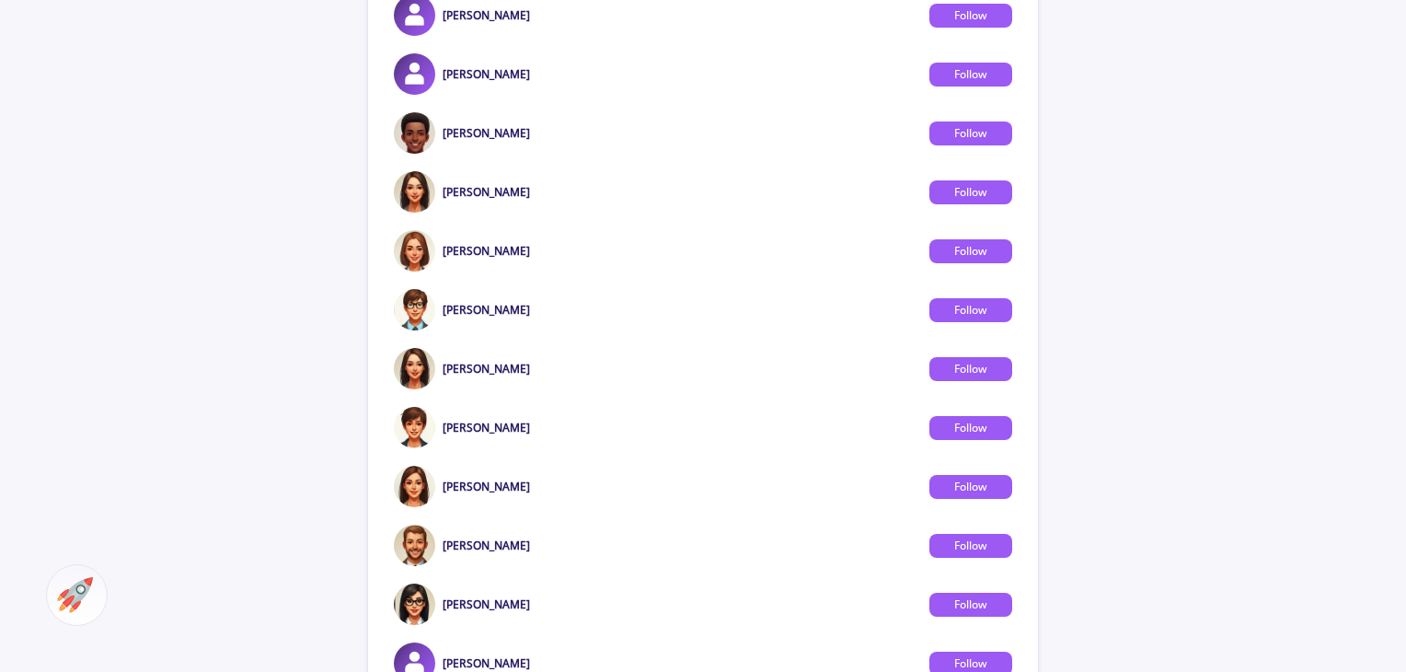
scroll to position [702, 0]
click at [477, 134] on link "[PERSON_NAME]" at bounding box center [486, 134] width 87 height 16
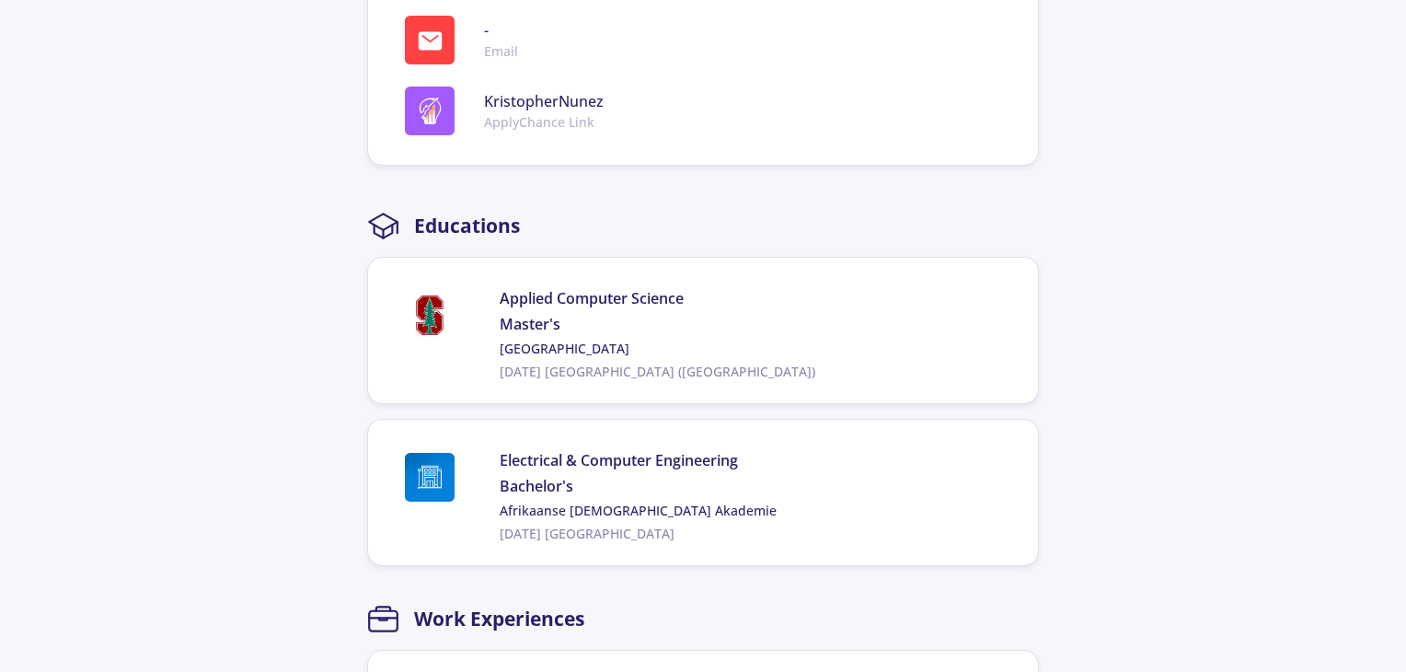
scroll to position [1098, 0]
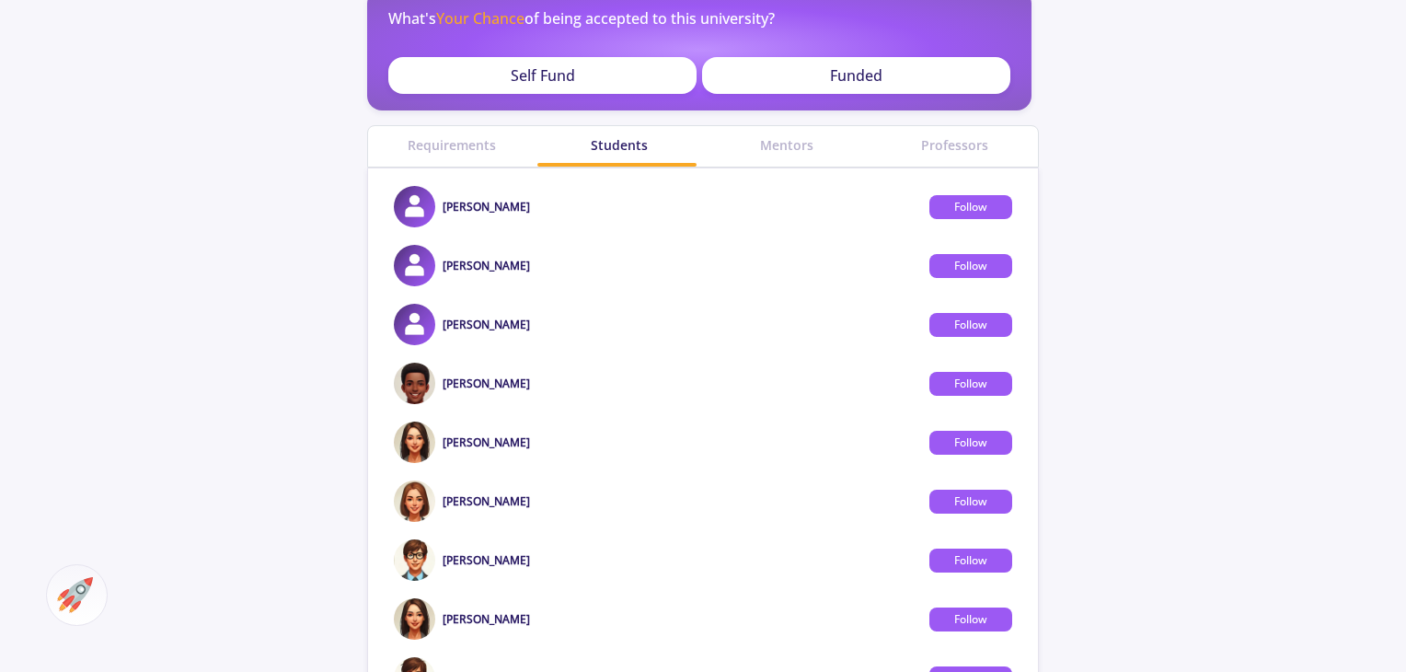
scroll to position [428, 0]
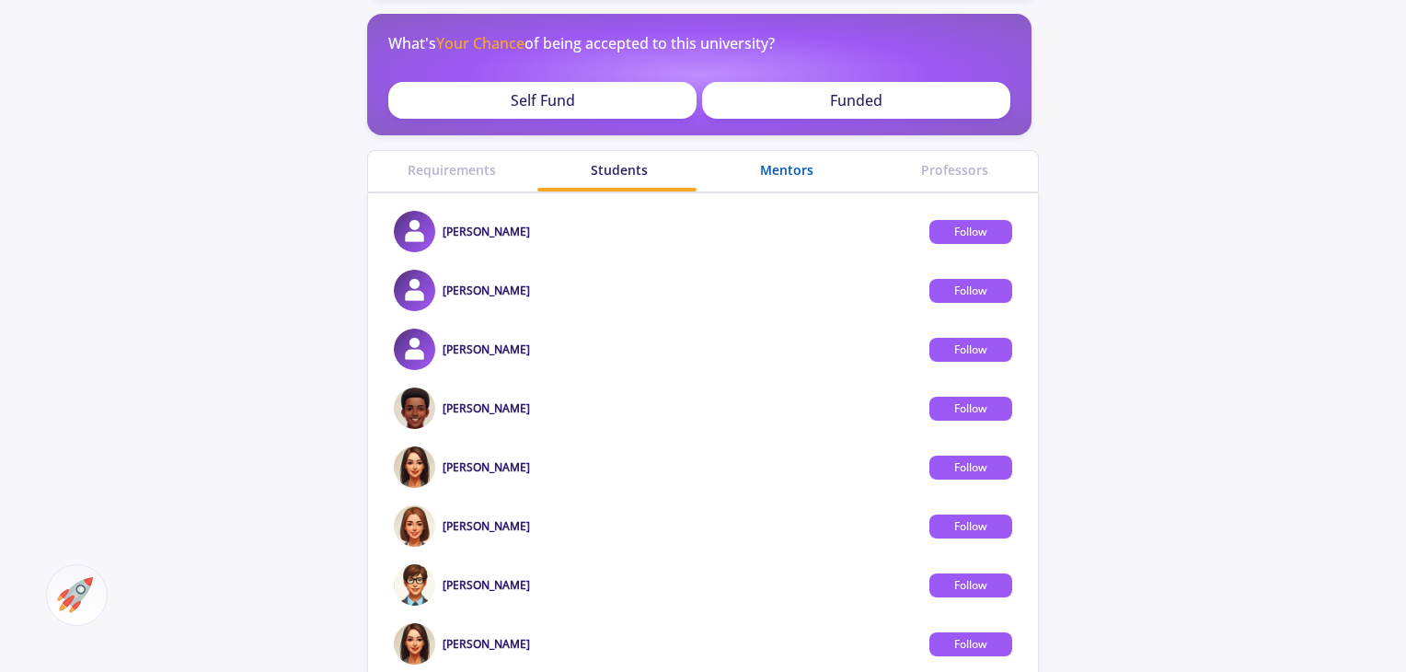
click at [789, 163] on div "Mentors" at bounding box center [786, 169] width 167 height 19
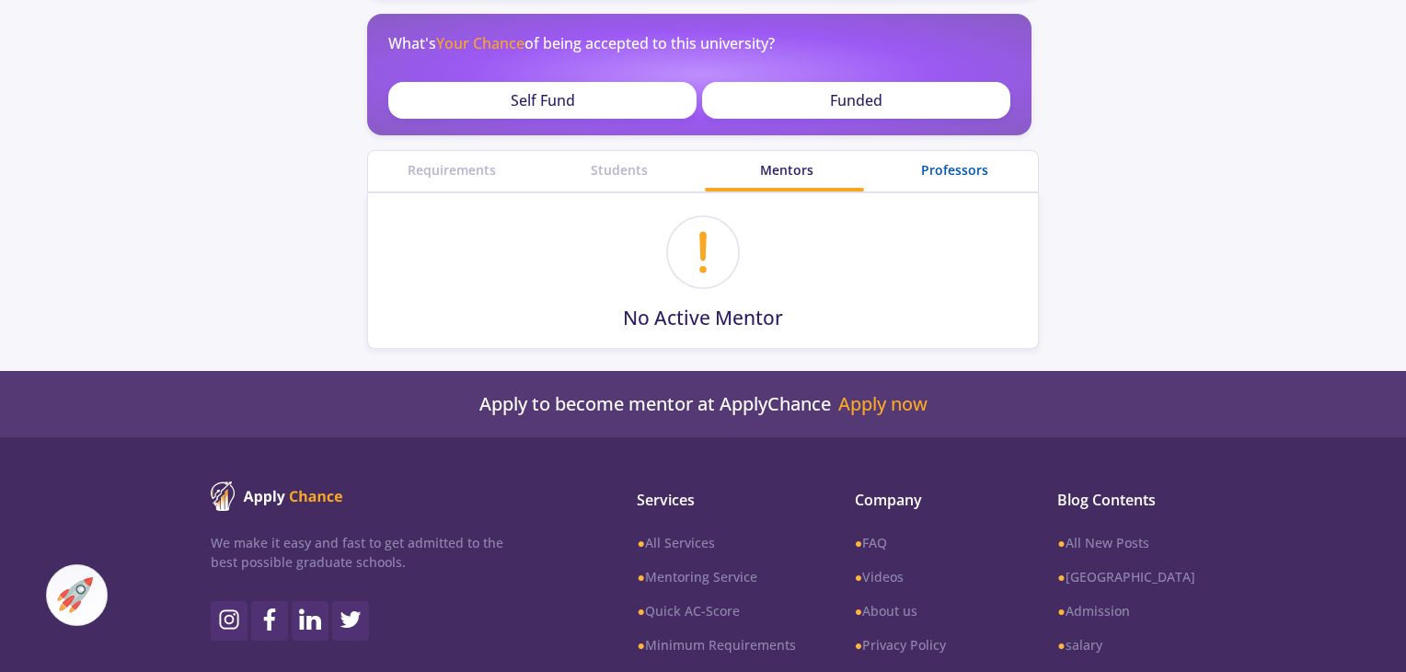
click at [930, 160] on div "Professors" at bounding box center [953, 169] width 167 height 19
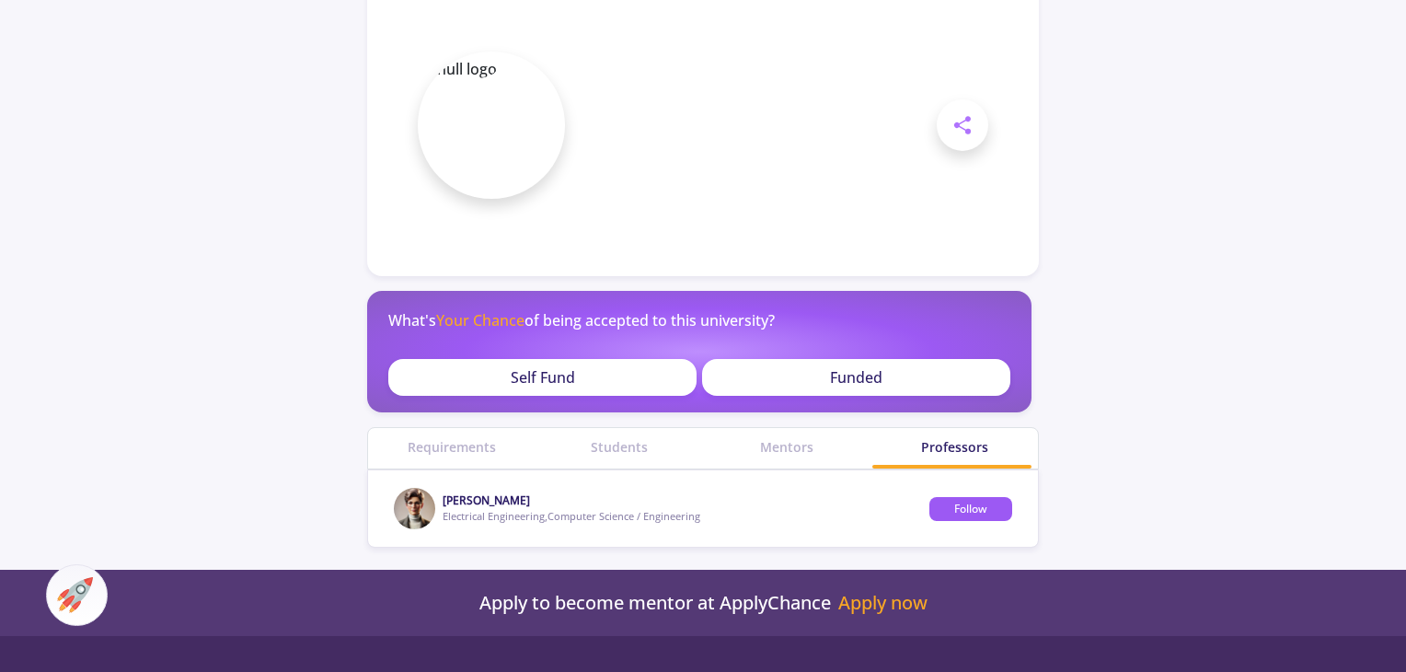
scroll to position [137, 0]
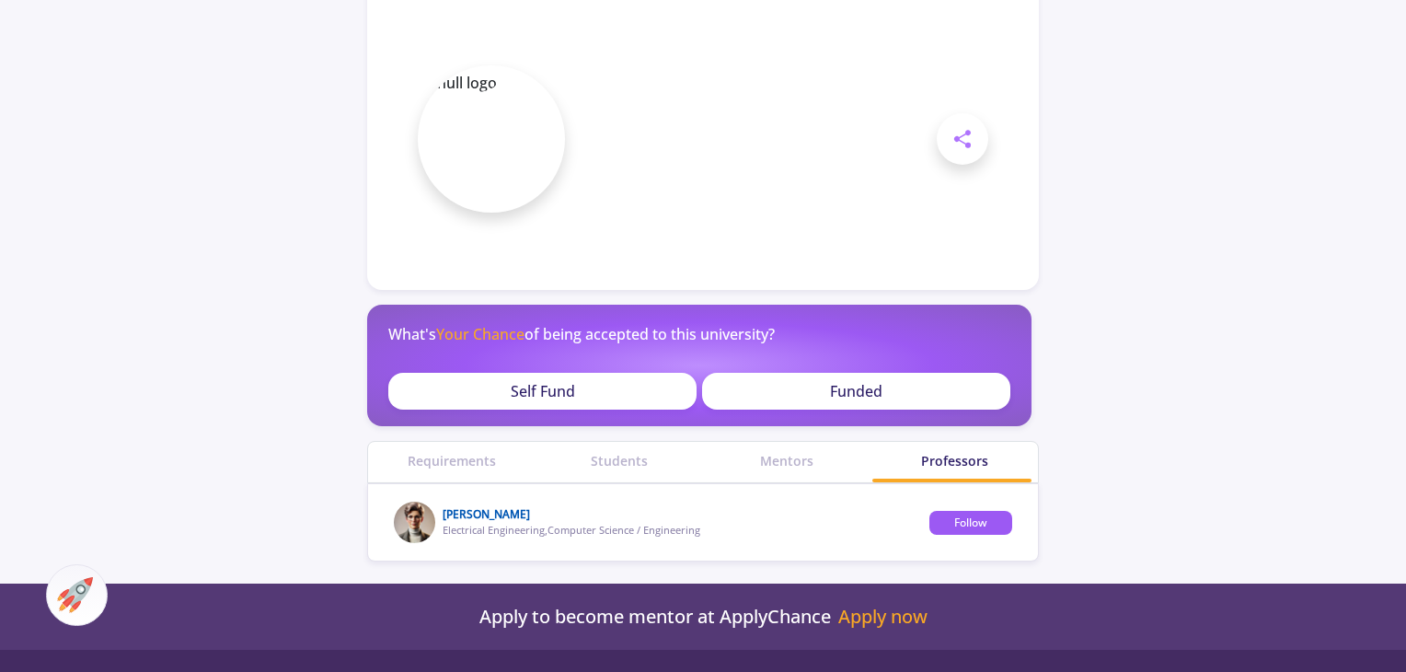
click at [489, 517] on link "[PERSON_NAME]" at bounding box center [486, 514] width 87 height 16
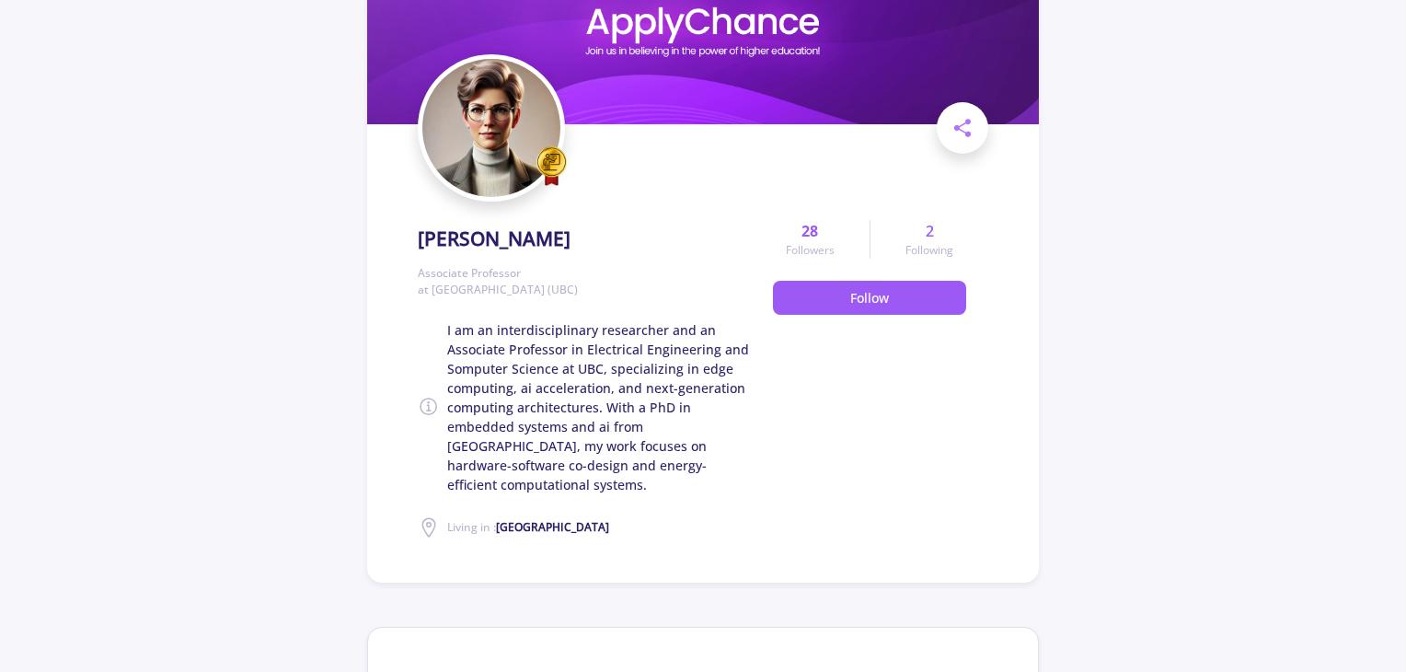
scroll to position [151, 0]
click at [556, 155] on img at bounding box center [551, 165] width 32 height 41
